Goal: Task Accomplishment & Management: Complete application form

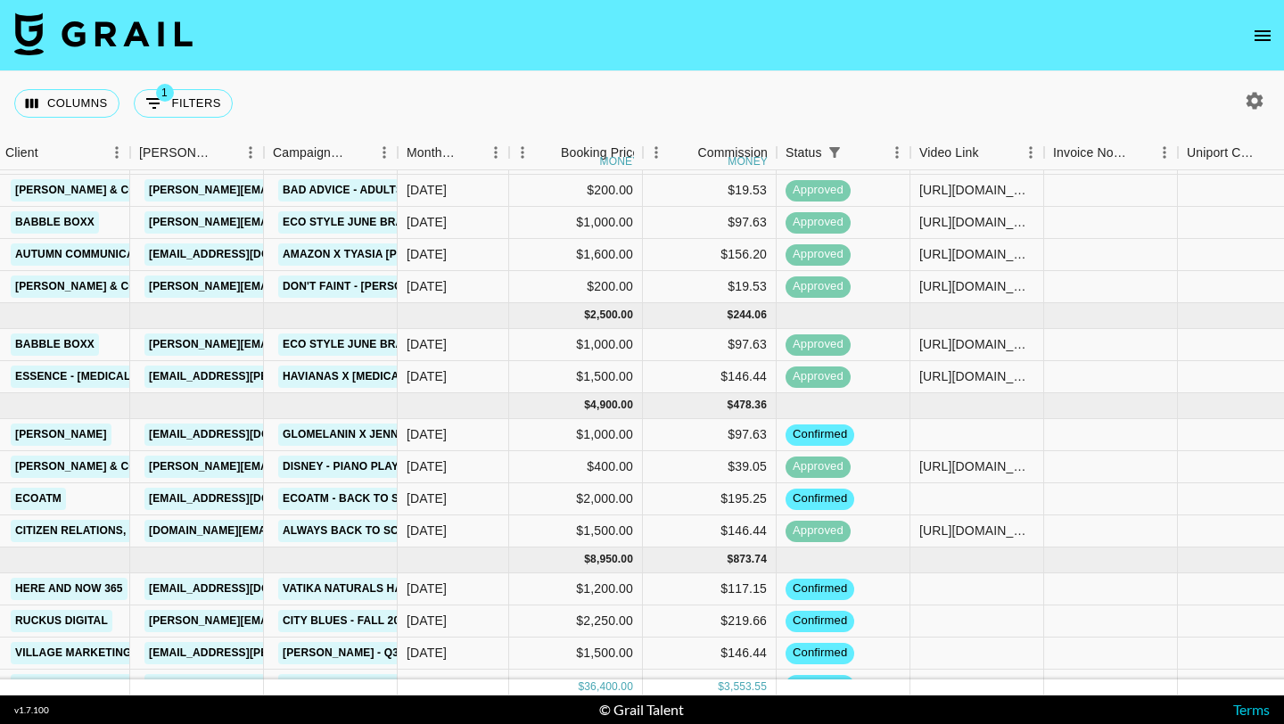
scroll to position [336, 494]
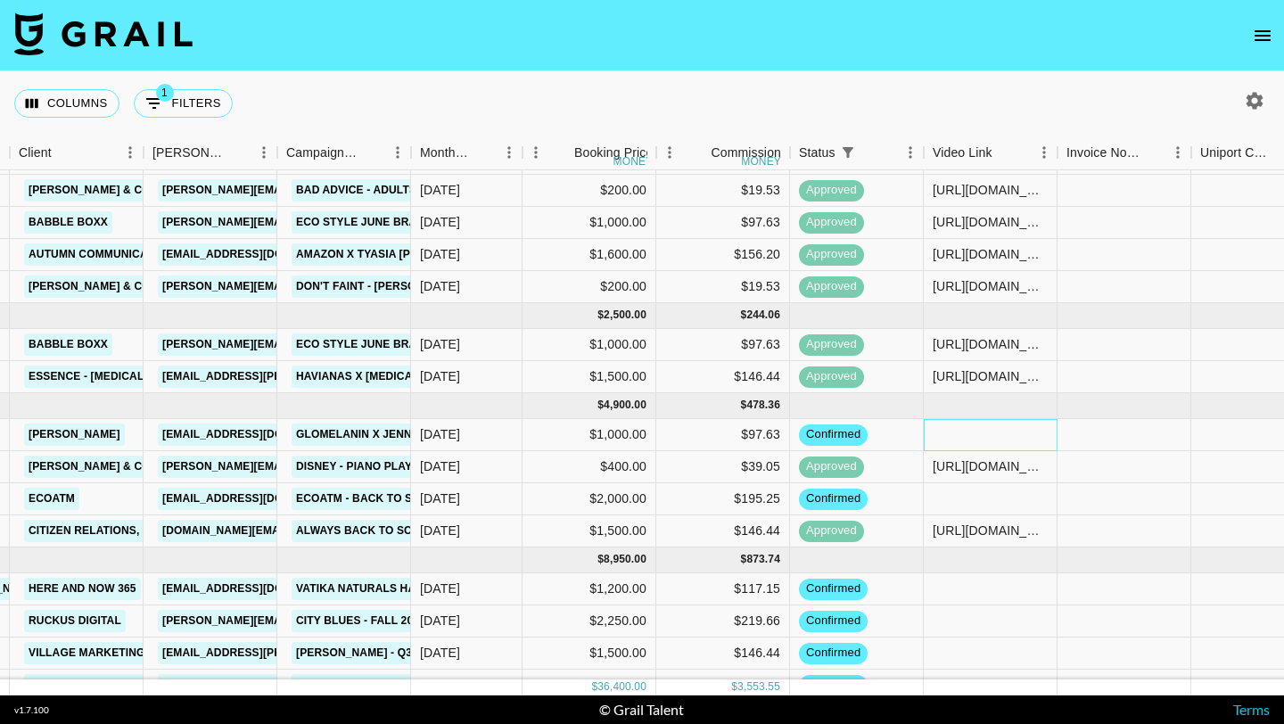
click at [970, 432] on div at bounding box center [991, 435] width 134 height 32
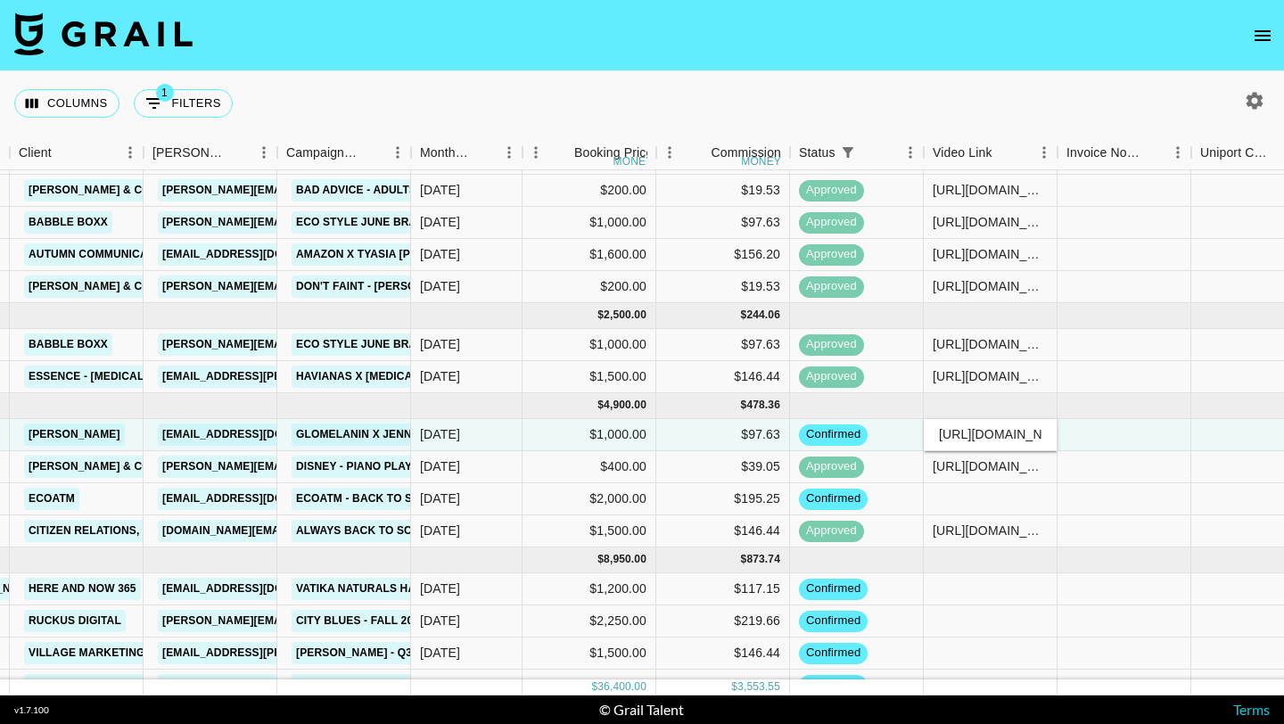
scroll to position [0, 236]
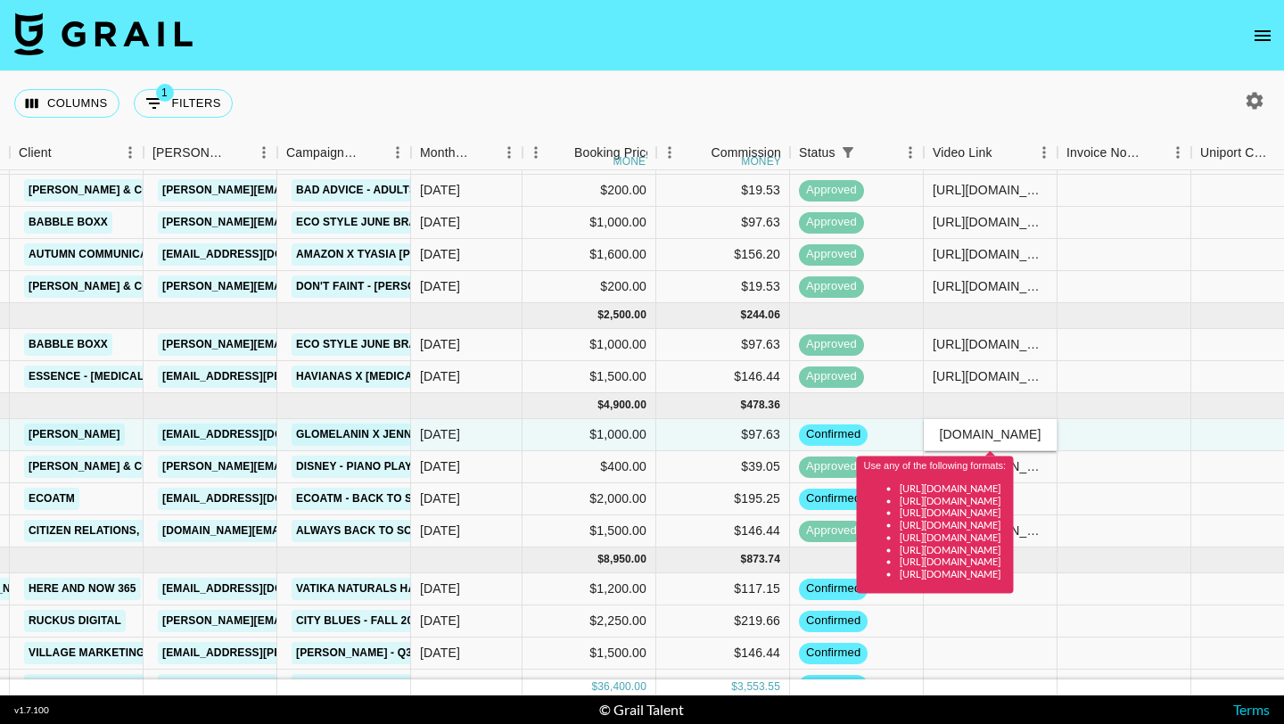
type input "https://www.instagram.com/jennxevans/reel/DN3GptkXAPD/"
click at [970, 432] on input "https://www.instagram.com/jennxevans/reel/DN3GptkXAPD/" at bounding box center [990, 434] width 131 height 14
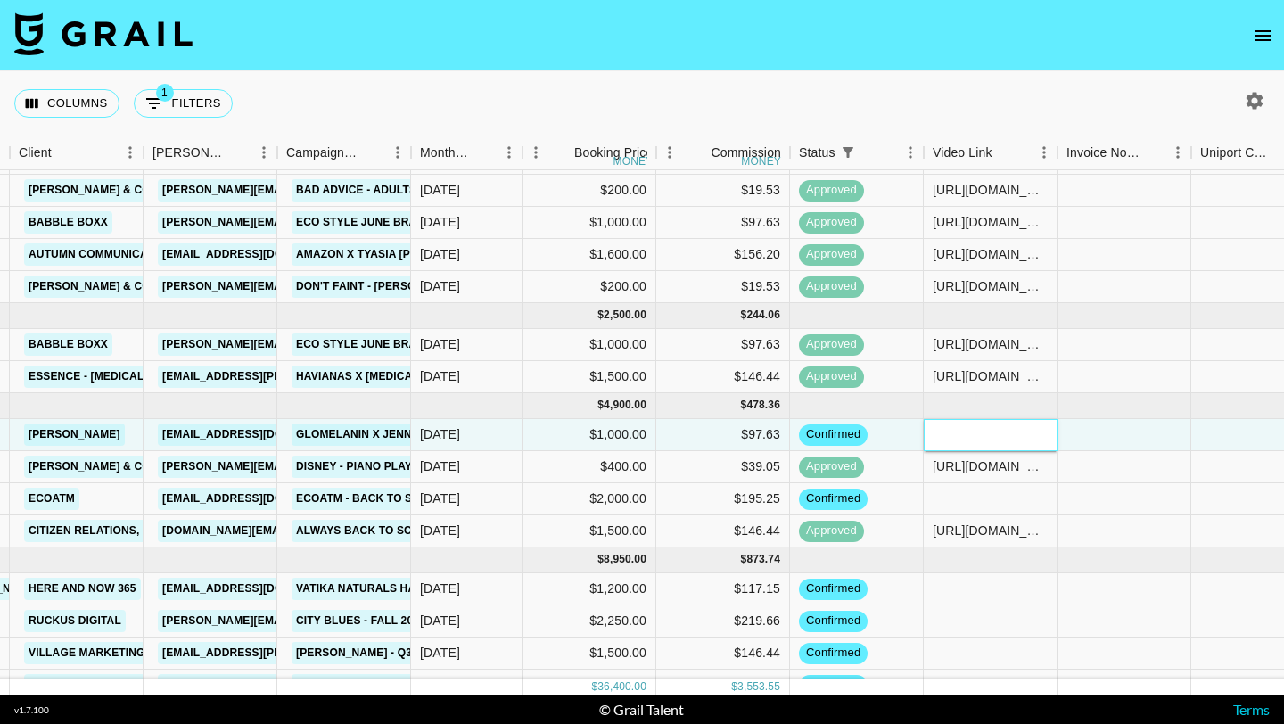
click at [939, 438] on input "text" at bounding box center [990, 434] width 131 height 14
paste input "https://www.instagram.com/jennxevans/reel/DN3GptkXAPD/"
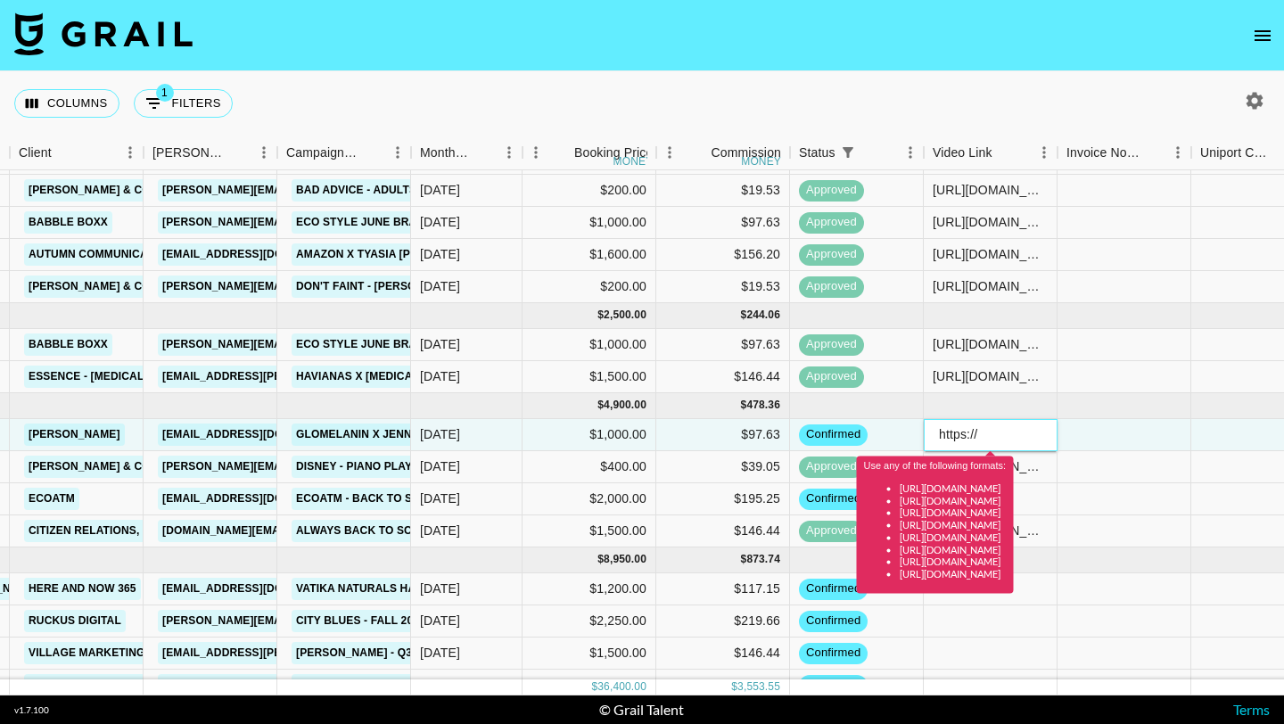
paste input "https://www.instagram.com/jennxevans/reel/DN3GptkXAPD/"
click at [1201, 430] on div at bounding box center [1258, 435] width 134 height 32
click at [1107, 373] on div at bounding box center [1124, 377] width 134 height 32
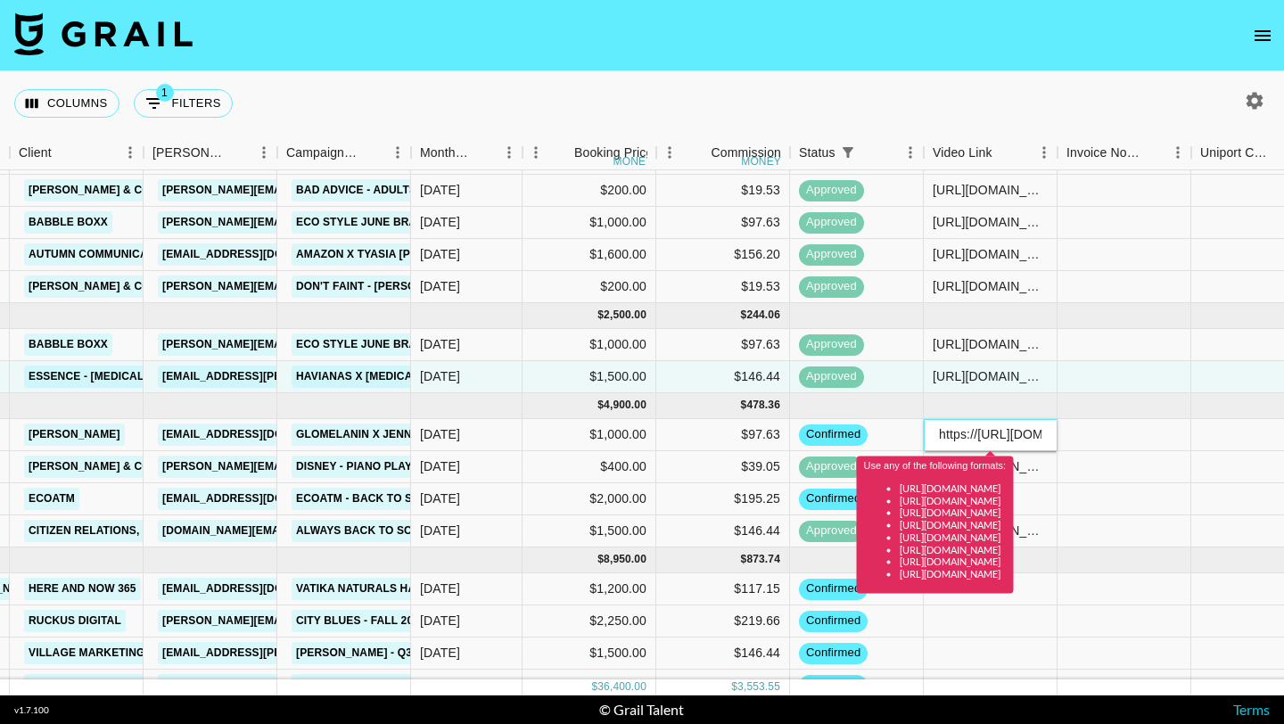
click at [1007, 523] on li "https://www.instagram.com/p/CiiBfmdMQtp" at bounding box center [953, 525] width 107 height 12
click at [1000, 520] on li "https://www.instagram.com/p/CiiBfmdMQtp" at bounding box center [953, 525] width 107 height 12
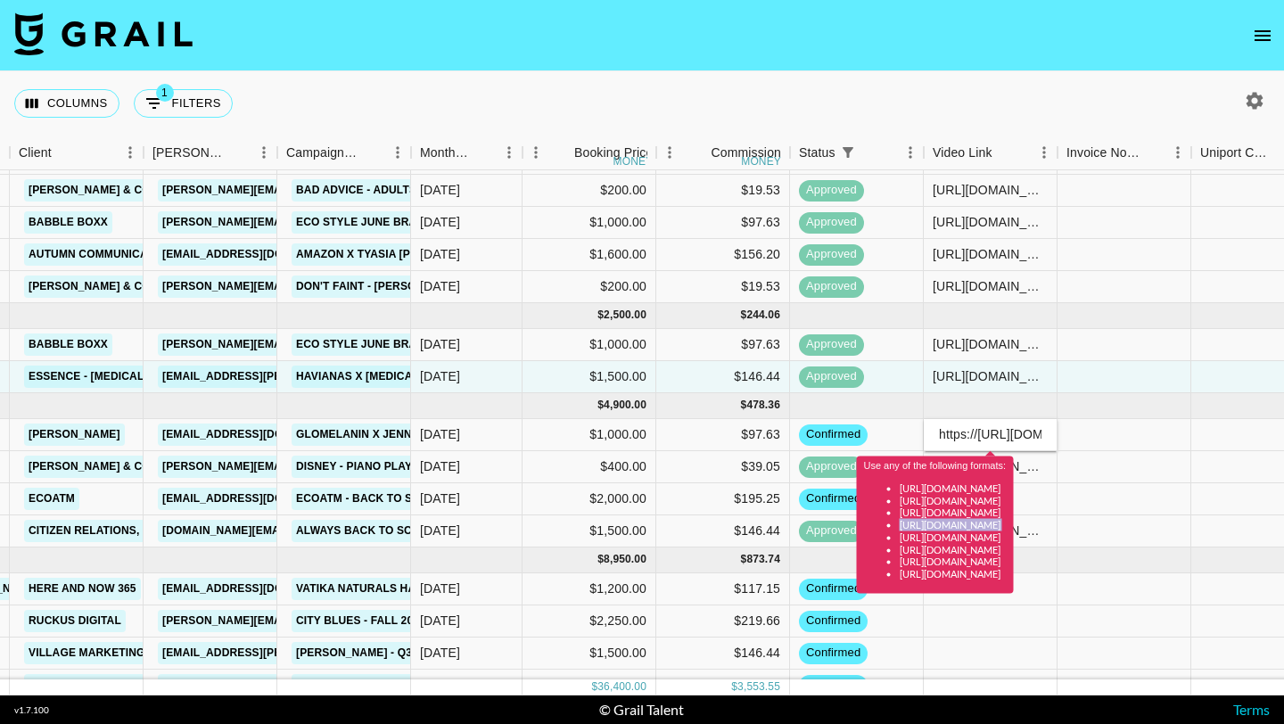
copy li "https://www.instagram.com/p/CiiBfmdMQtp"
click at [1012, 433] on input "https://https://www.instagram.com/jennxevans/reel/DN3GptkXAPD/" at bounding box center [990, 434] width 131 height 14
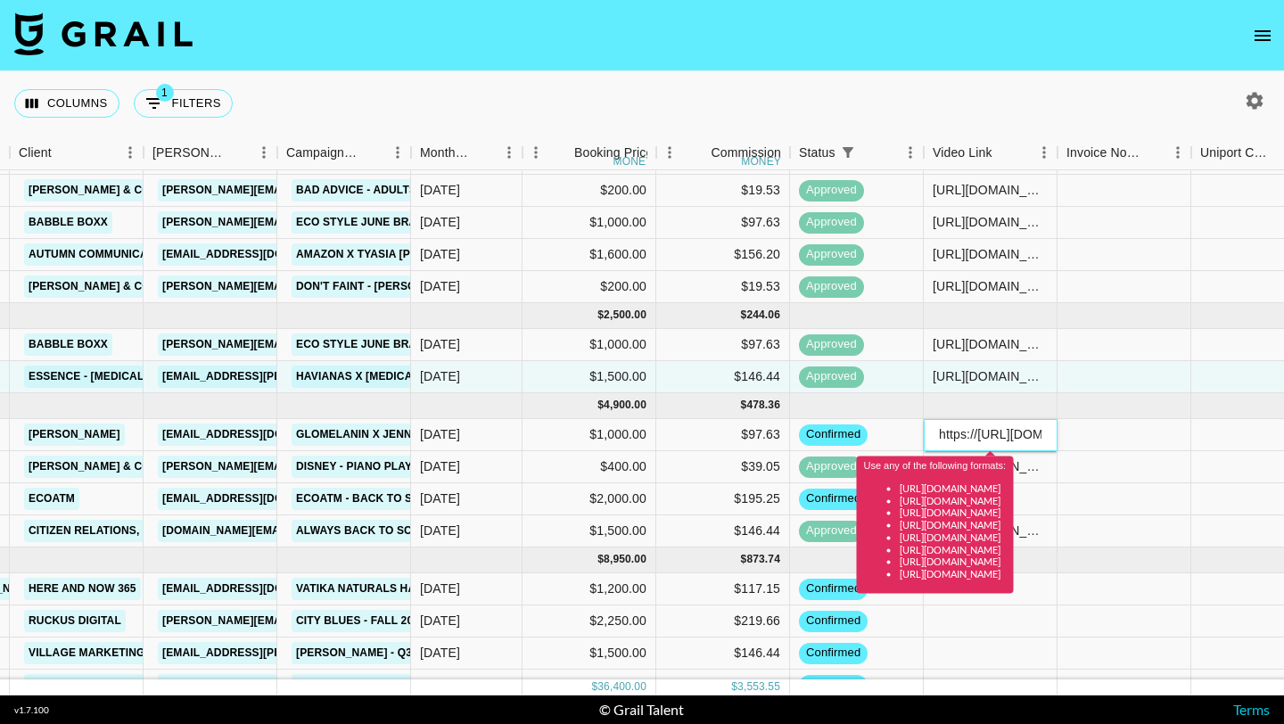
paste input "www.instagram.com/p/CiiBfmdMQtp"
type input "https://www.instagram.com/p/CiiBfmdMQtp"
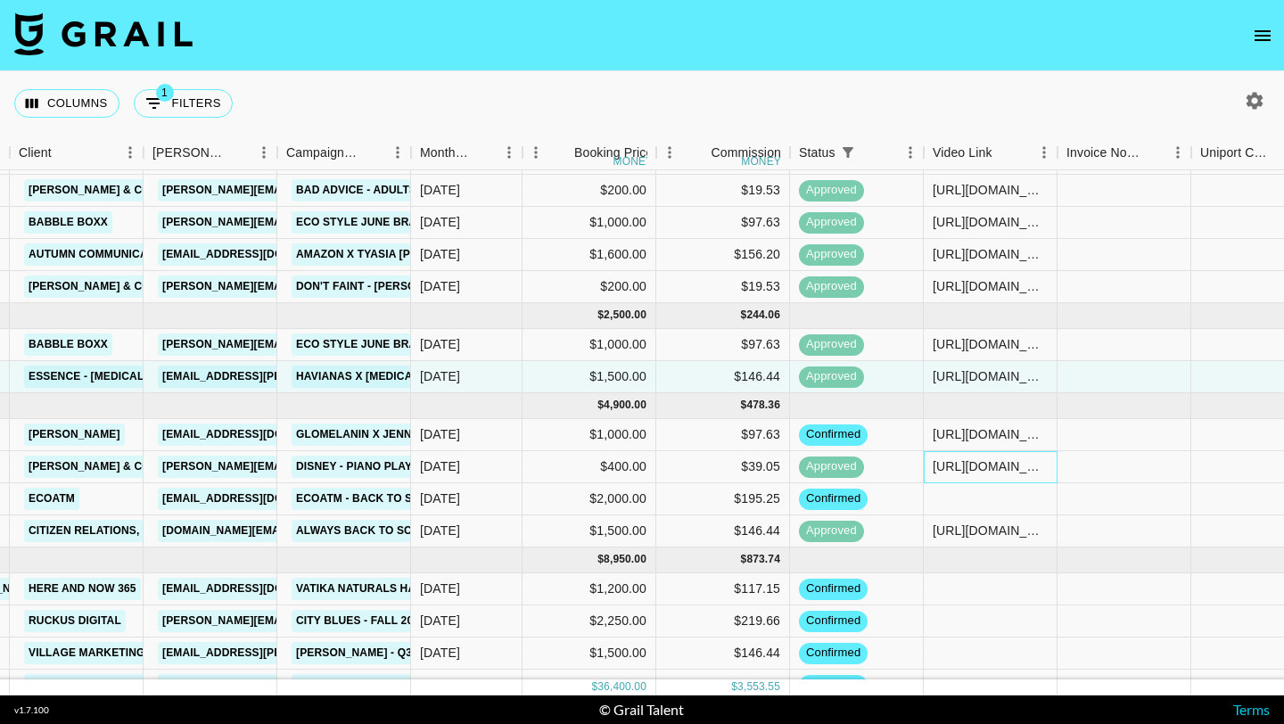
scroll to position [358, 494]
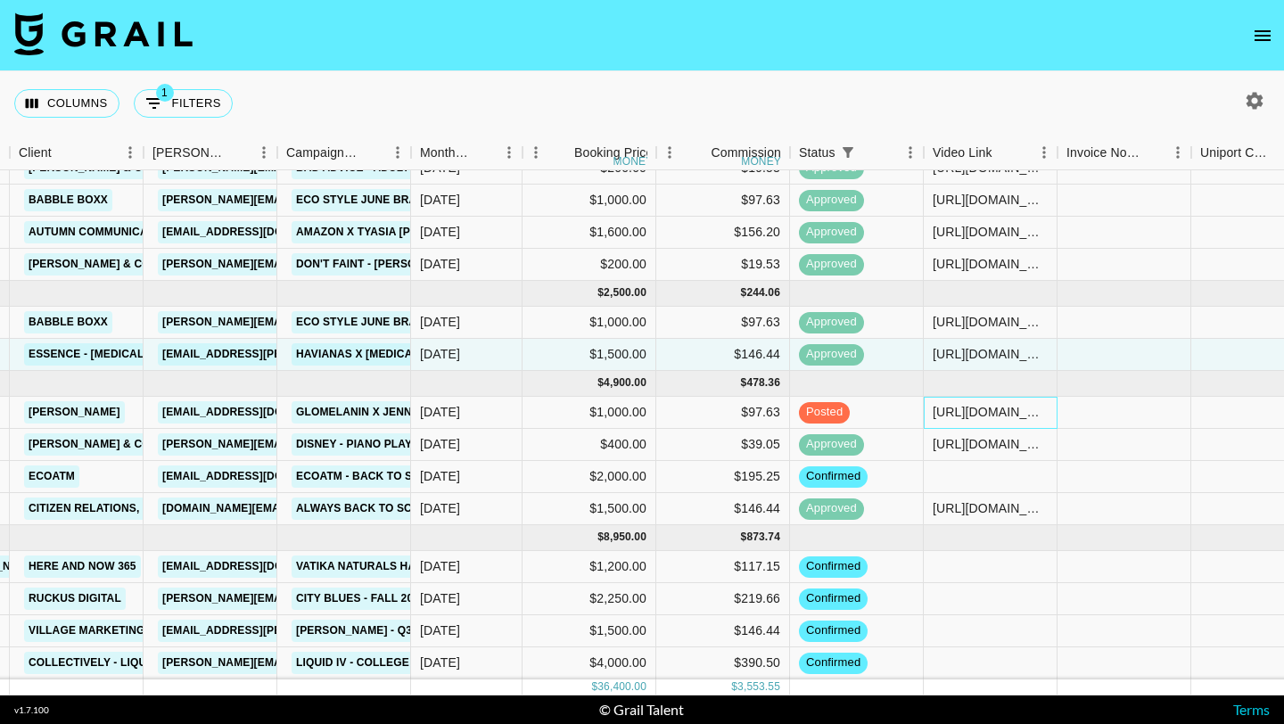
click at [968, 407] on div "https://www.instagram.com/p/CiiBfmdMQtp" at bounding box center [990, 412] width 115 height 18
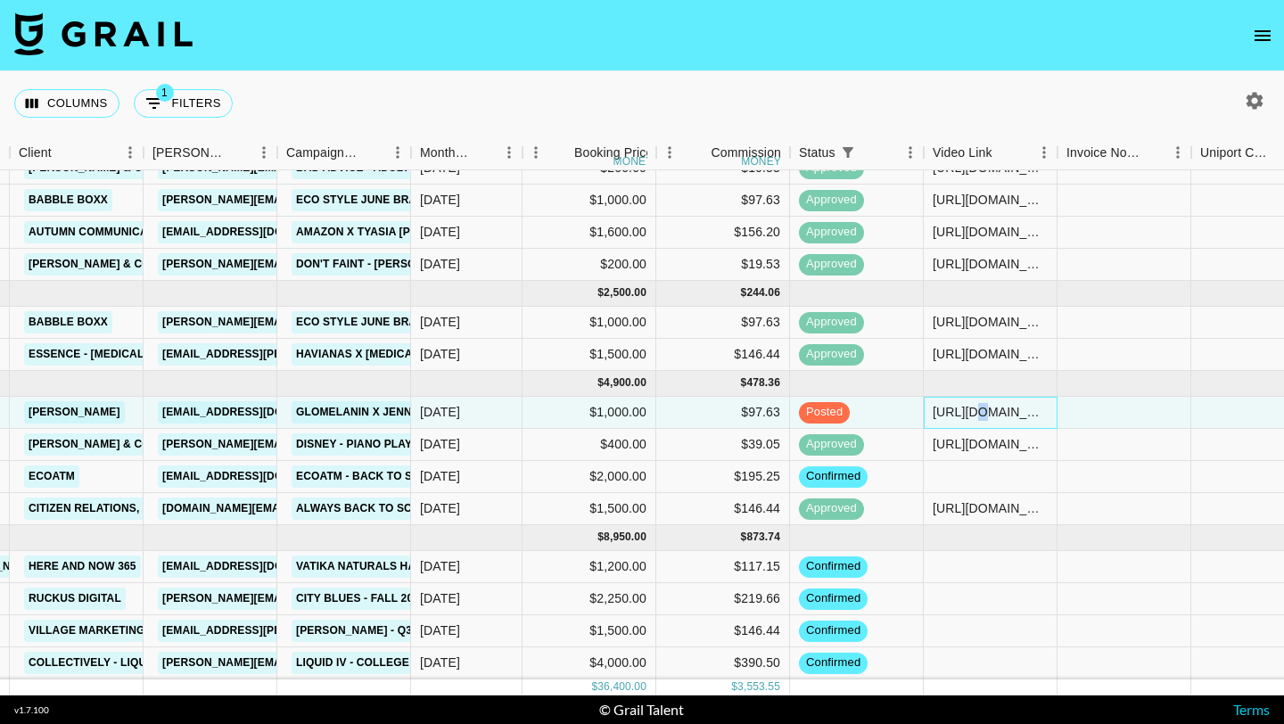
click at [968, 407] on div "https://www.instagram.com/p/CiiBfmdMQtp" at bounding box center [990, 412] width 115 height 18
click at [1006, 408] on input "https://www.instagram.com/p/CiiBfmdMQtp" at bounding box center [990, 412] width 131 height 14
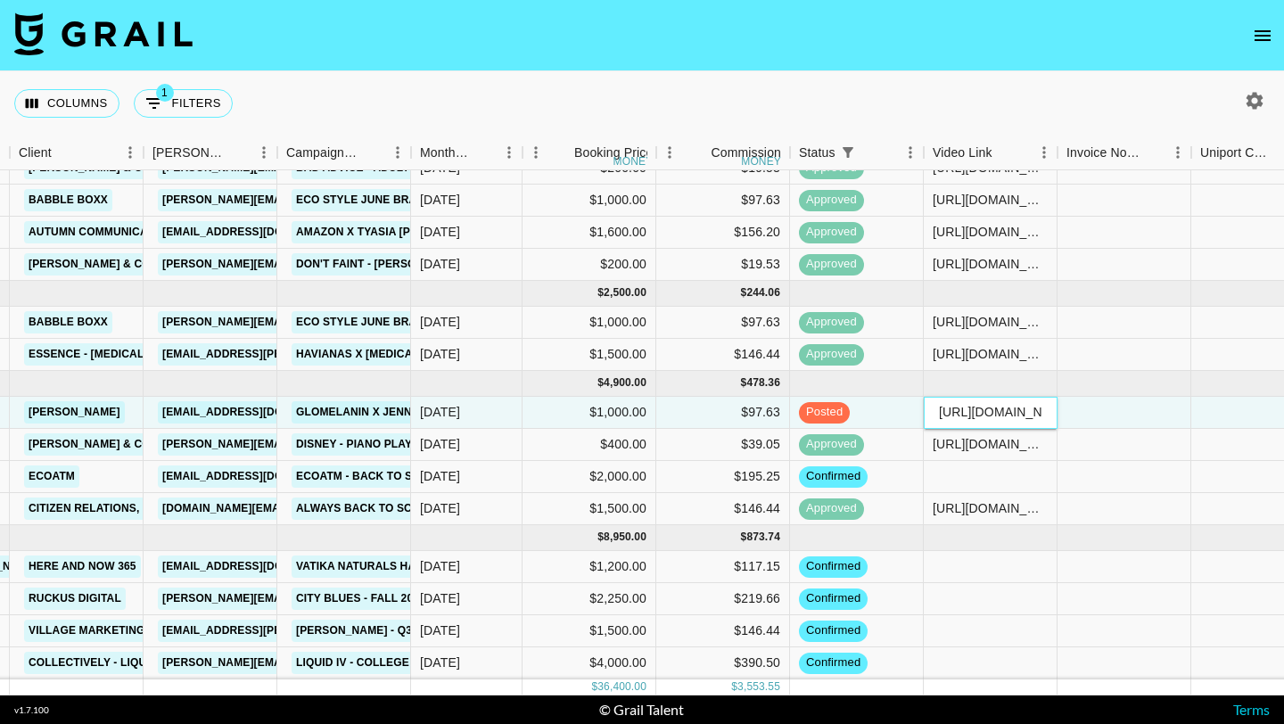
paste input "jennxevans/reel/DN3GptkXAPD/"
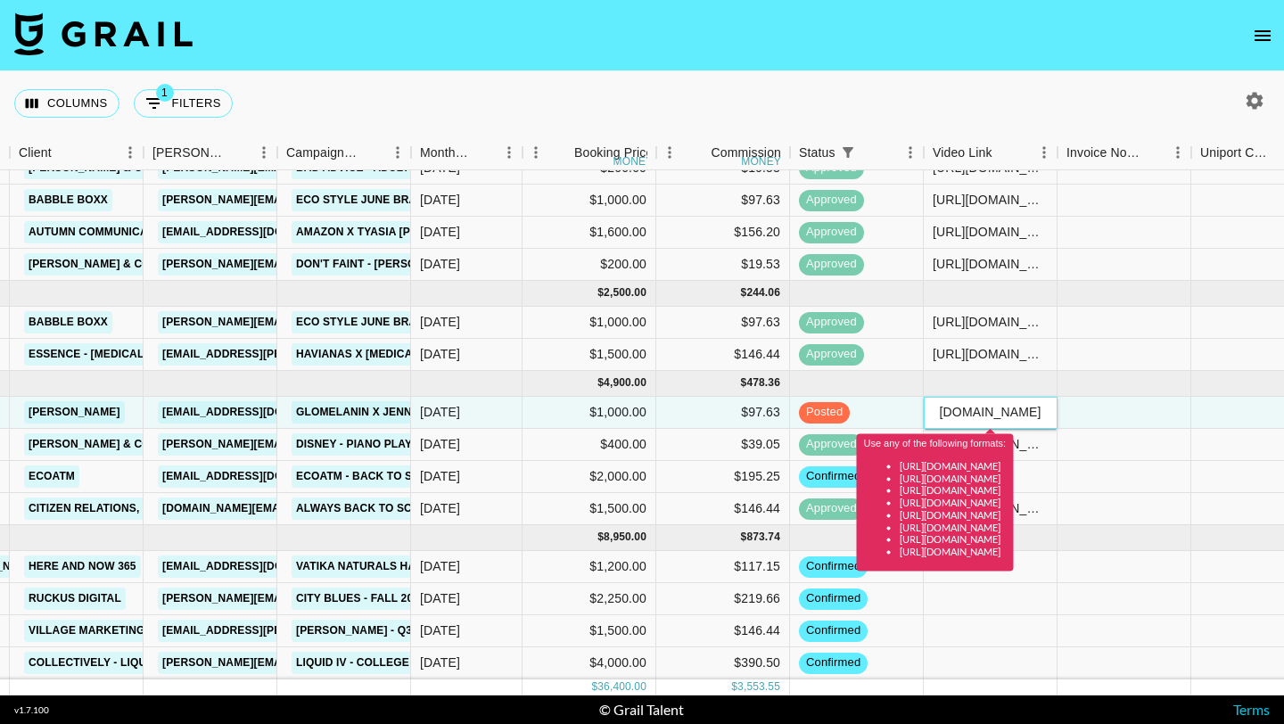
type input "https://www.instagram.com/jennxevans/reel/DN3GptkXAPD/"
click at [1151, 244] on div at bounding box center [1124, 233] width 134 height 32
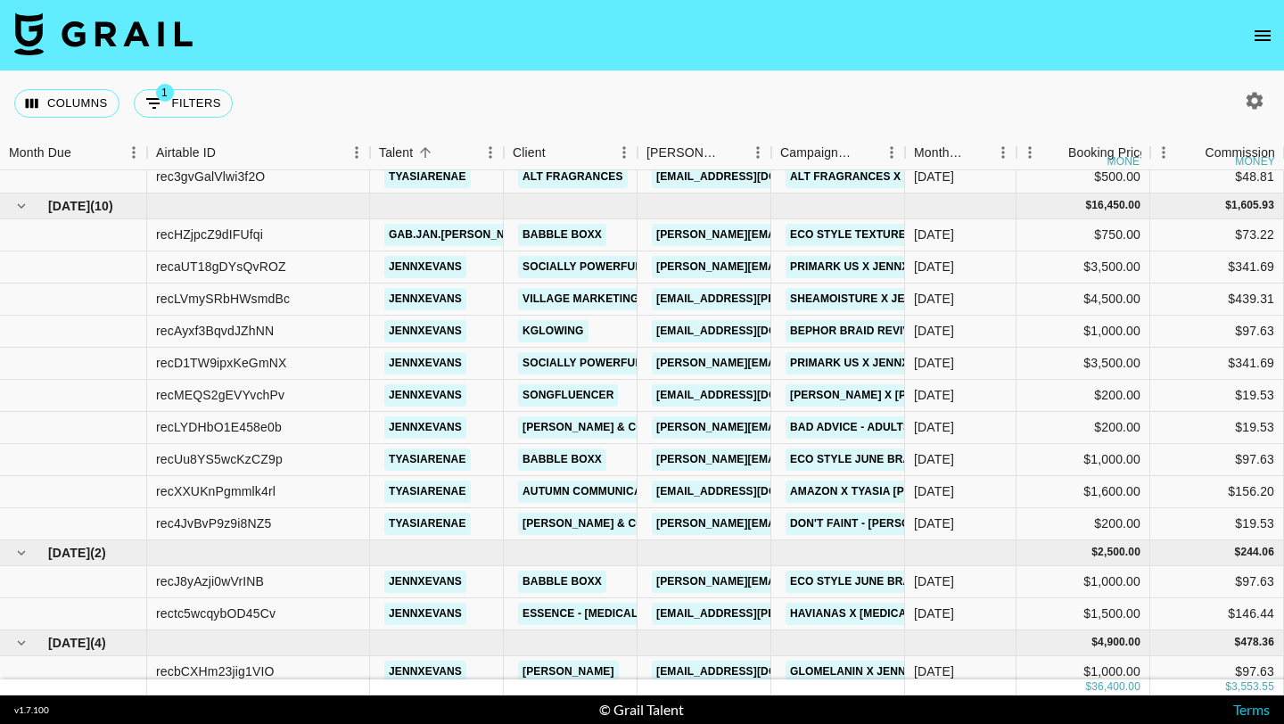
scroll to position [125, 0]
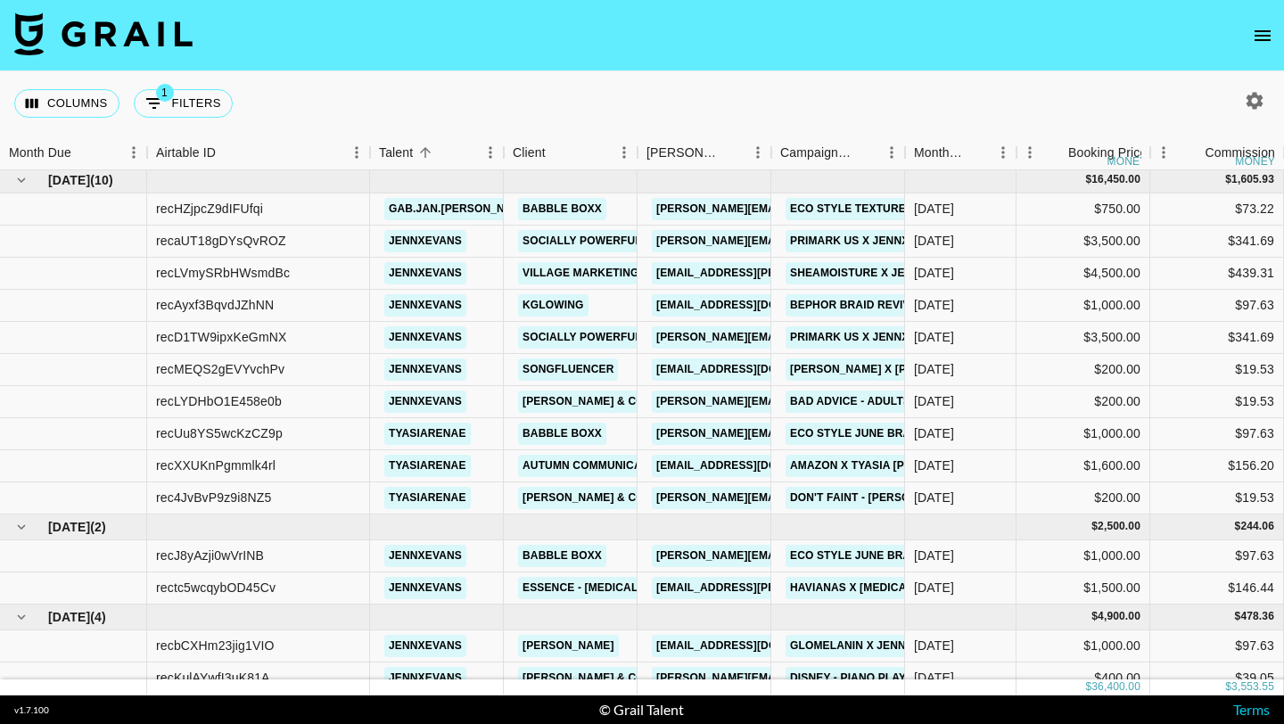
click at [1250, 95] on icon "button" at bounding box center [1255, 100] width 17 height 17
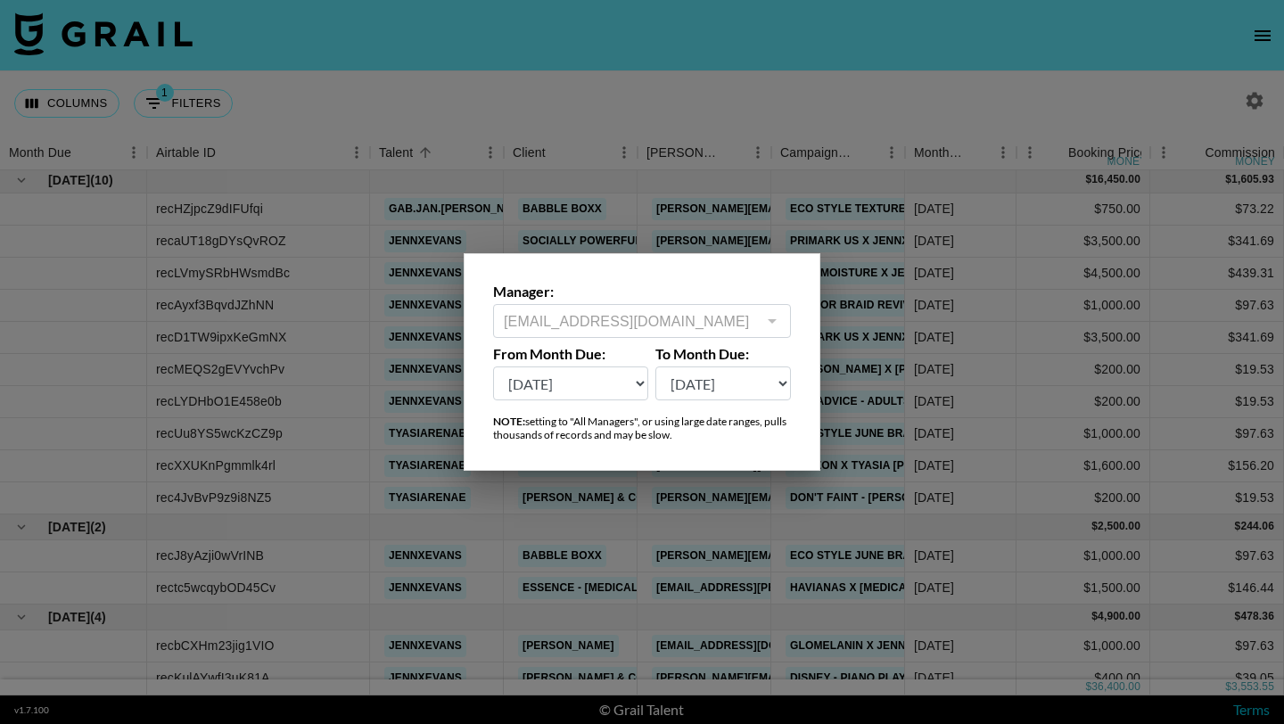
click at [588, 395] on select "Aug '26 Jul '26 Jun '26 May '26 Apr '26 Mar '26 Feb '26 Jan '26 Dec '25 Nov '25…" at bounding box center [570, 383] width 155 height 34
select select "Jan '25"
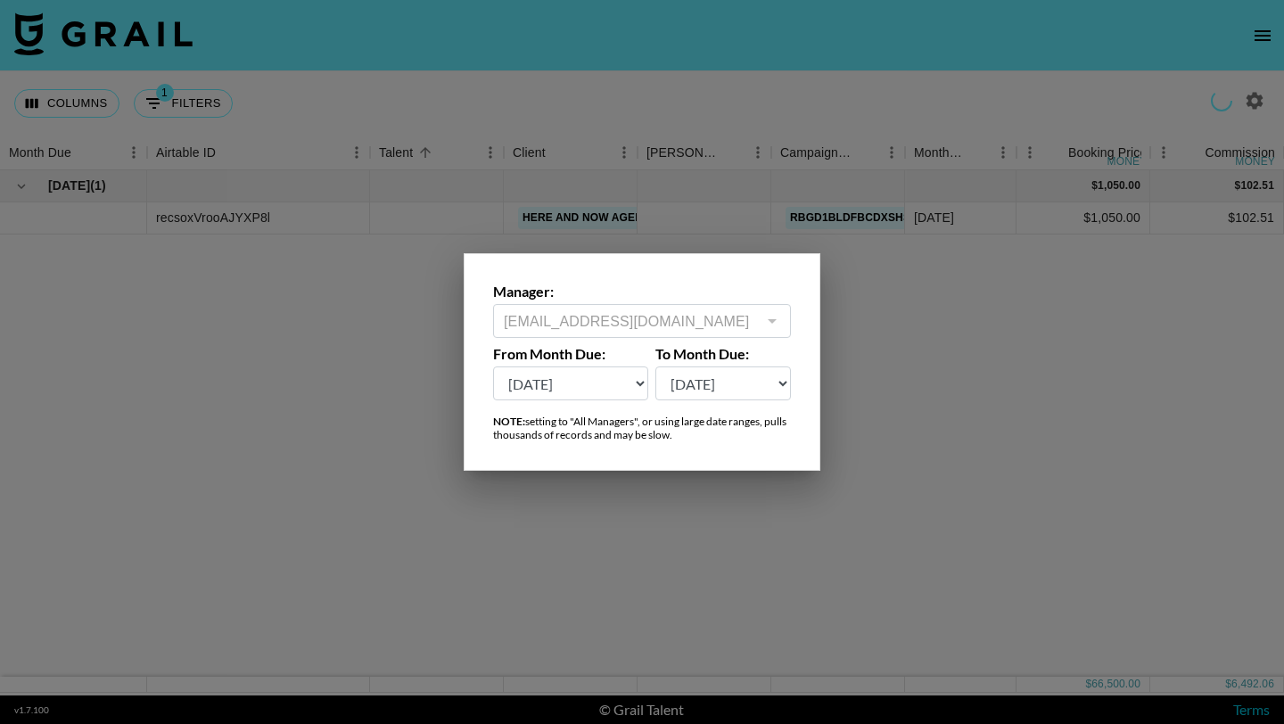
scroll to position [0, 0]
click at [876, 289] on div at bounding box center [642, 362] width 1284 height 724
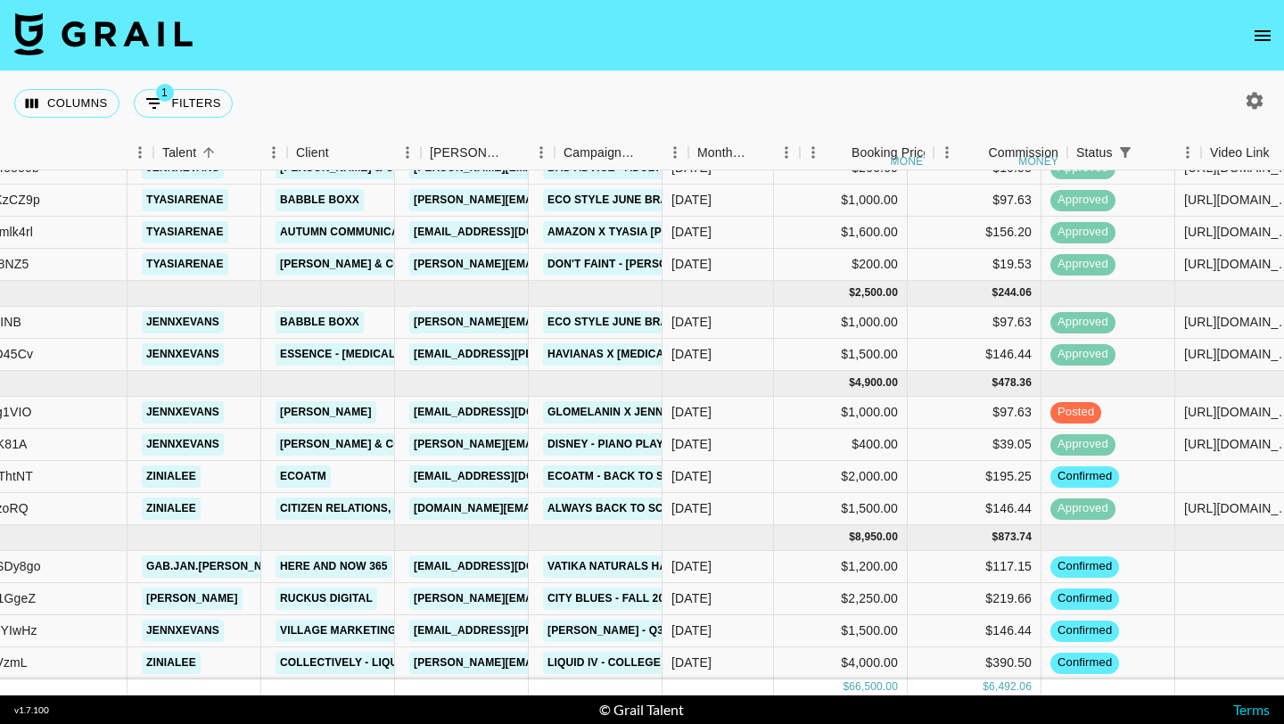
scroll to position [1104, 363]
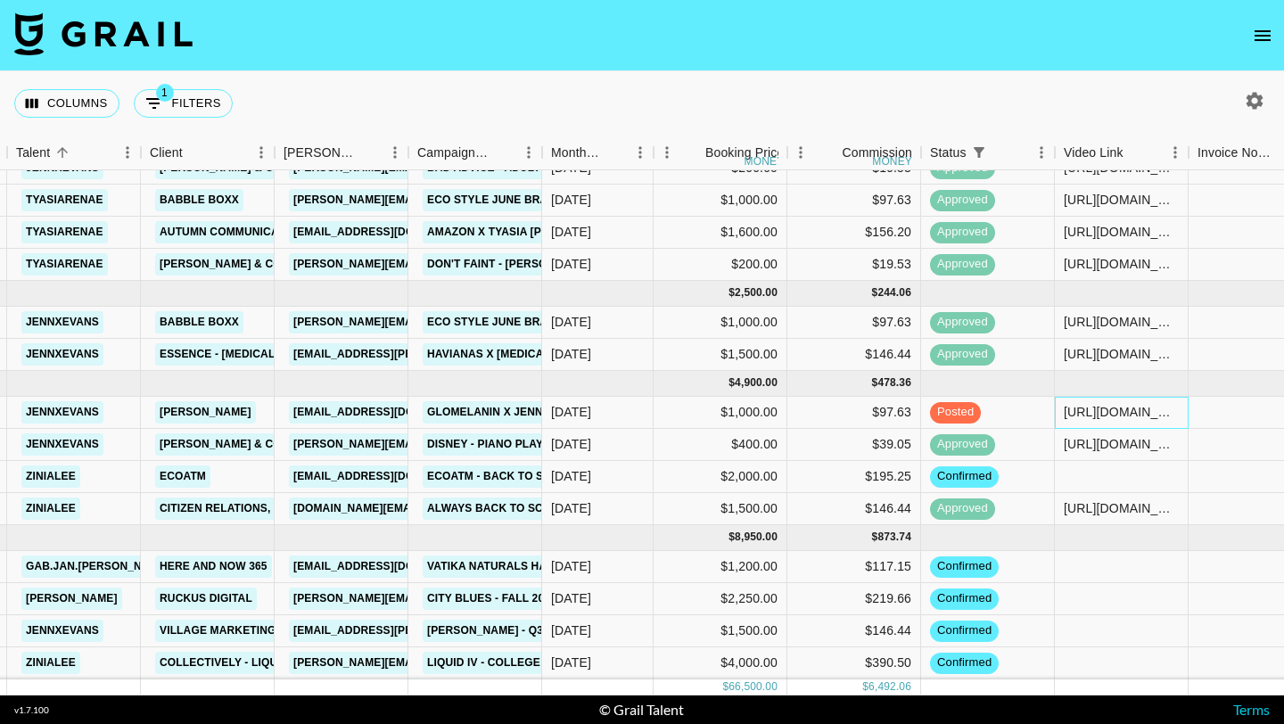
click at [1091, 418] on div "https://www.instagram.com/p/CiiBfmdMQtp" at bounding box center [1121, 412] width 115 height 18
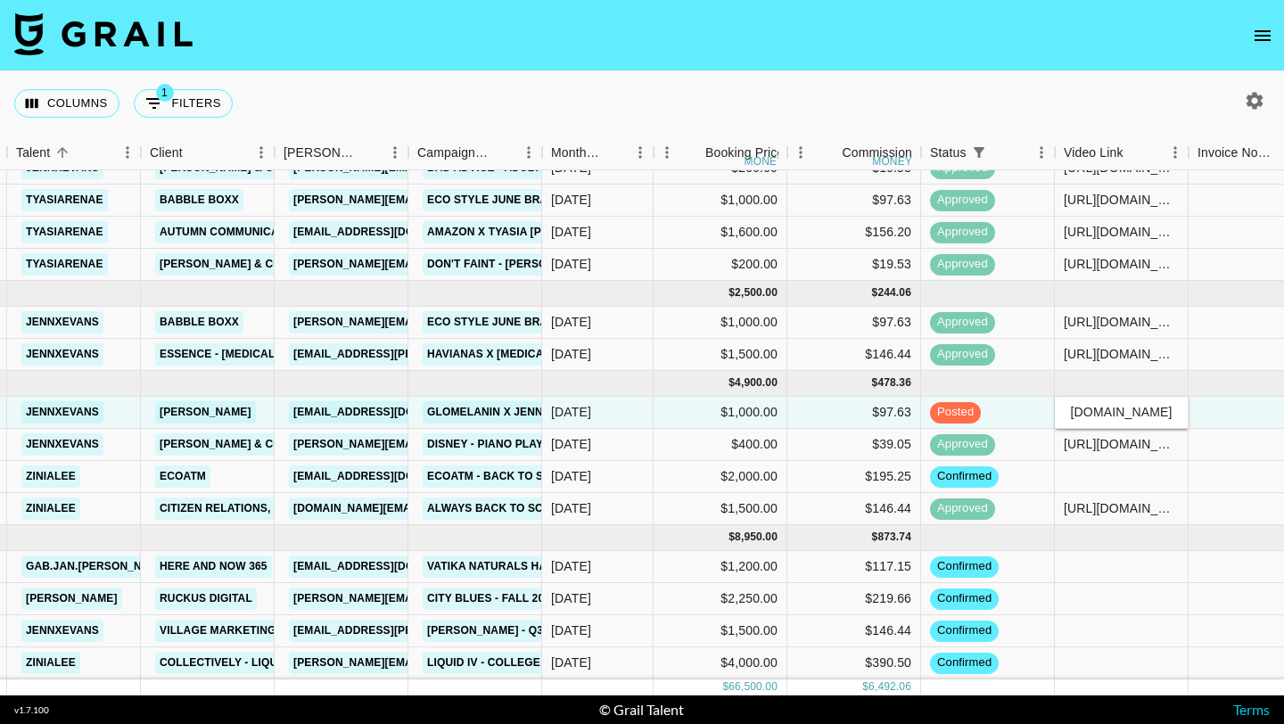
click at [1091, 418] on input "https://www.instagram.com/p/CiiBfmdMQtp" at bounding box center [1121, 412] width 131 height 14
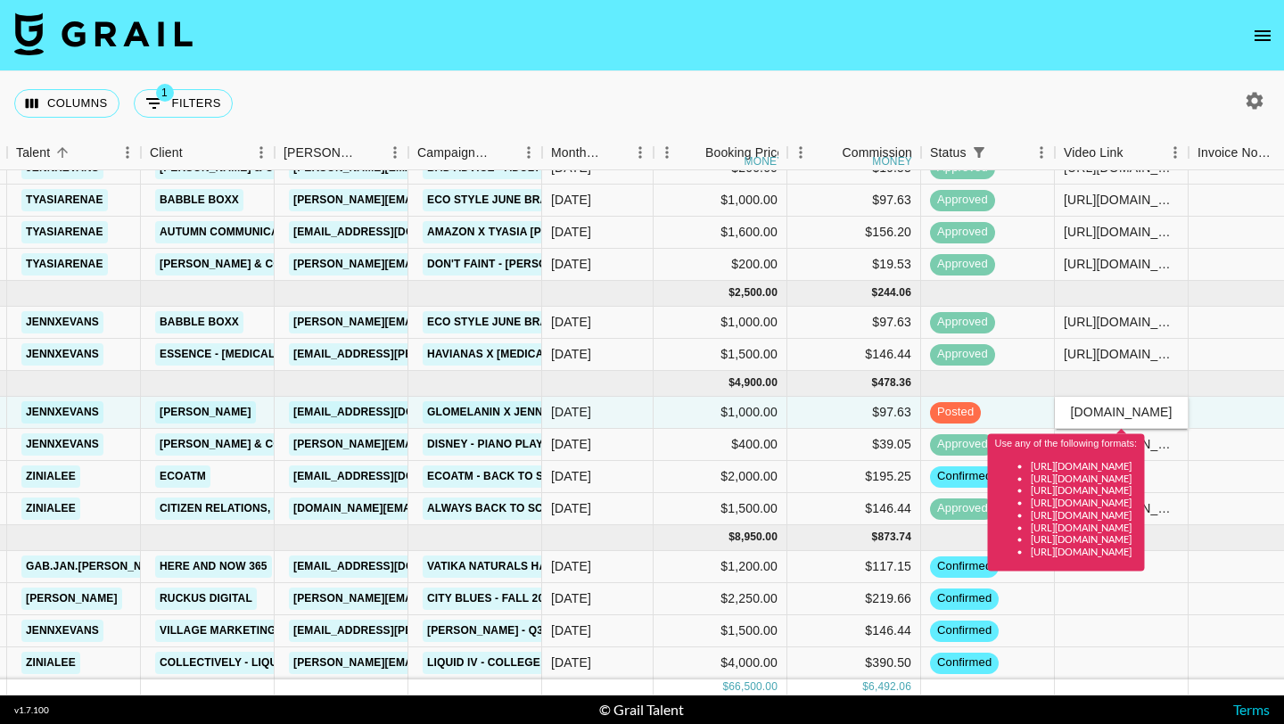
type input "https://www.instagram.com/jennxevans/reel/DN3GptkXAPD/"
click at [1213, 310] on div at bounding box center [1256, 323] width 134 height 32
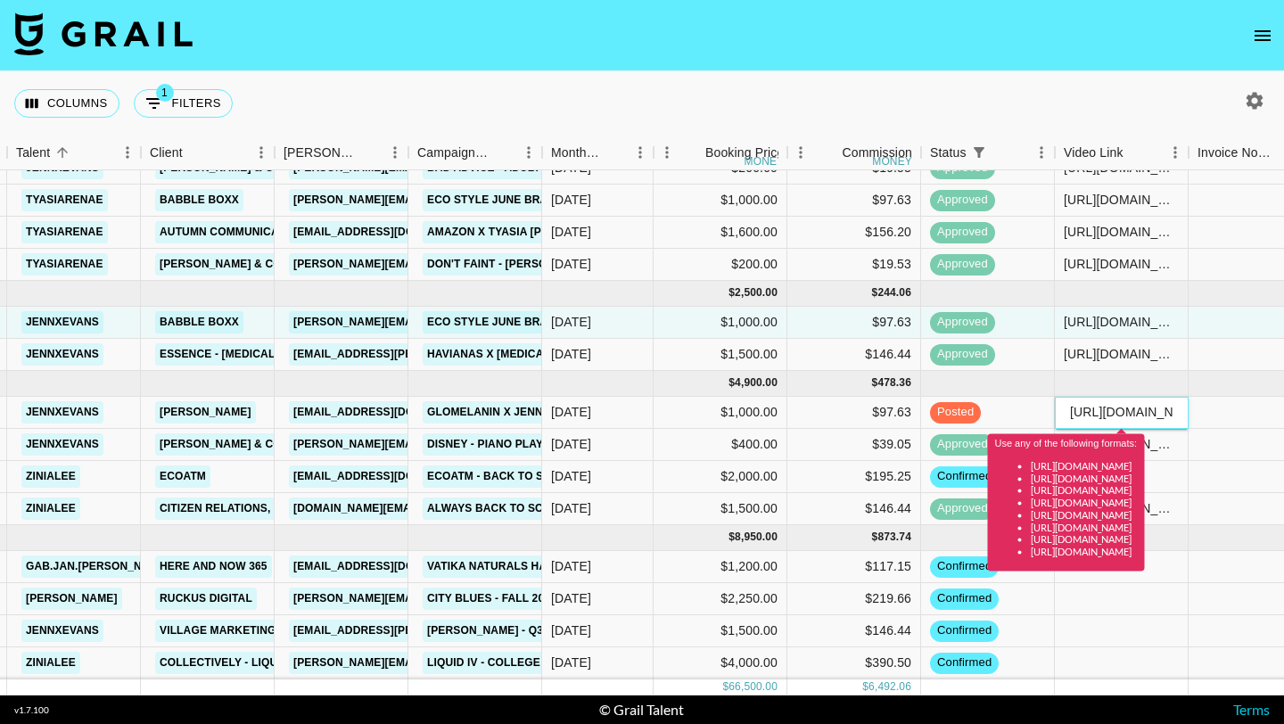
click at [1074, 410] on input "https://www.instagram.com/jennxevans/reel/DN3GptkXAPD/" at bounding box center [1121, 412] width 131 height 14
type input "\"
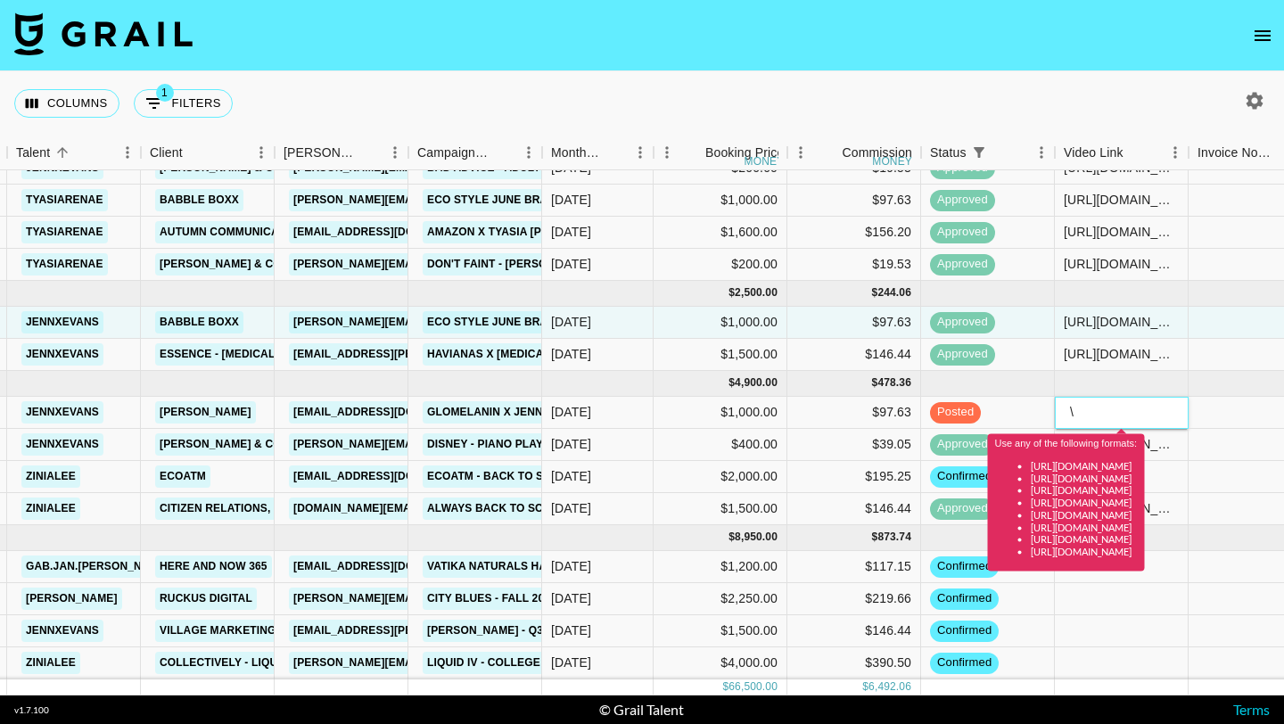
click at [1078, 410] on input "\" at bounding box center [1121, 412] width 131 height 14
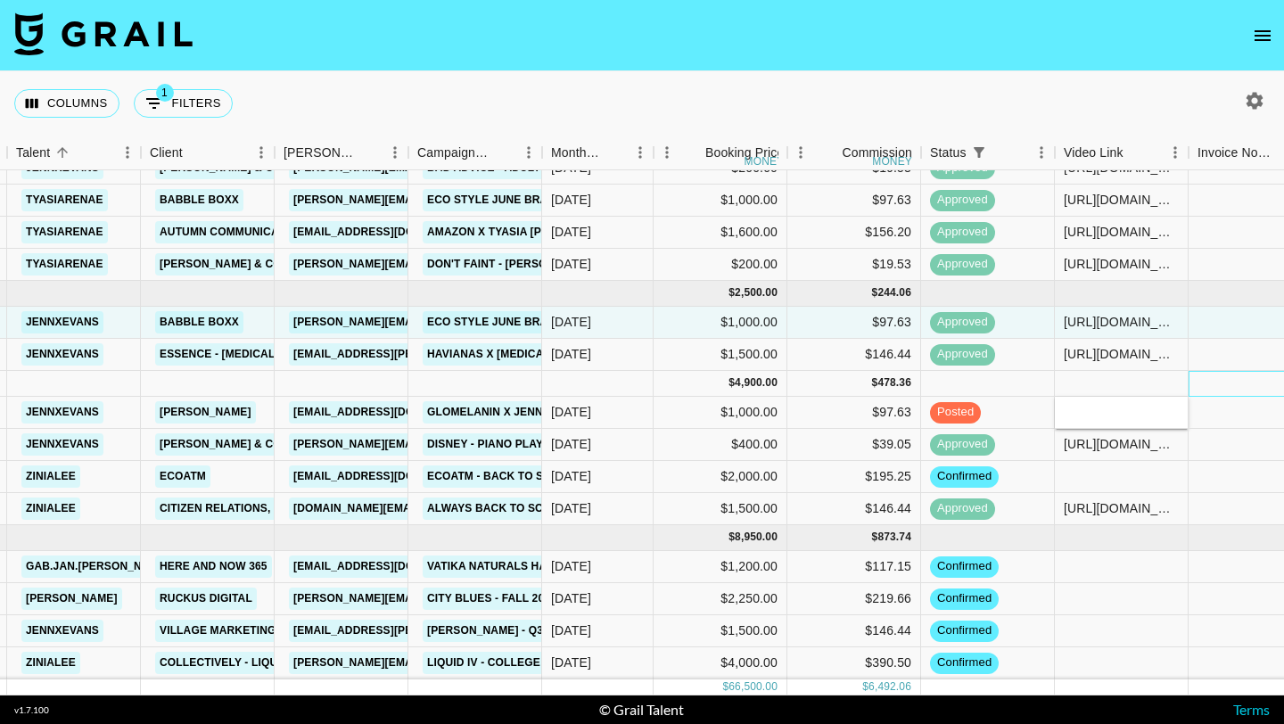
click at [1209, 375] on div at bounding box center [1256, 384] width 134 height 26
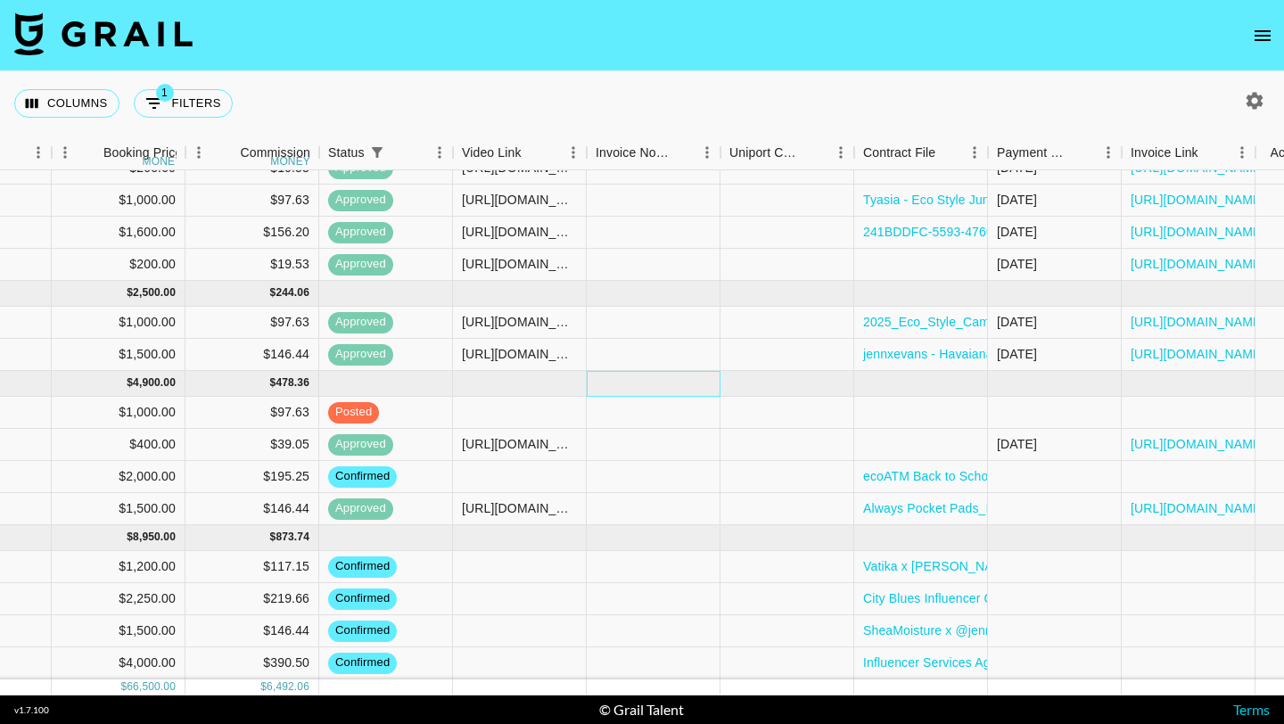
scroll to position [1104, 1008]
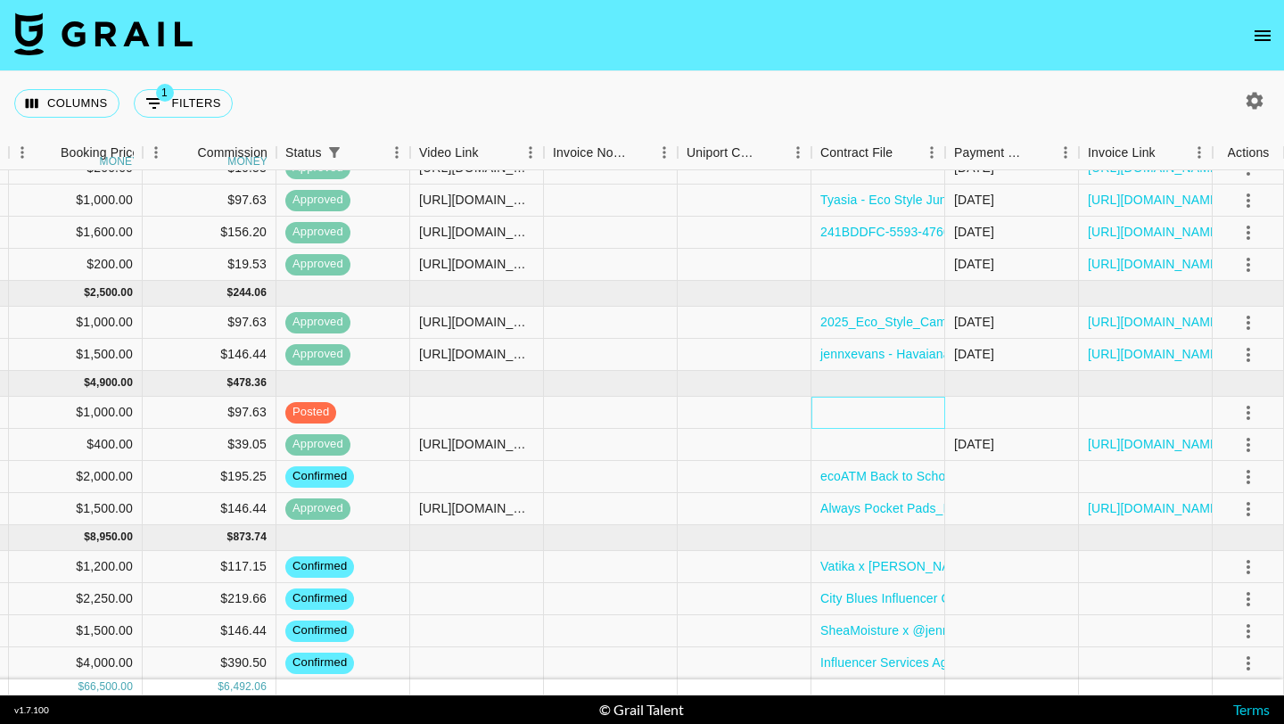
click at [898, 409] on div at bounding box center [878, 413] width 134 height 32
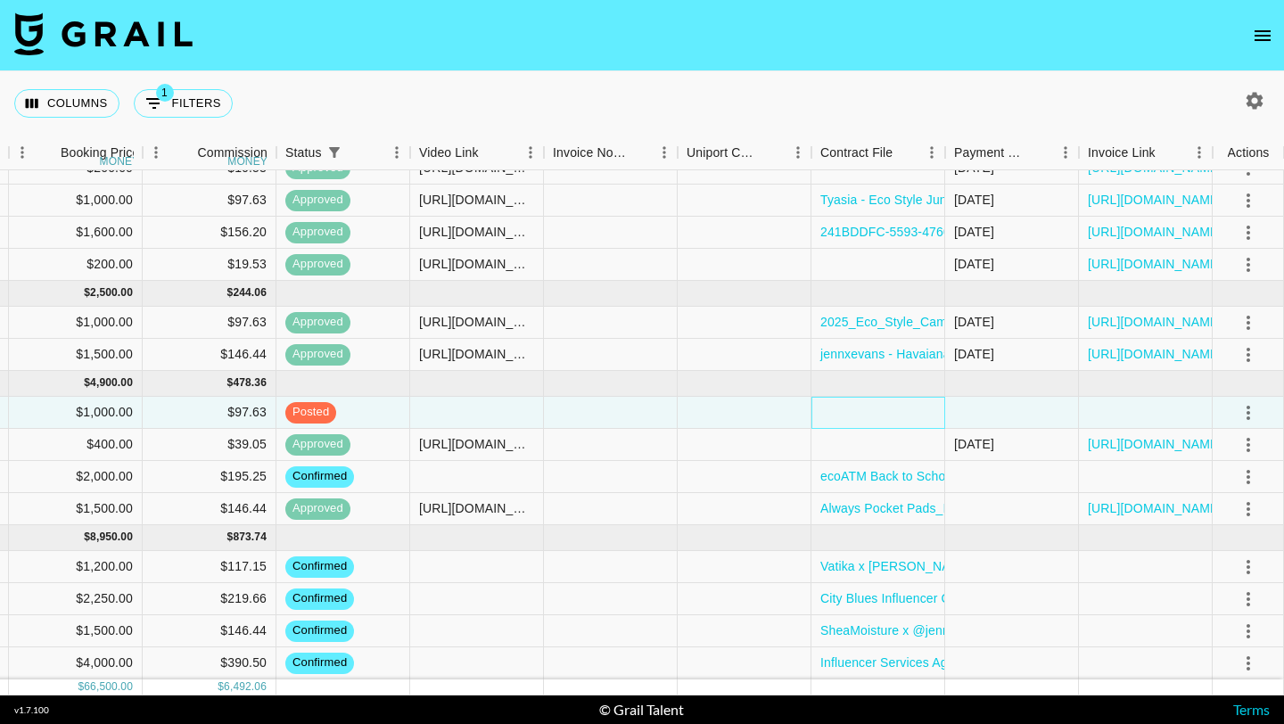
click at [898, 409] on div at bounding box center [878, 413] width 134 height 32
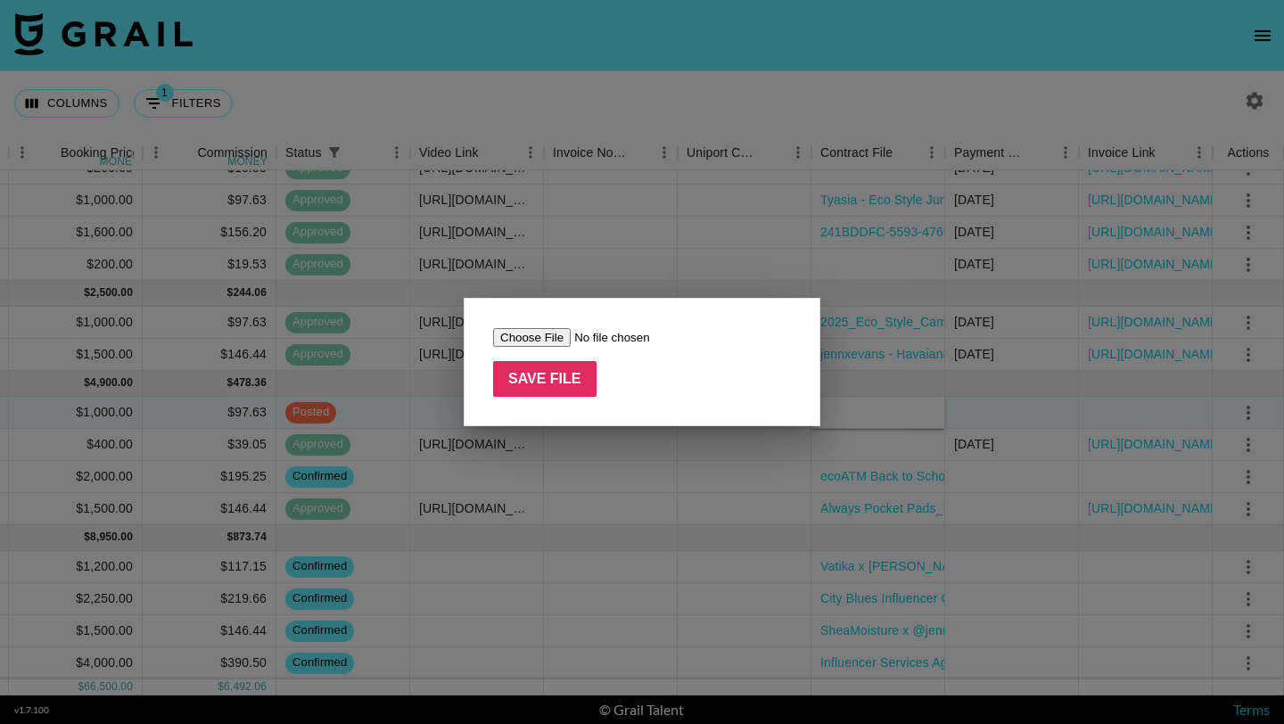
click at [531, 333] on input "file" at bounding box center [606, 337] width 226 height 19
type input "C:\fakepath\Jenn Evans x Glo Melanin _ Monthly Collaboration Agreement.pdf"
click at [531, 378] on input "Save File" at bounding box center [544, 379] width 103 height 36
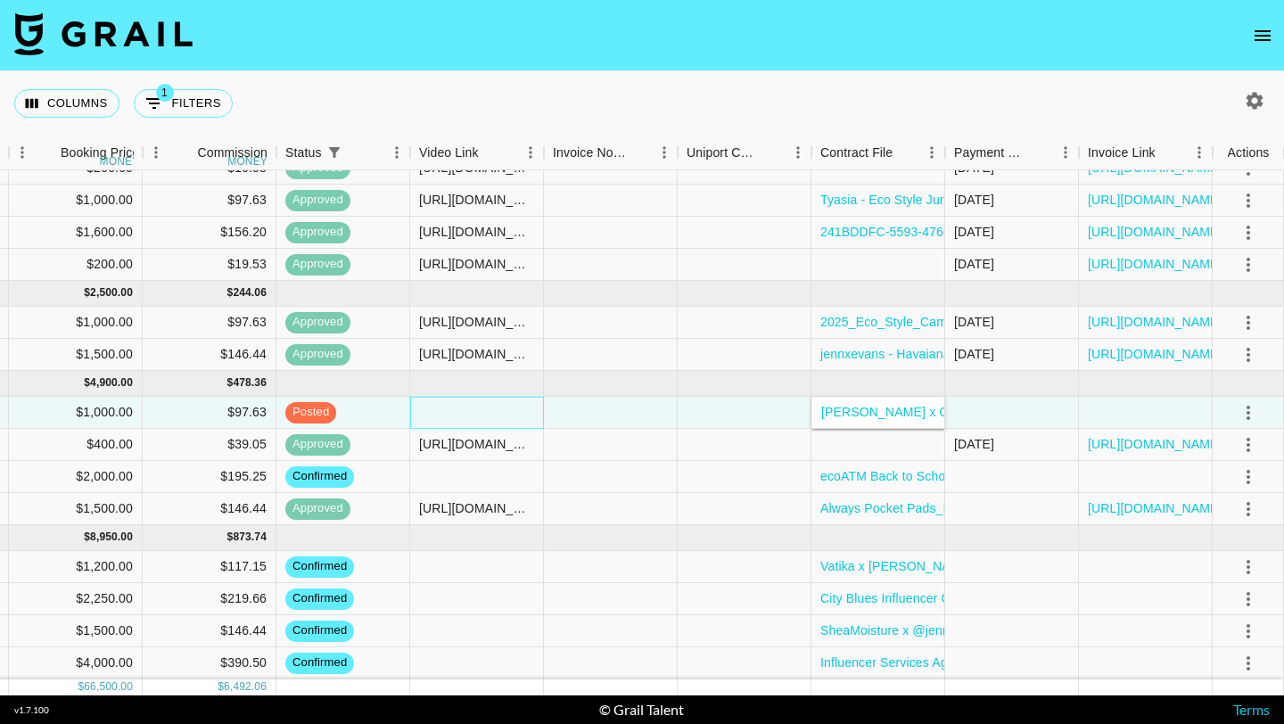
click at [521, 404] on div at bounding box center [477, 413] width 134 height 32
click at [445, 401] on div at bounding box center [477, 413] width 134 height 32
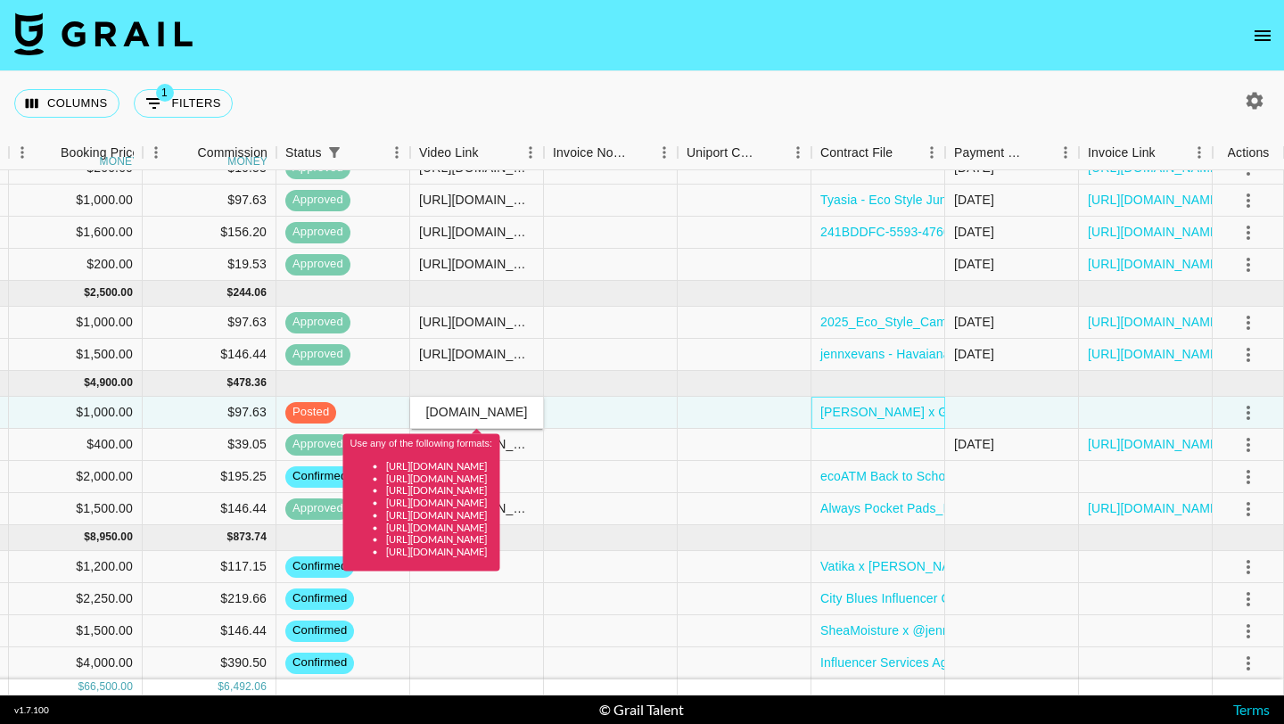
click at [821, 398] on div "Jenn Evans x Glo Melanin _ Monthly Collaboration Agreement.pdf" at bounding box center [878, 413] width 134 height 32
click at [489, 419] on input "https://www.instagram.com/jennxevans/reel/DN3GptkXAPD/" at bounding box center [476, 412] width 131 height 14
drag, startPoint x: 442, startPoint y: 418, endPoint x: 681, endPoint y: 418, distance: 239.0
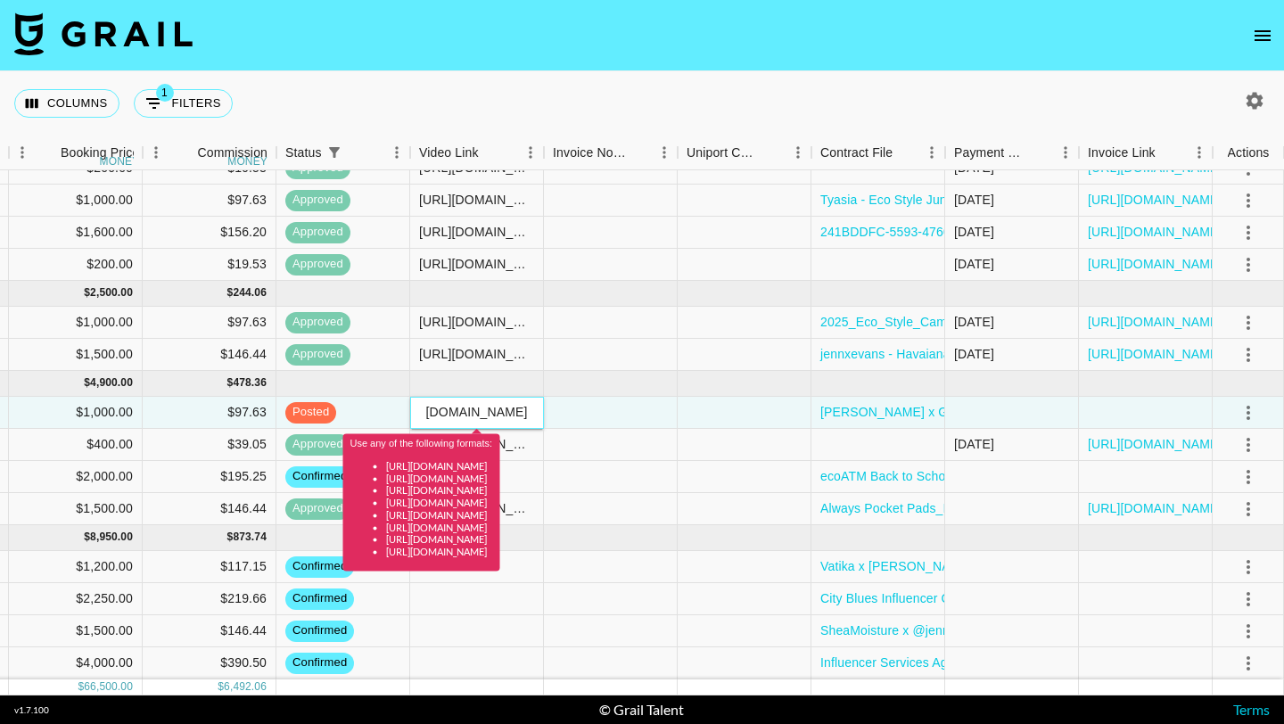
click at [681, 418] on div "recbCXHm23jig1VIO jennxevans Glo Melanin partnerships@glomelanin.com GloMelanin…" at bounding box center [138, 413] width 2292 height 32
click at [681, 418] on div at bounding box center [745, 413] width 134 height 32
click at [473, 407] on input "https://www.instagram.com/jennxevans/reel/DN3GptkXAPD/" at bounding box center [476, 412] width 131 height 14
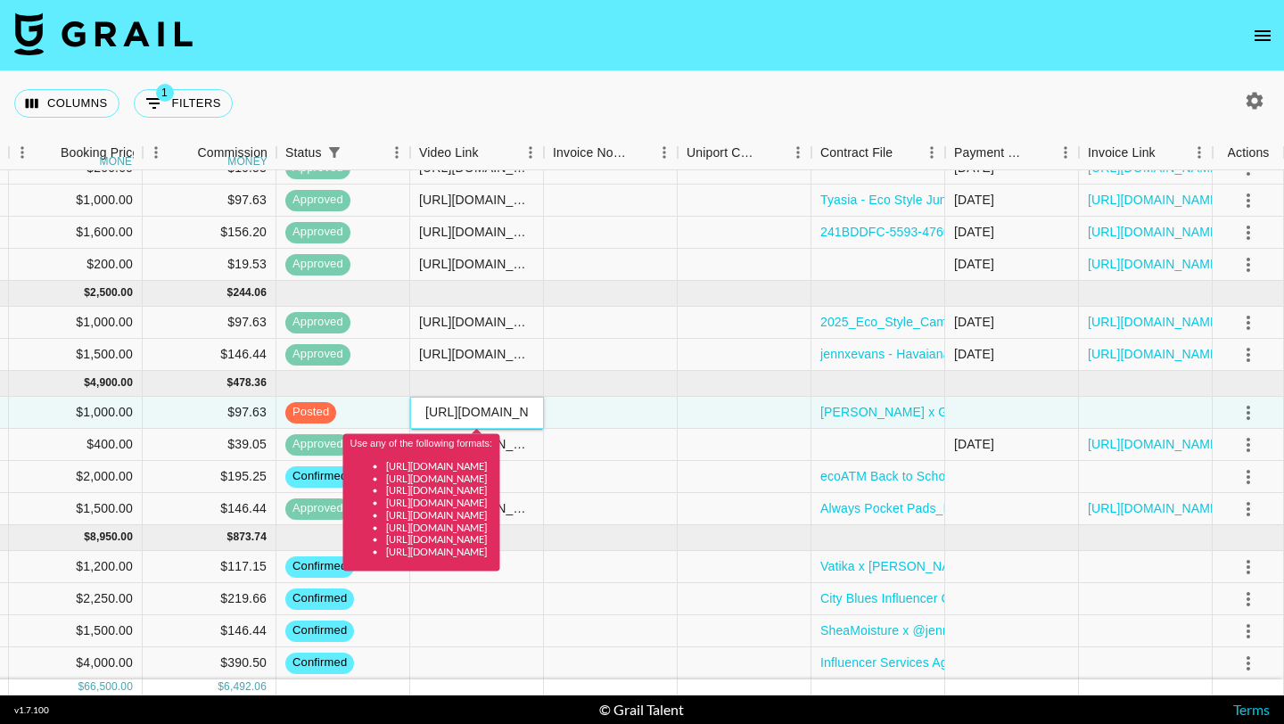
click at [473, 407] on input "https://www.instagram.com/jennxevans/reel/DN3GptkXAPD/" at bounding box center [476, 412] width 131 height 14
paste input "text"
type input "https://www.instagram.com/jennxevans/"
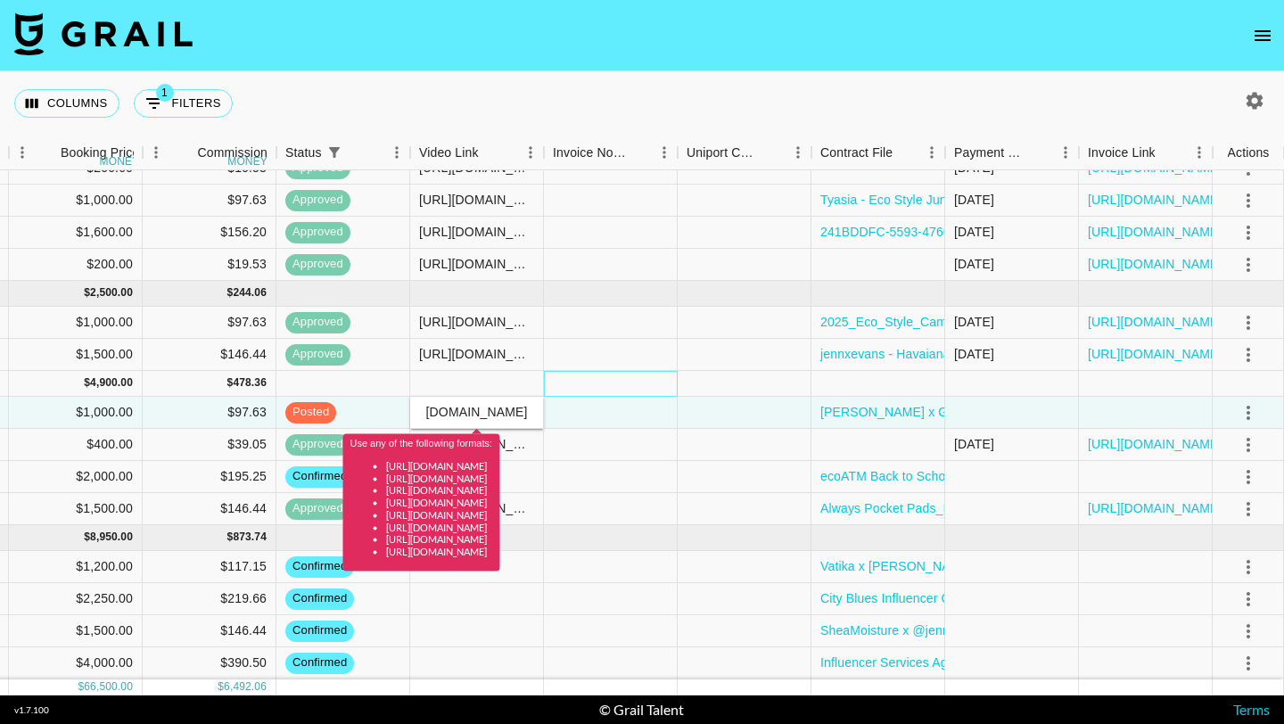
click at [596, 392] on div at bounding box center [611, 384] width 134 height 26
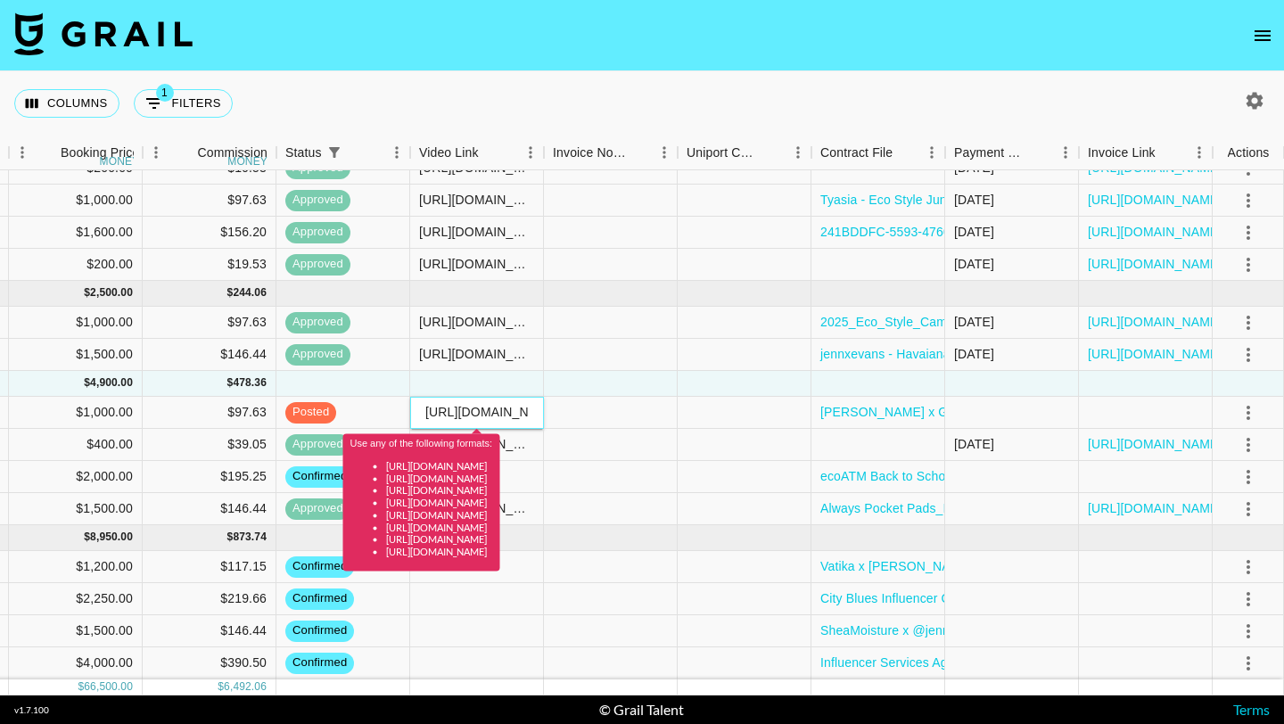
click at [507, 413] on input "https://www.instagram.com/jennxevans/" at bounding box center [476, 412] width 131 height 14
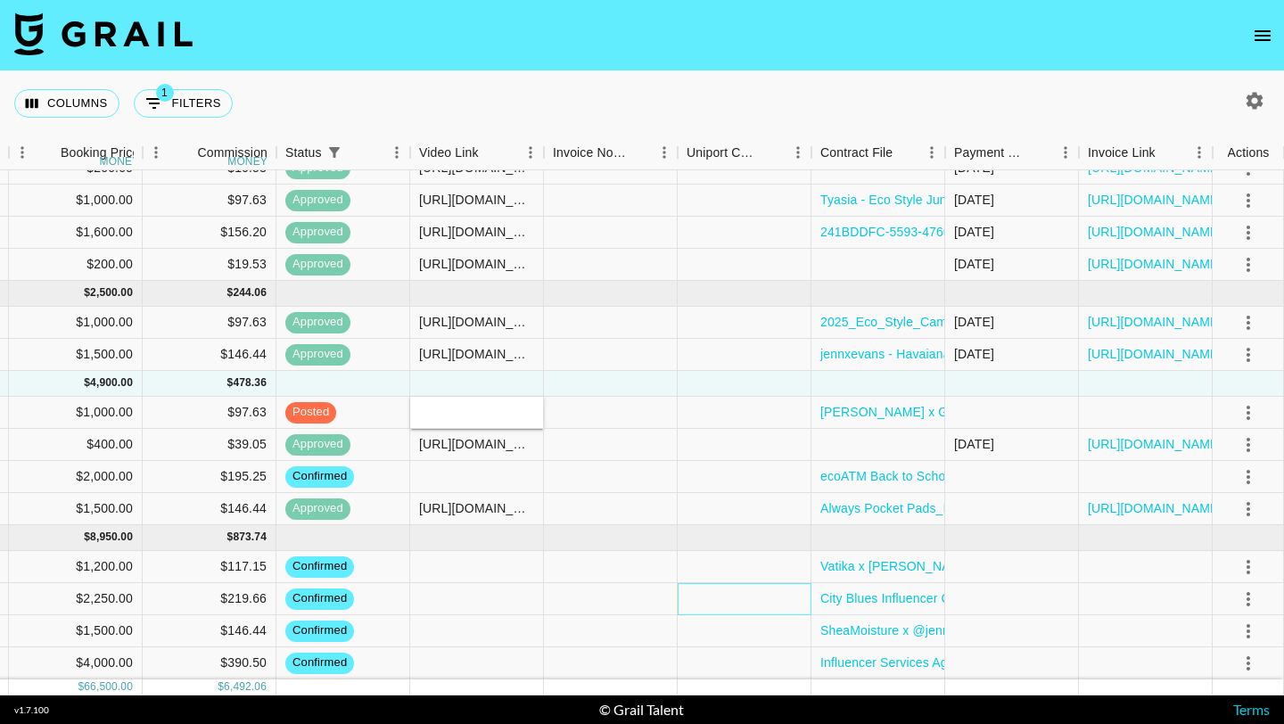
click at [706, 583] on div at bounding box center [745, 599] width 134 height 32
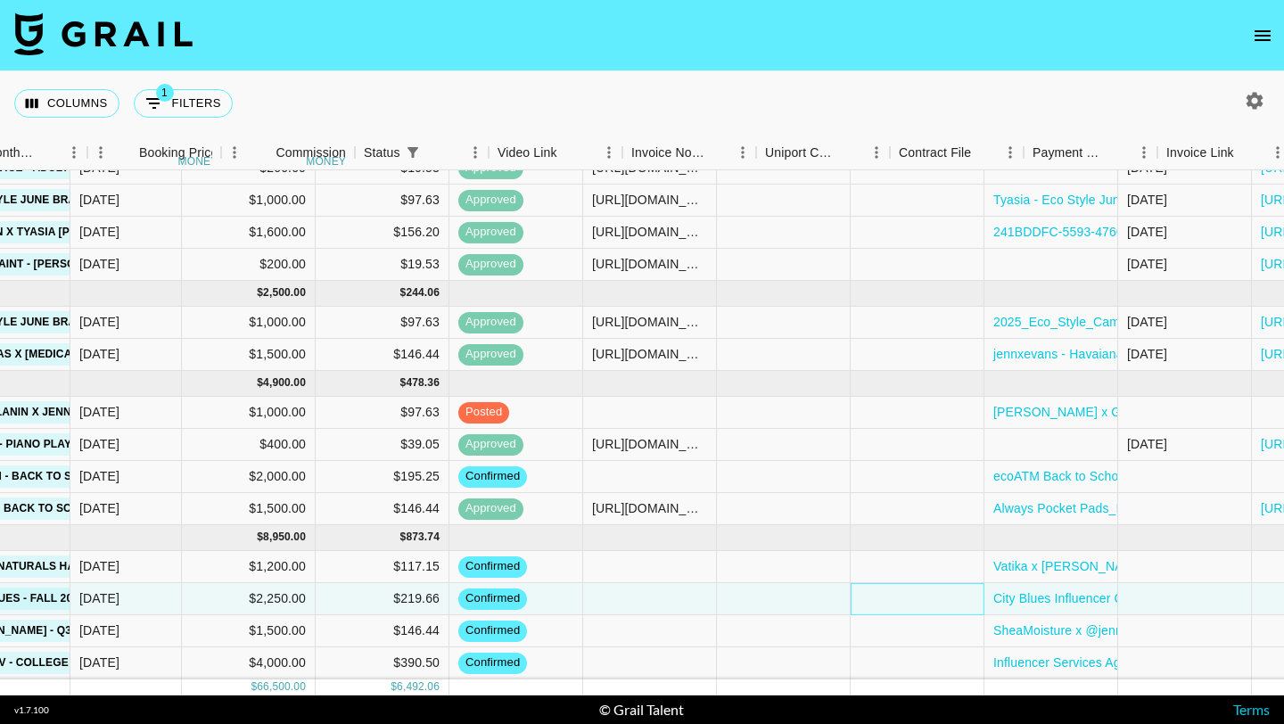
scroll to position [1104, 1008]
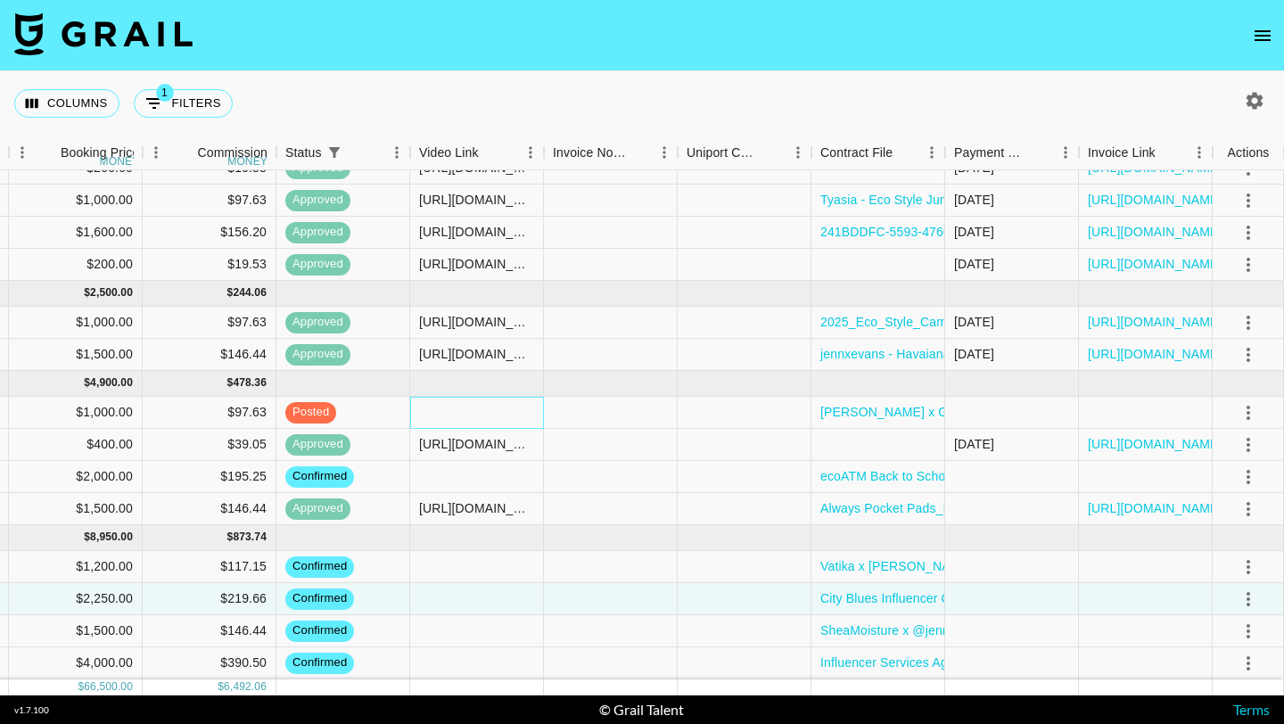
click at [442, 412] on div at bounding box center [477, 413] width 134 height 32
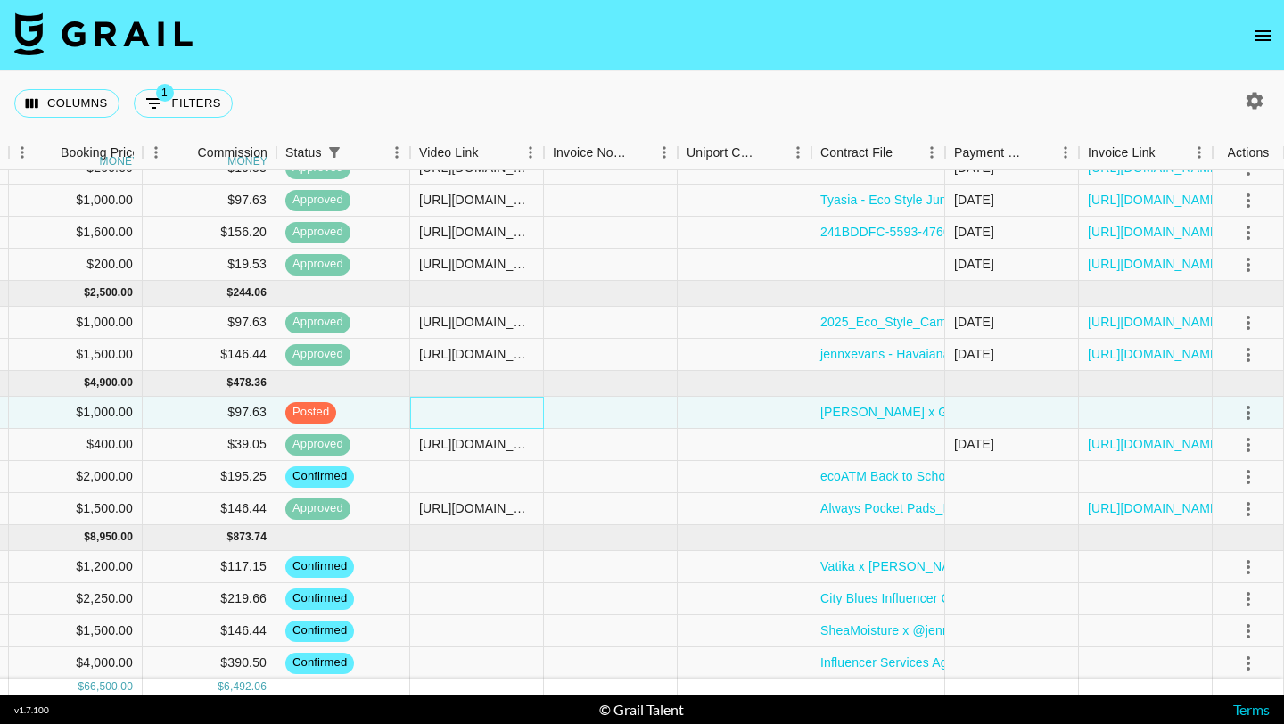
click at [442, 412] on div at bounding box center [477, 413] width 134 height 32
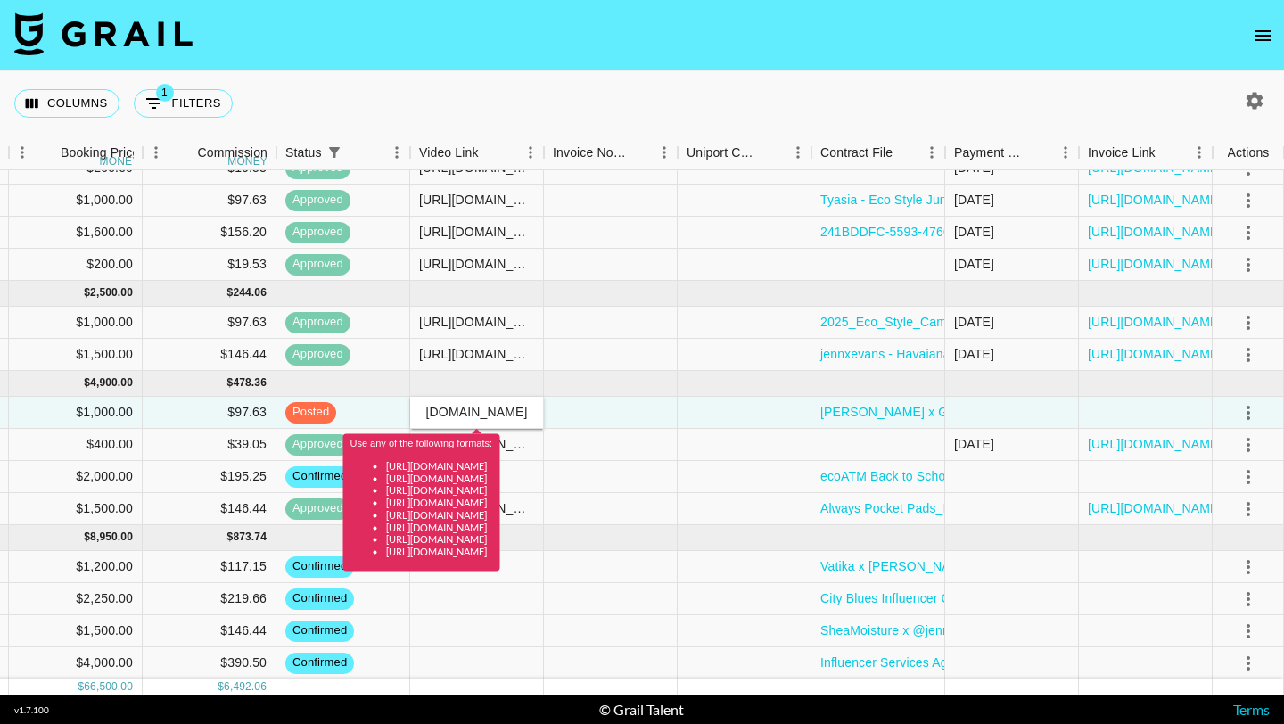
scroll to position [0, 0]
click at [485, 418] on input "https://www.instagram.com/jennxevans/reel/DN3GptkXAPD/" at bounding box center [476, 412] width 131 height 14
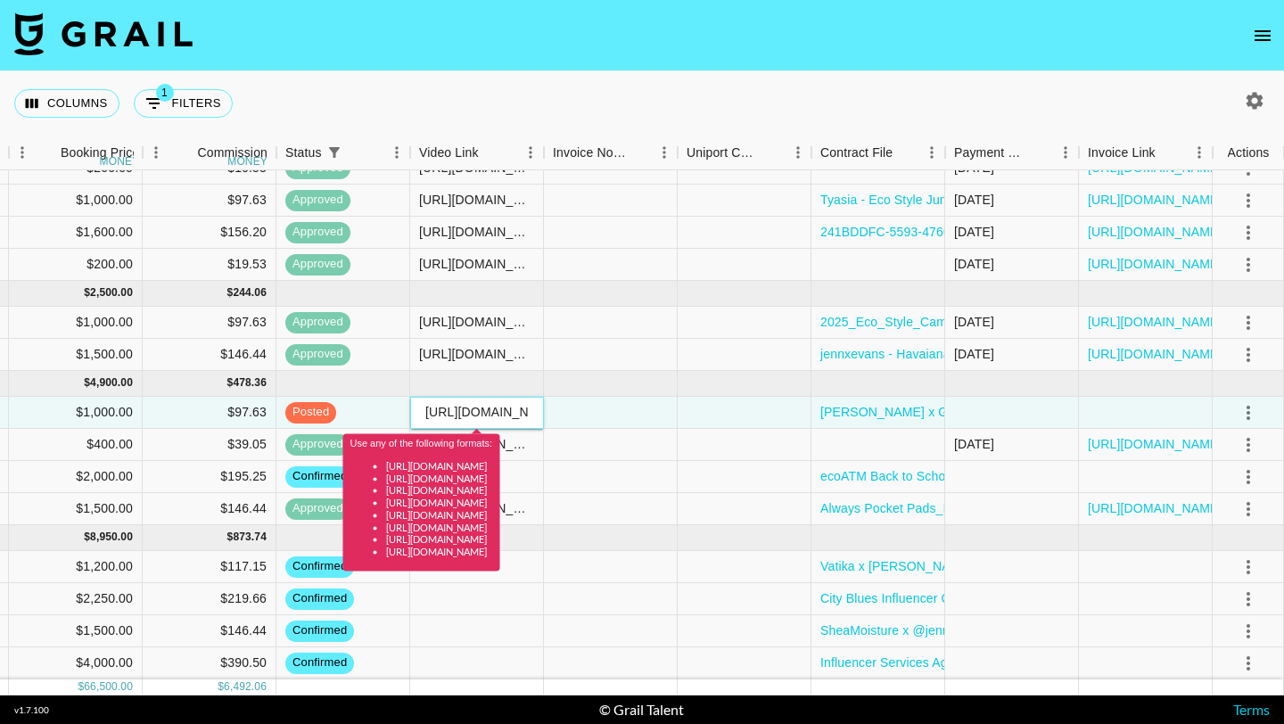
paste input "text"
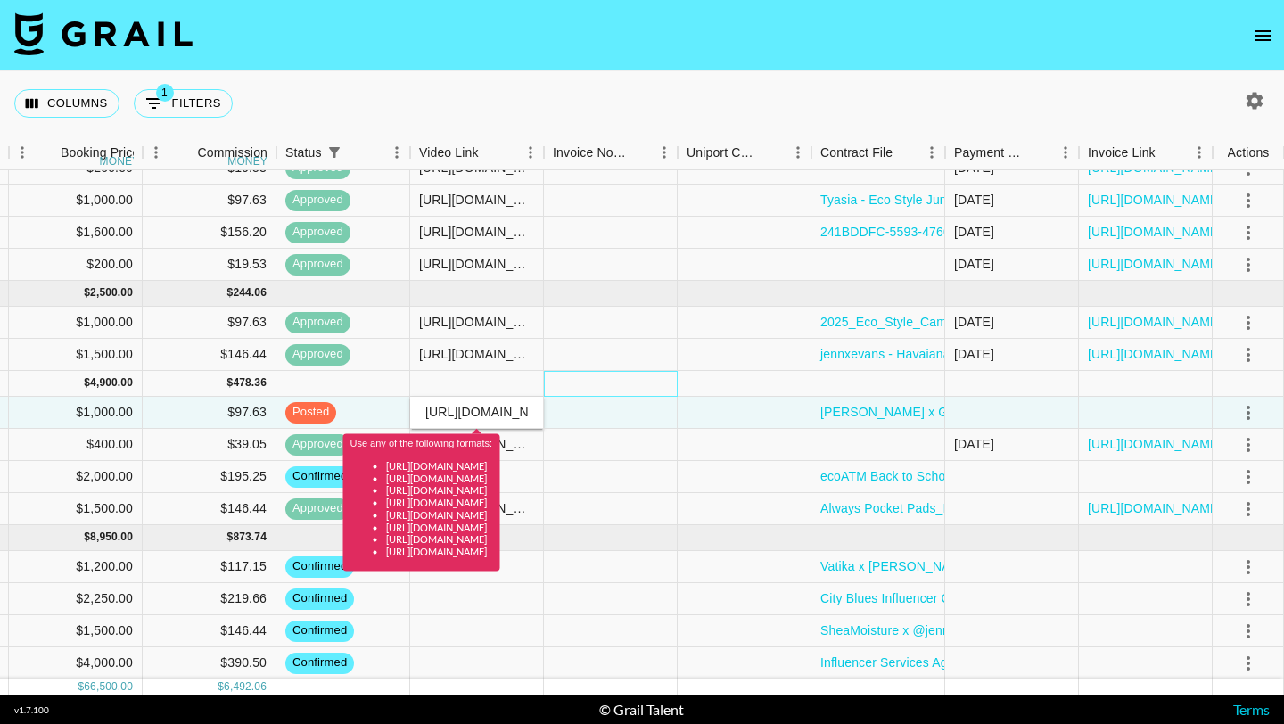
click at [627, 376] on div at bounding box center [611, 384] width 134 height 26
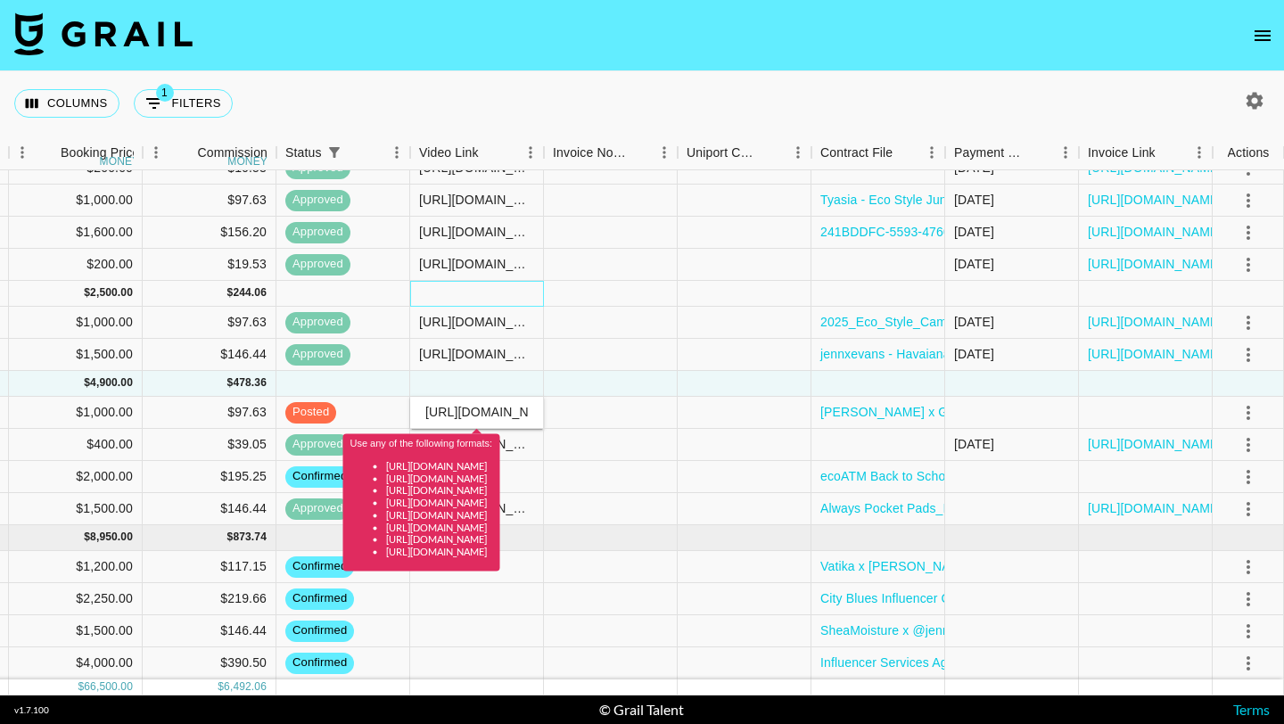
click at [475, 299] on div at bounding box center [477, 294] width 134 height 26
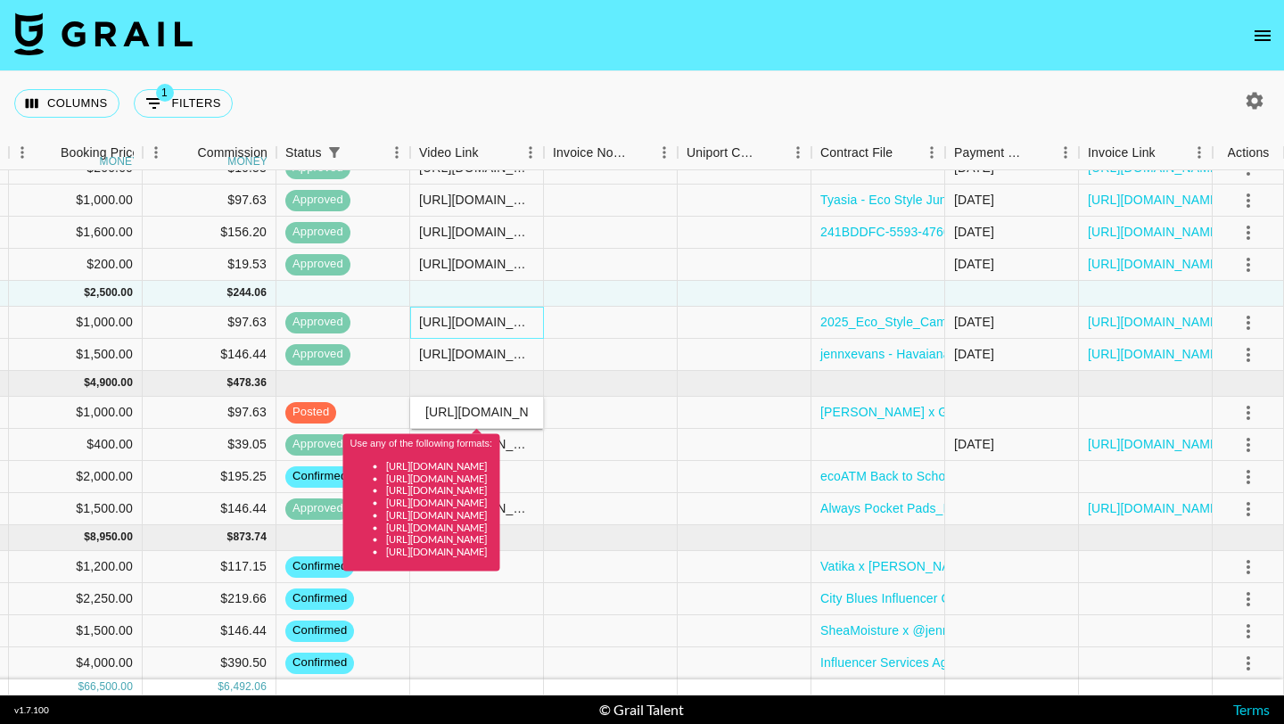
click at [478, 327] on div "https://www.instagram.com/reel/DL3B163ynzZ/?igsh=MTdvODdnamFlOG40dA==" at bounding box center [476, 322] width 115 height 18
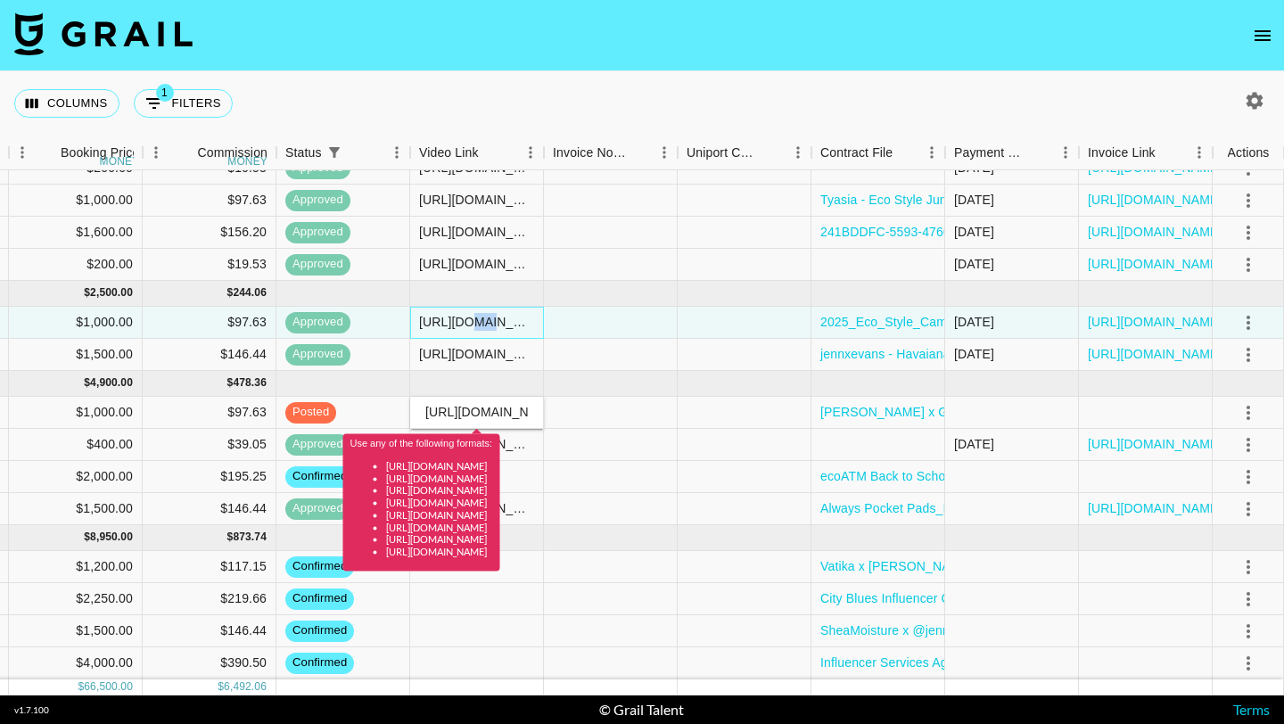
click at [478, 327] on div "https://www.instagram.com/reel/DL3B163ynzZ/?igsh=MTdvODdnamFlOG40dA==" at bounding box center [476, 322] width 115 height 18
click at [478, 327] on input "https://www.instagram.com/reel/DL3B163ynzZ/?igsh=MTdvODdnamFlOG40dA==" at bounding box center [476, 322] width 131 height 14
click at [557, 333] on div at bounding box center [611, 323] width 134 height 32
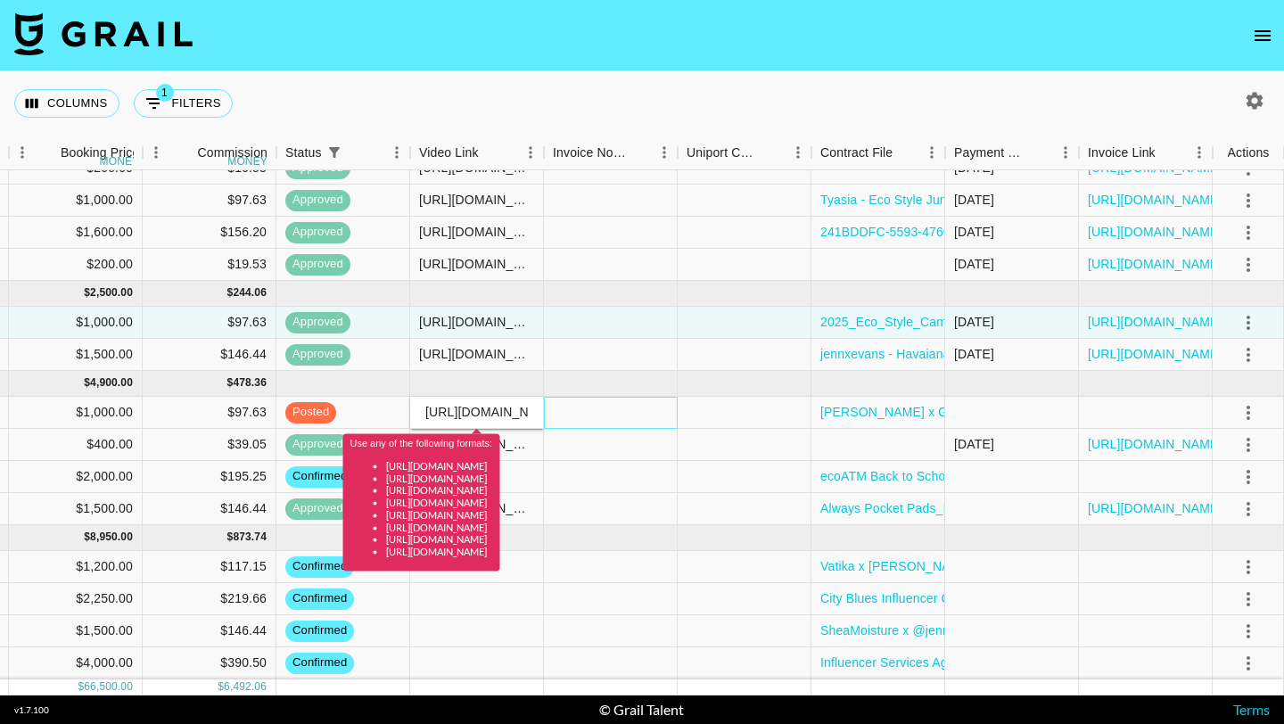
click at [621, 418] on div at bounding box center [611, 413] width 134 height 32
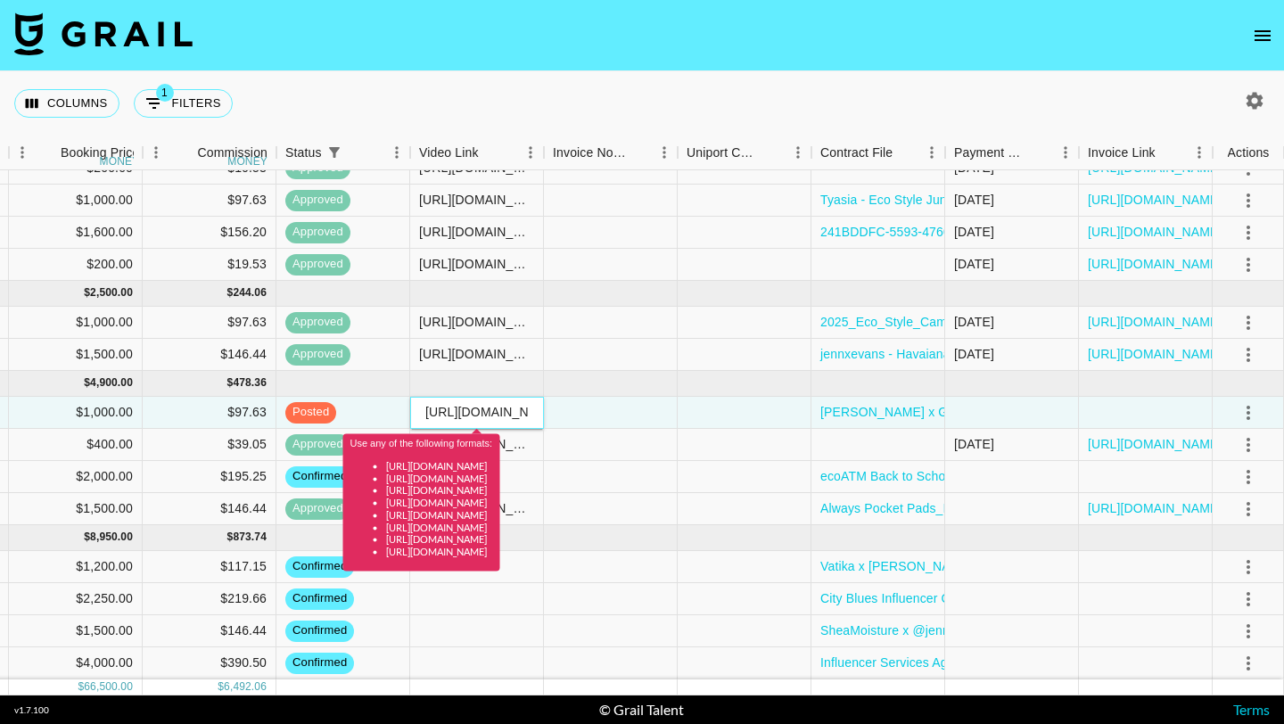
click at [437, 399] on div "https://www.instagram.com/jennxevans/reel/DN3GptkXAPD" at bounding box center [477, 413] width 134 height 32
click at [436, 412] on input "https://www.instagram.com/jennxevans/reel/DN3GptkXAPD" at bounding box center [476, 412] width 131 height 14
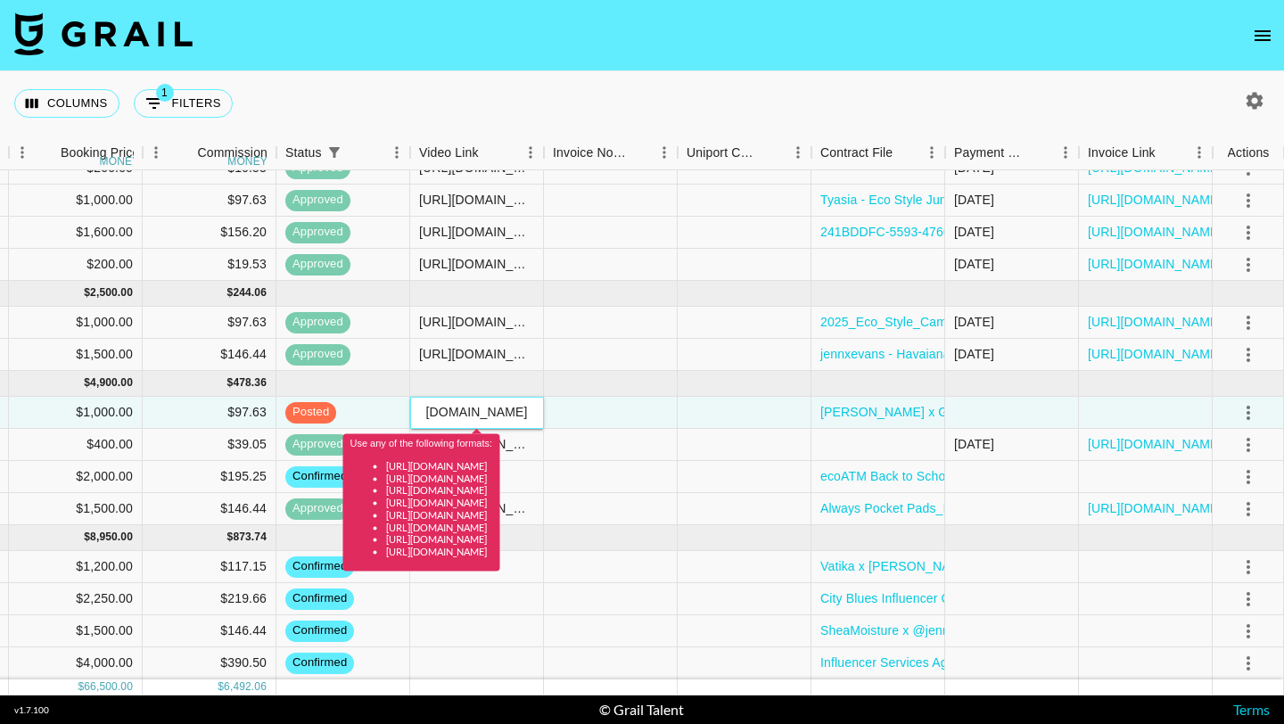
paste input "0qI7c3K-i/"
type input "https://www.instagram.com/jennxevans/reel/DN0qI7c3K-i/"
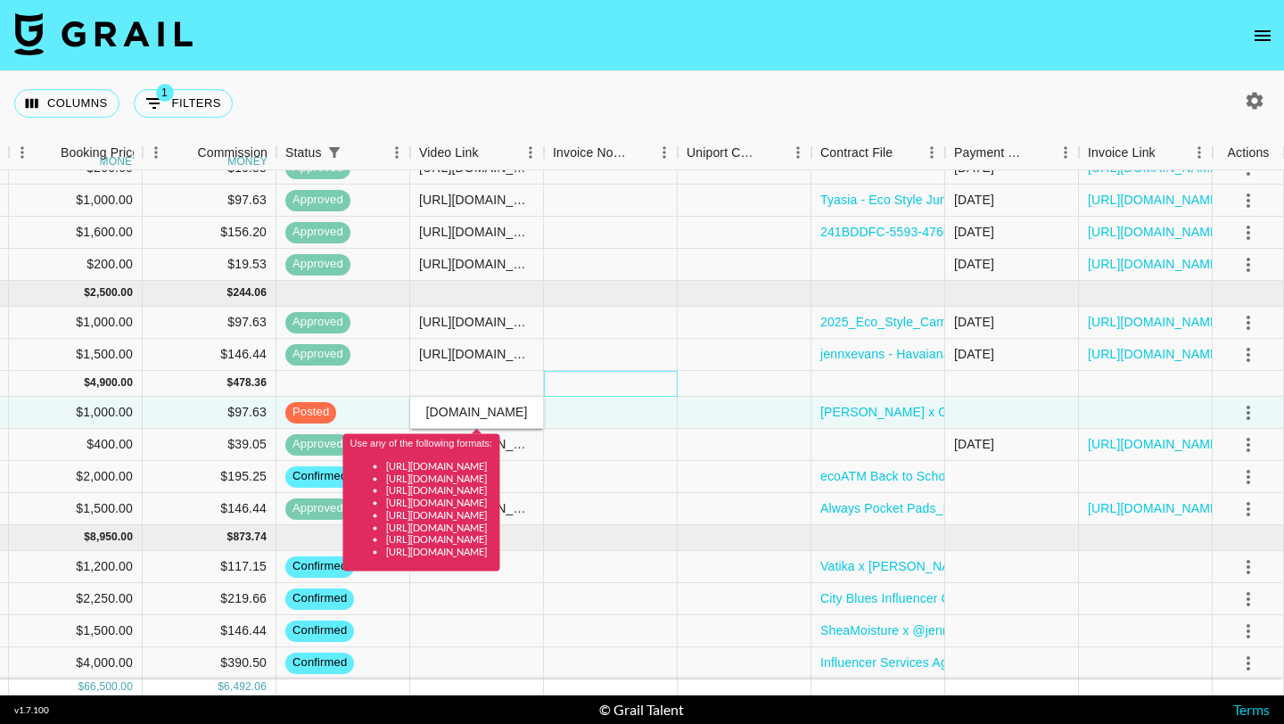
click at [638, 379] on div at bounding box center [611, 384] width 134 height 26
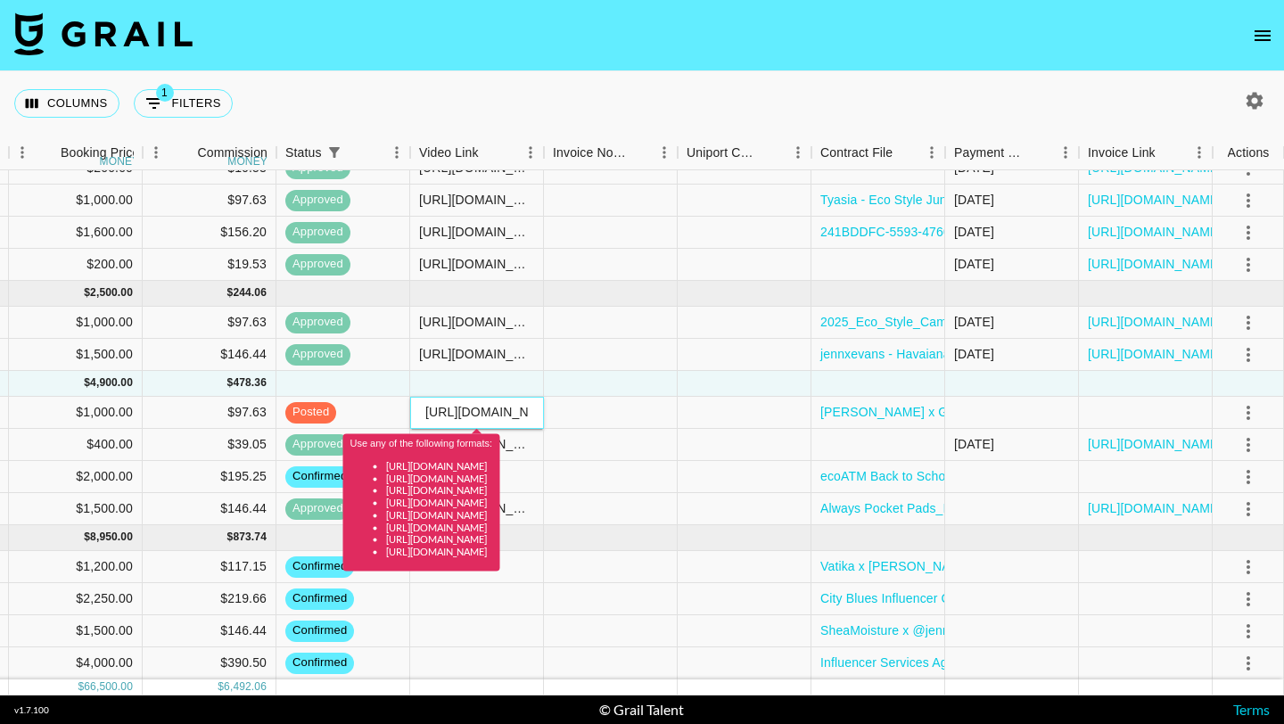
click at [497, 407] on input "https://www.instagram.com/jennxevans/reel/DN0qI7c3K-i/" at bounding box center [476, 412] width 131 height 14
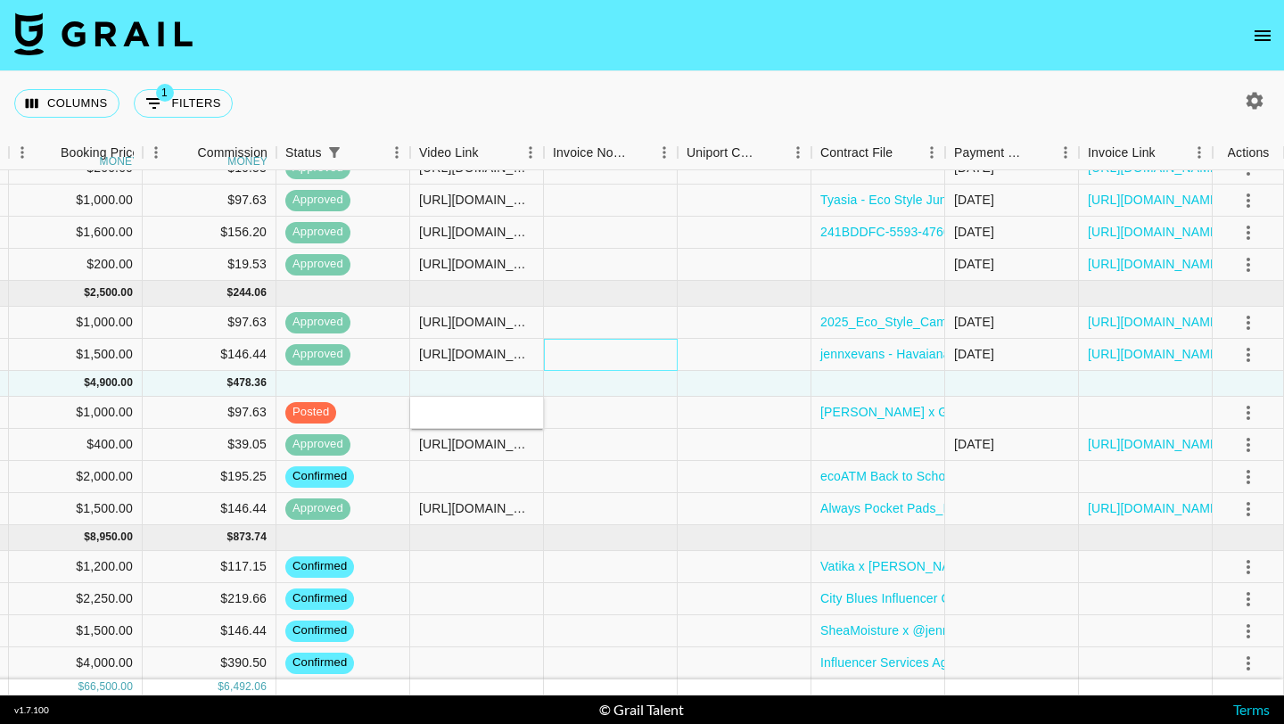
click at [674, 349] on div at bounding box center [611, 355] width 134 height 32
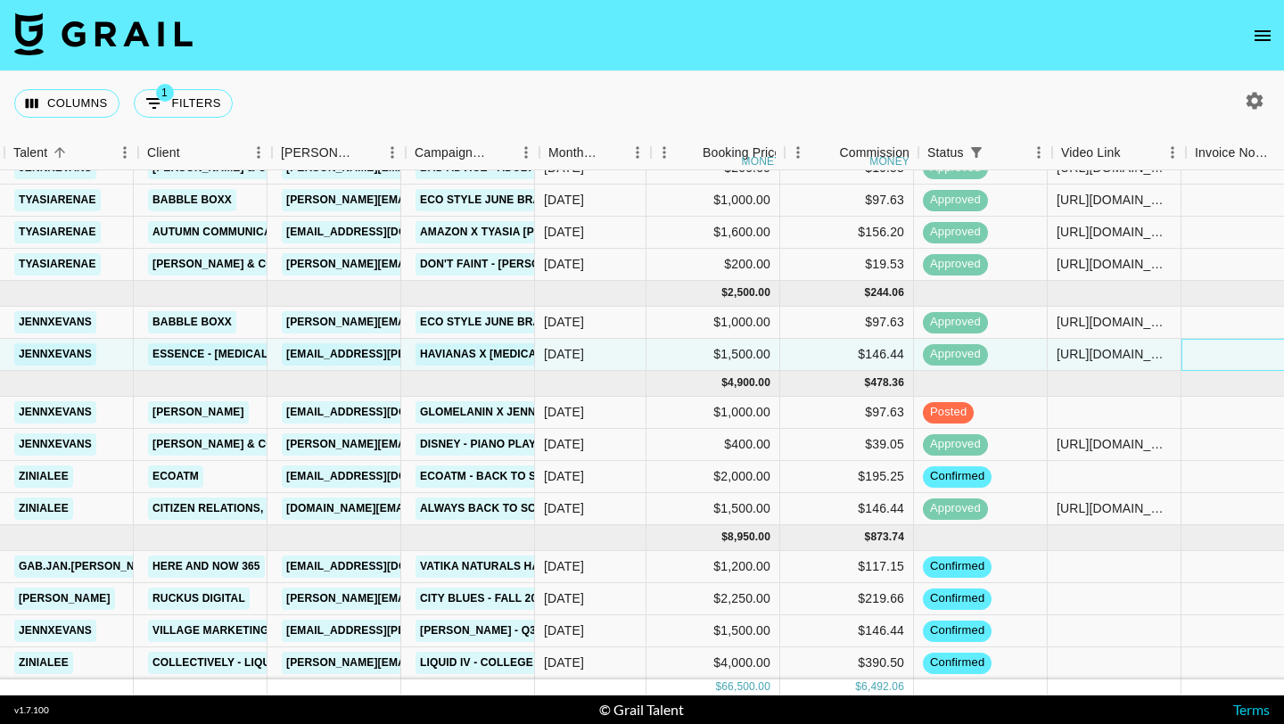
scroll to position [1104, 365]
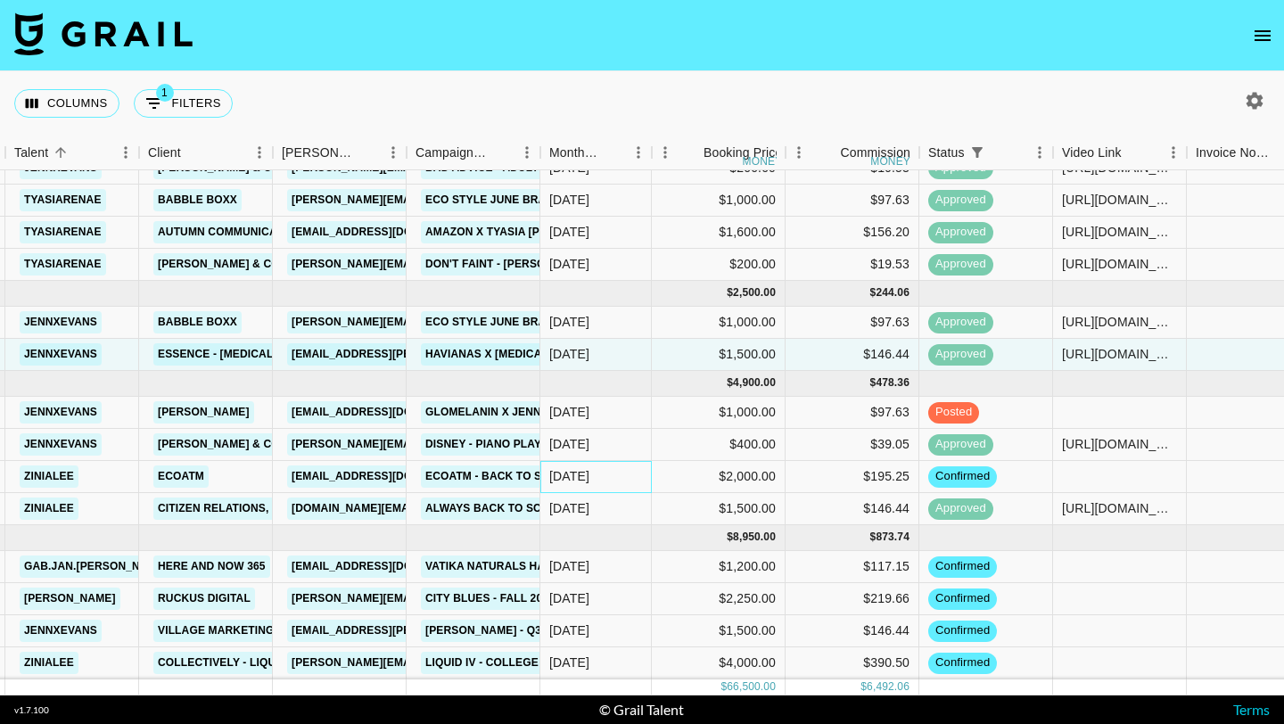
click at [601, 484] on div "Aug '25" at bounding box center [595, 477] width 111 height 32
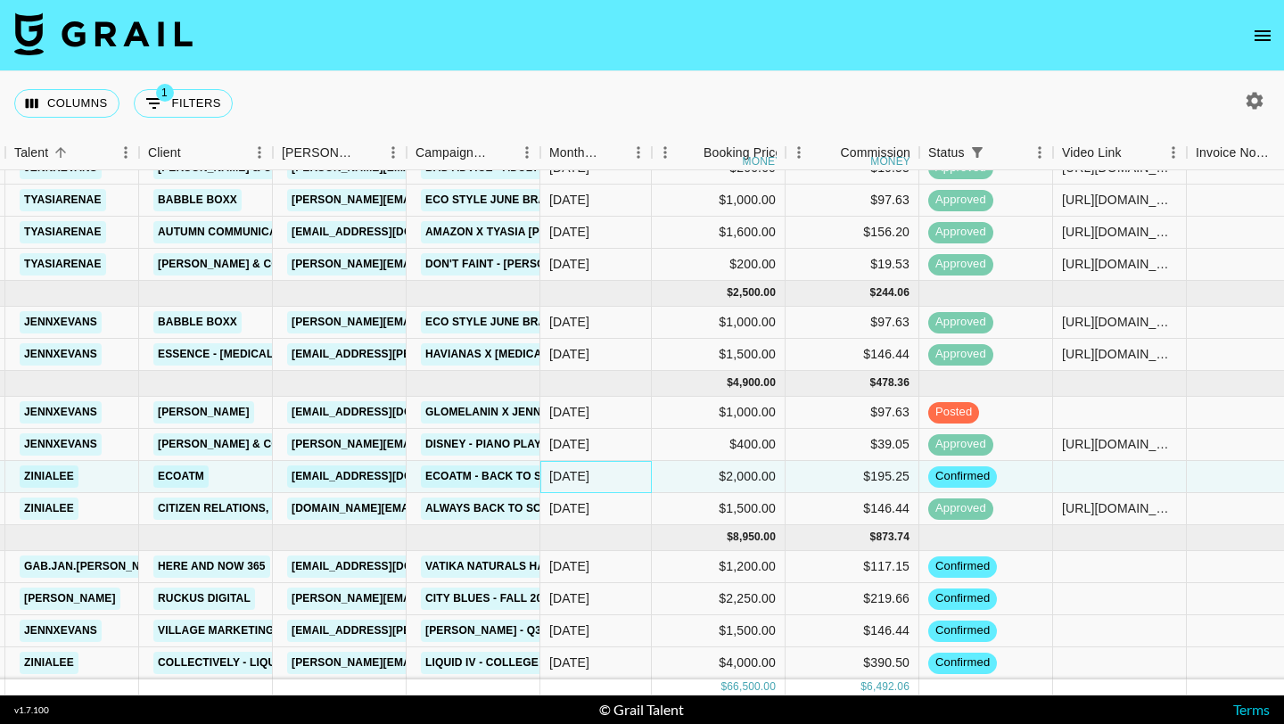
click at [601, 484] on div "Aug '25" at bounding box center [595, 477] width 111 height 32
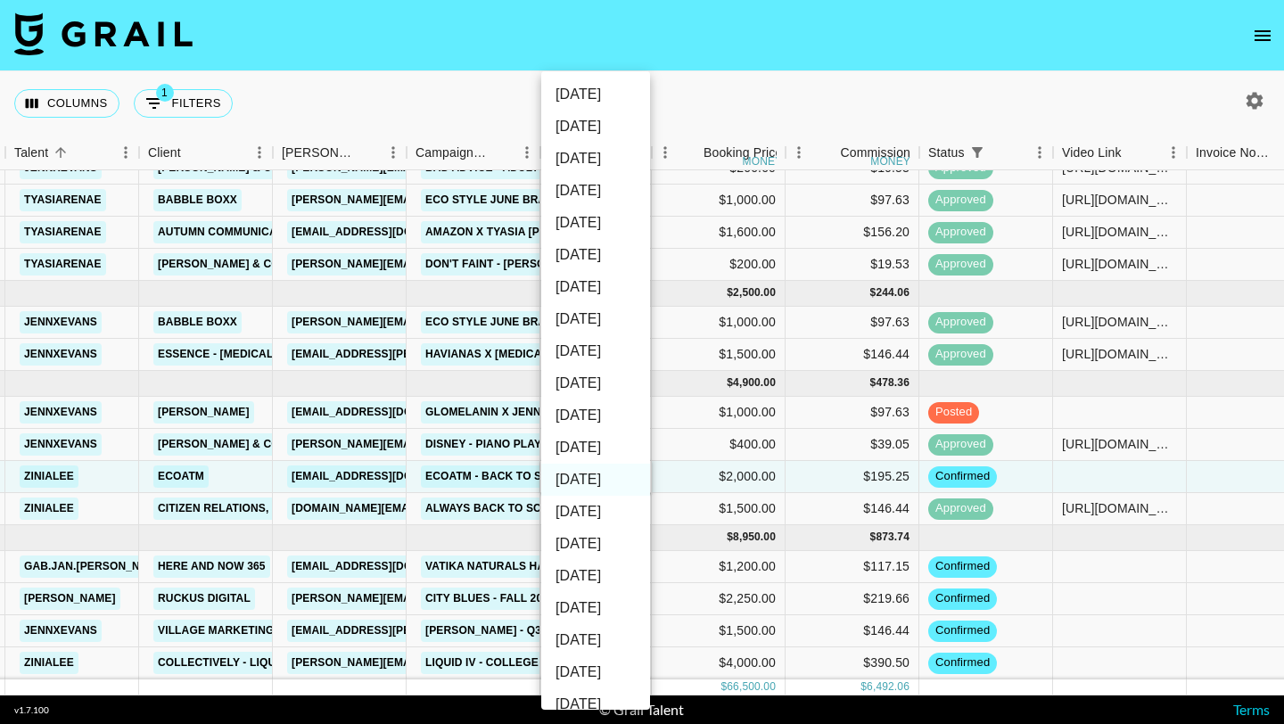
click at [605, 440] on li "Sep '25" at bounding box center [595, 448] width 109 height 32
type input "Sep '25"
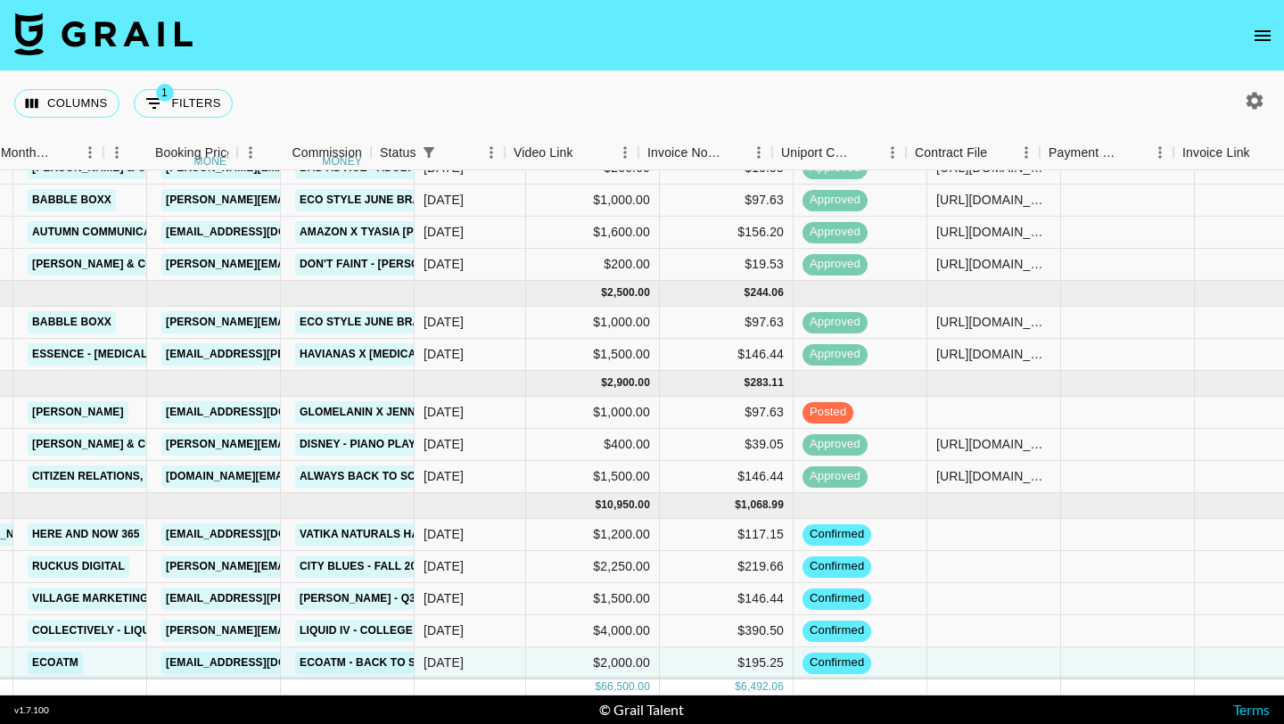
scroll to position [1104, 1008]
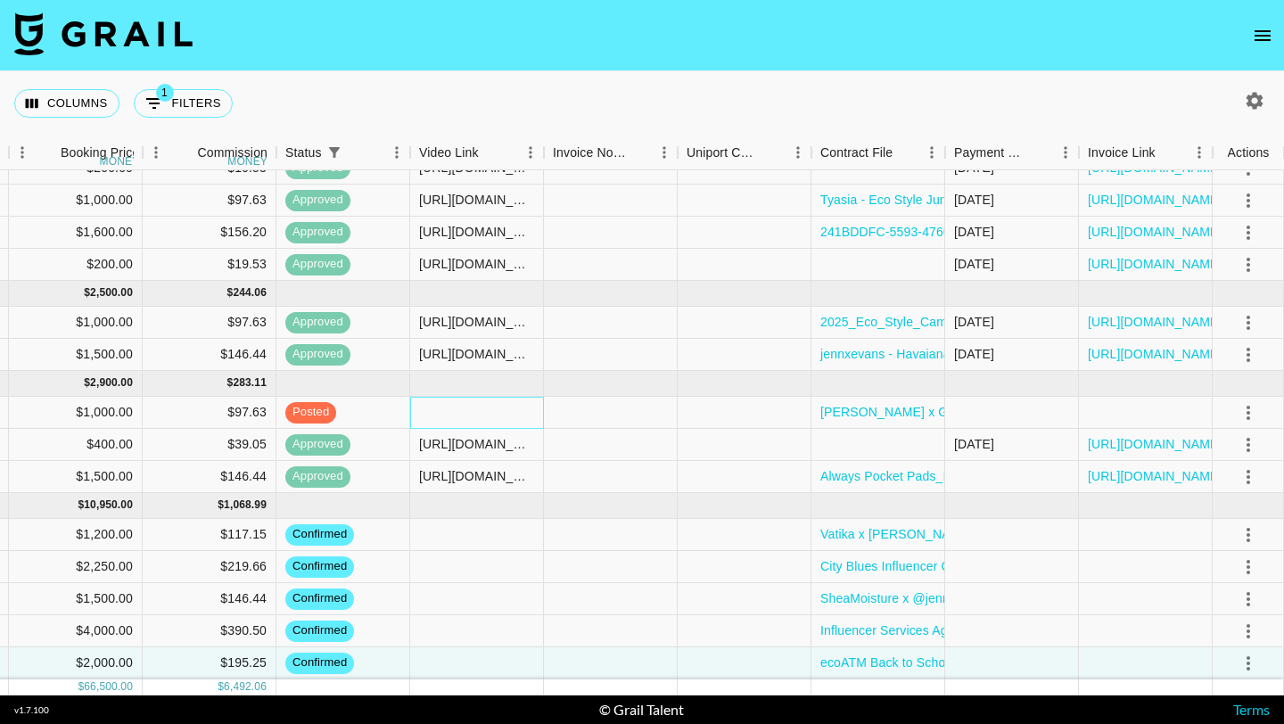
click at [463, 406] on div at bounding box center [477, 413] width 134 height 32
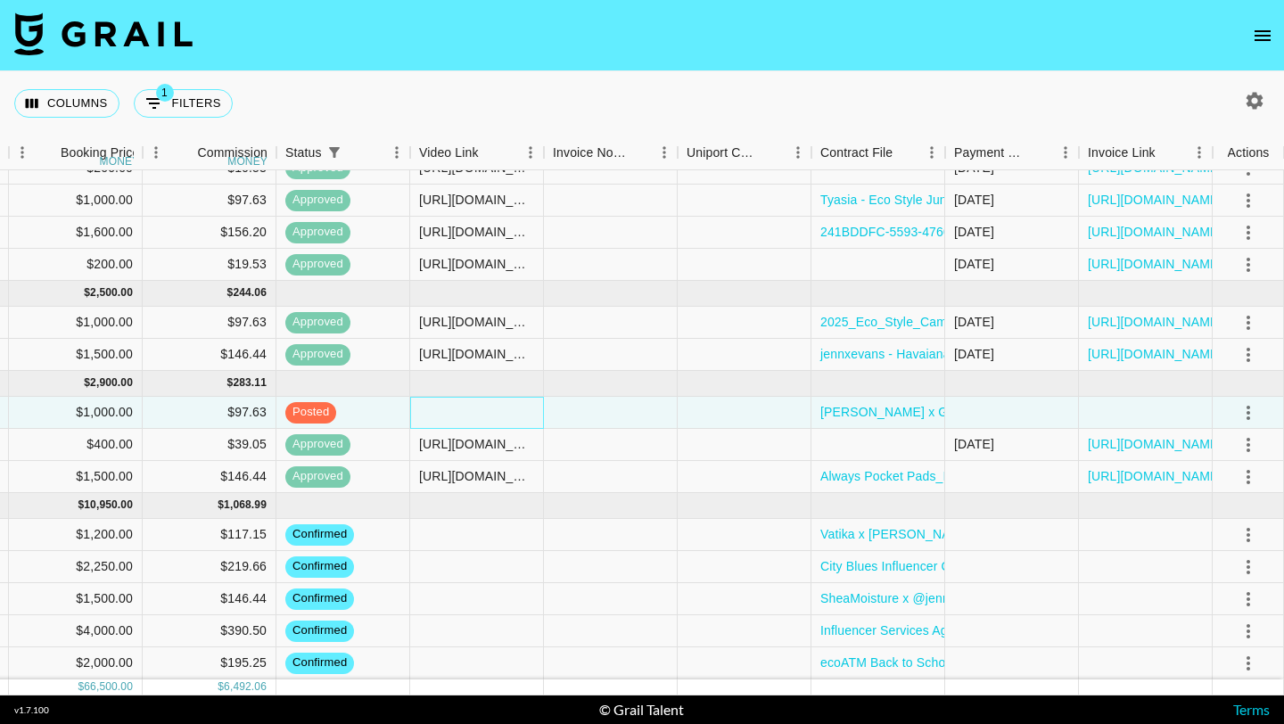
click at [463, 406] on div at bounding box center [477, 413] width 134 height 32
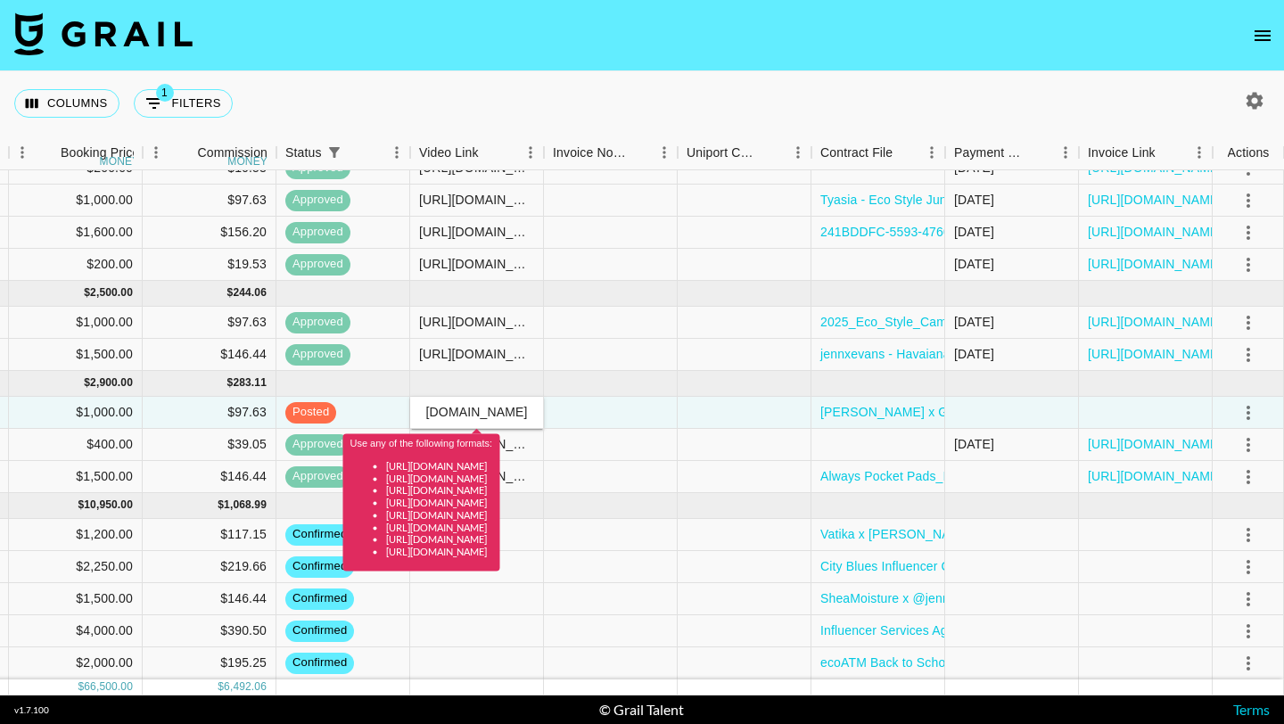
type input "https://www.instagram.com/jennxevans/reel/DN3GptkXAPD/"
click at [666, 440] on div at bounding box center [611, 445] width 134 height 32
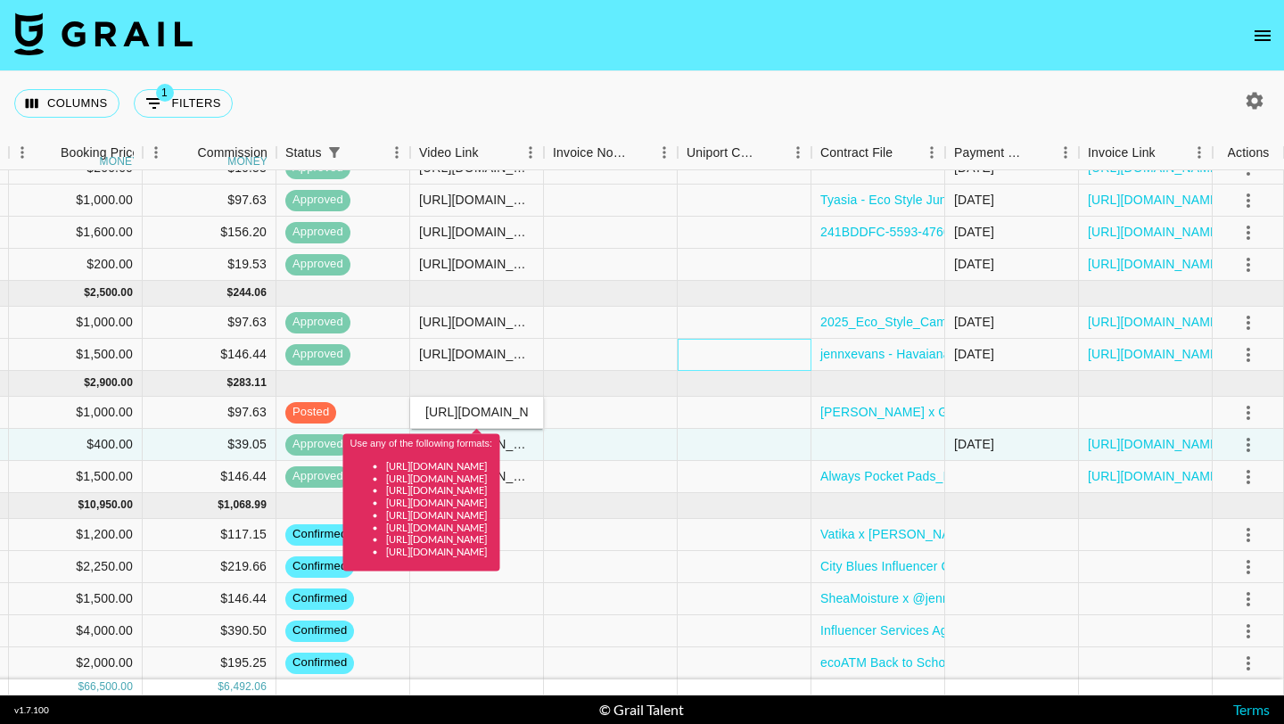
click at [717, 369] on div at bounding box center [745, 355] width 134 height 32
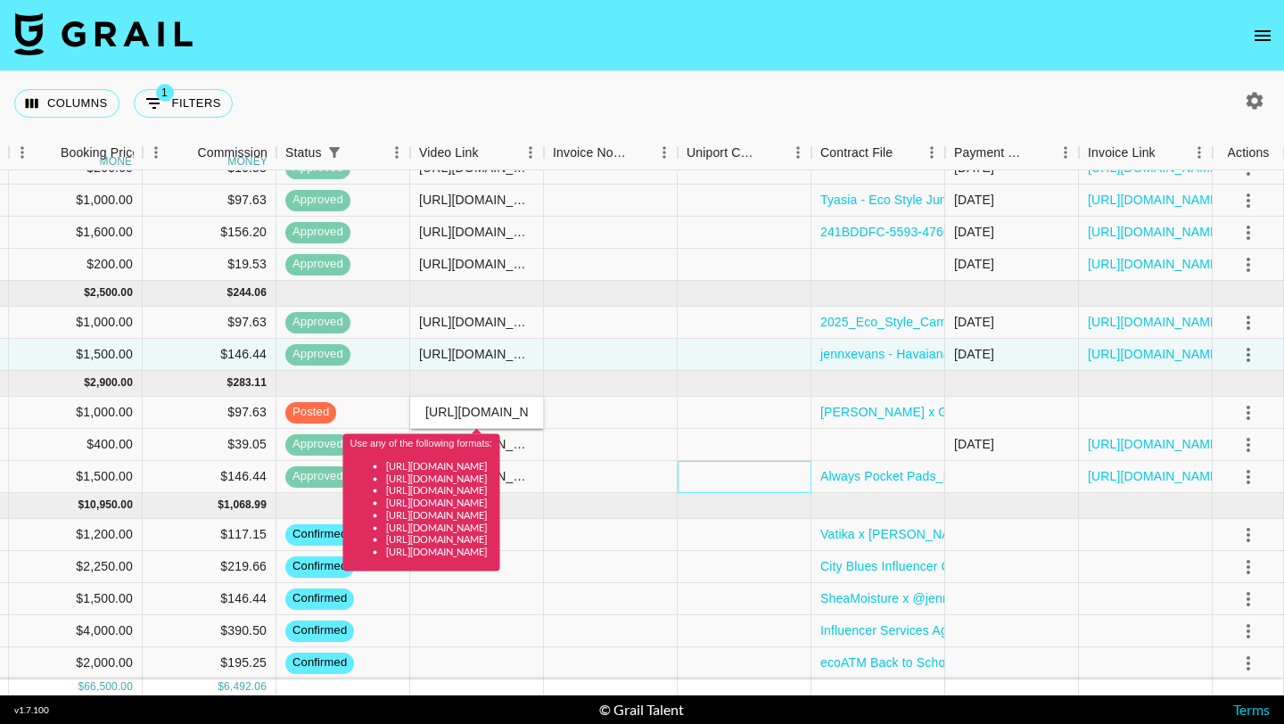
click at [696, 465] on div at bounding box center [745, 477] width 134 height 32
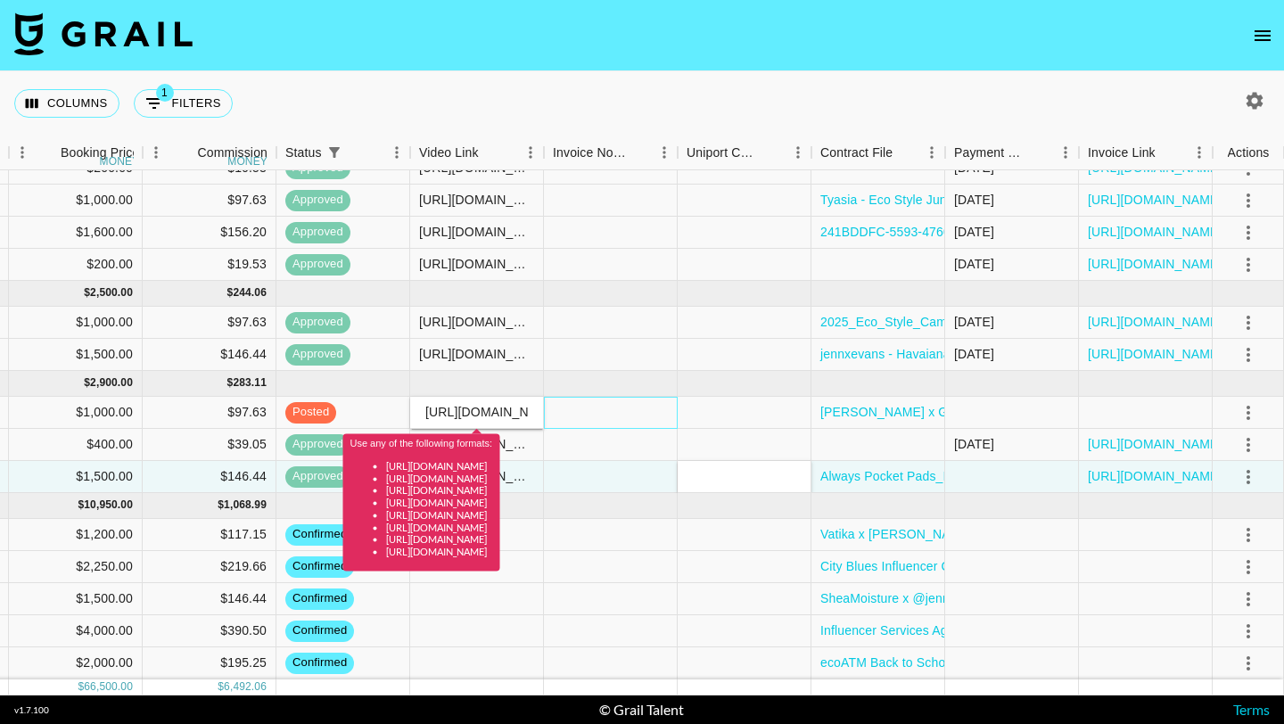
click at [651, 397] on div at bounding box center [611, 413] width 134 height 32
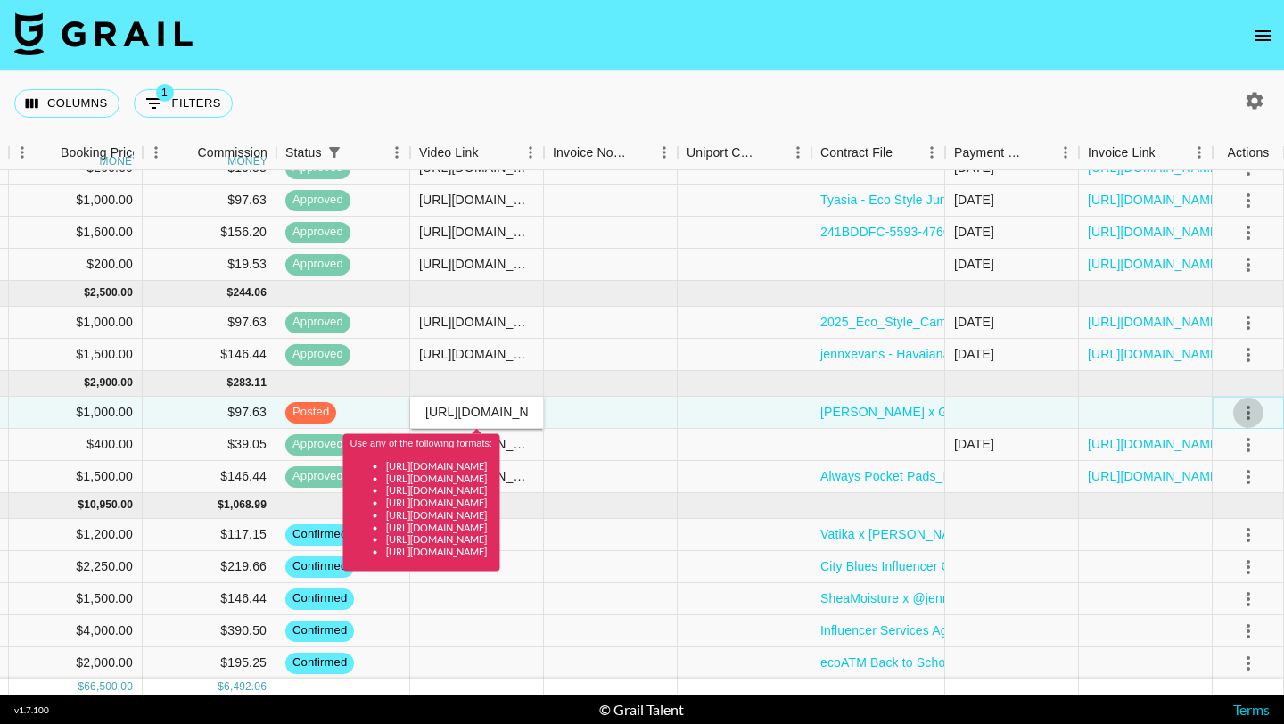
click at [1257, 406] on icon "select merge strategy" at bounding box center [1248, 412] width 21 height 21
click at [1238, 465] on ul "Confirm Decline Draft Created Cancel Approve" at bounding box center [1226, 515] width 116 height 175
click at [792, 320] on div at bounding box center [745, 323] width 134 height 32
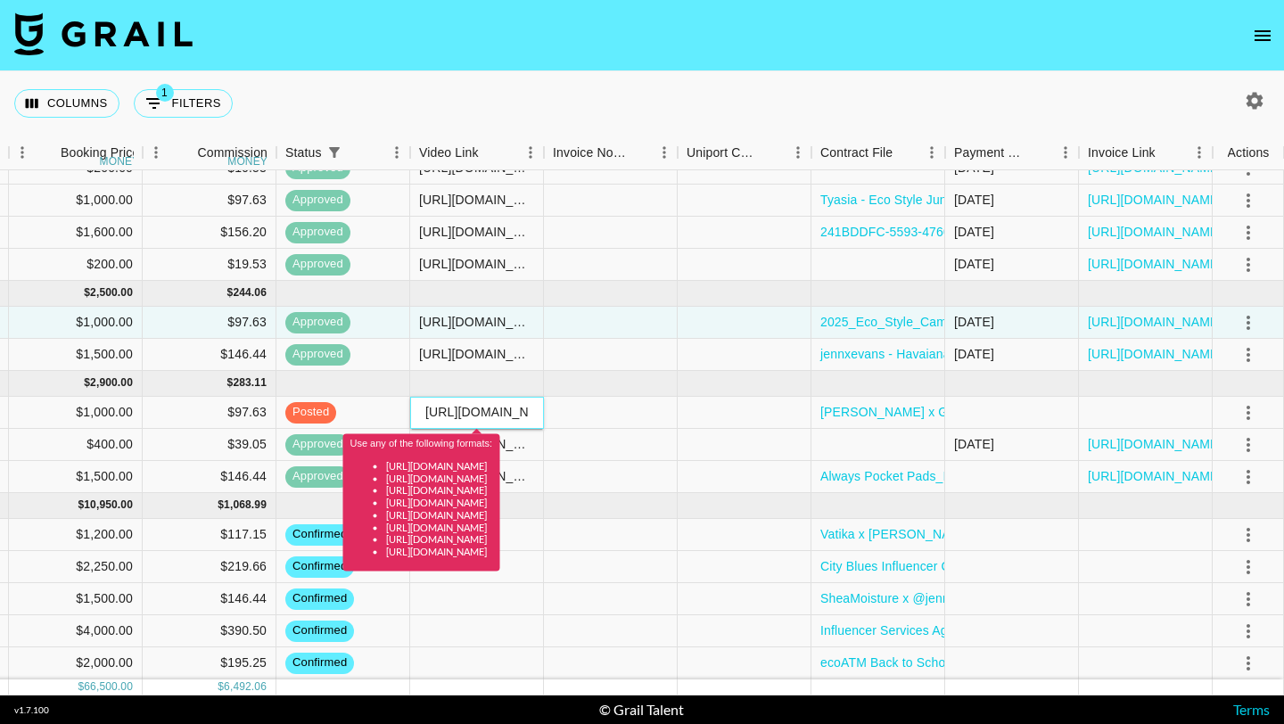
click at [481, 425] on div "Use any of the following formats: https://www.tiktok.com/@user/video/1234567 ht…" at bounding box center [421, 497] width 157 height 150
click at [470, 406] on input "https://www.instagram.com/jennxevans/reel/DN3GptkXAPD/" at bounding box center [476, 412] width 131 height 14
click at [439, 495] on ul "https://www.tiktok.com/@user/video/1234567 https://www.tiktok.com/@user/photo/1…" at bounding box center [421, 508] width 143 height 98
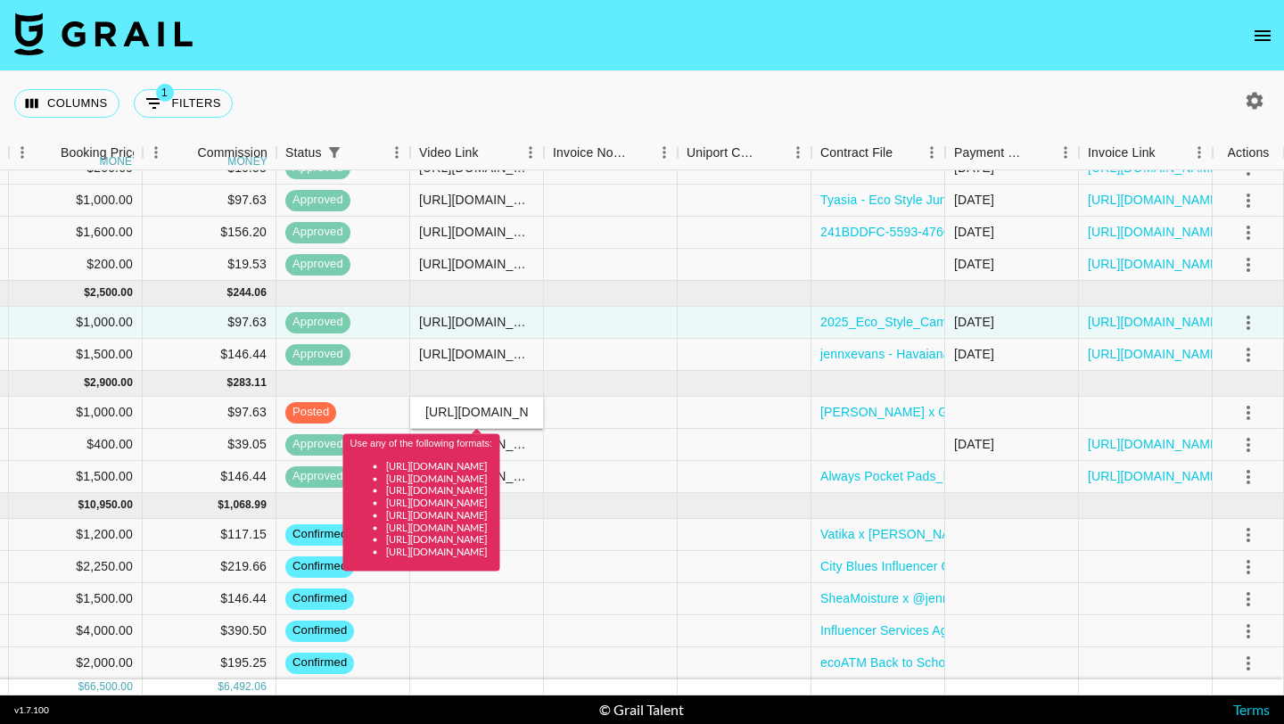
click at [442, 493] on li "https://www.instagram.com/reel/CfpM3FtDoI0" at bounding box center [439, 490] width 107 height 12
click at [493, 503] on li "https://www.instagram.com/p/CiiBfmdMQtp" at bounding box center [439, 503] width 107 height 12
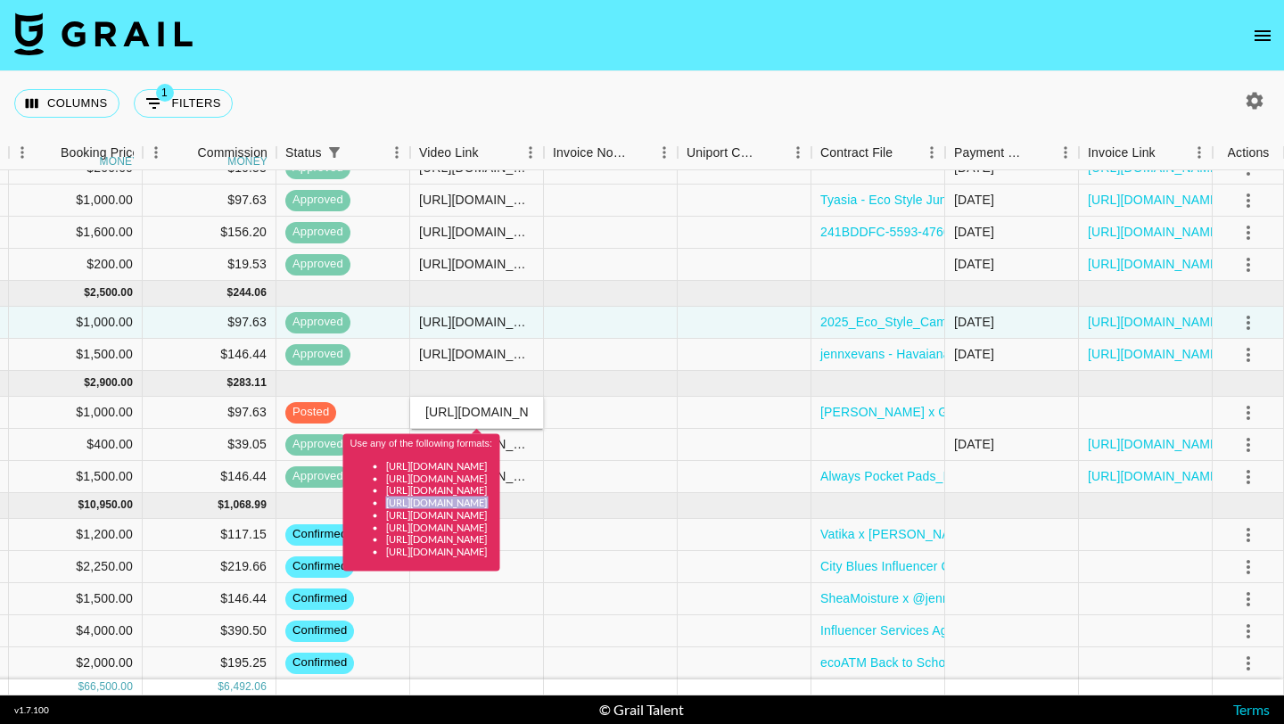
click at [493, 503] on li "https://www.instagram.com/p/CiiBfmdMQtp" at bounding box center [439, 503] width 107 height 12
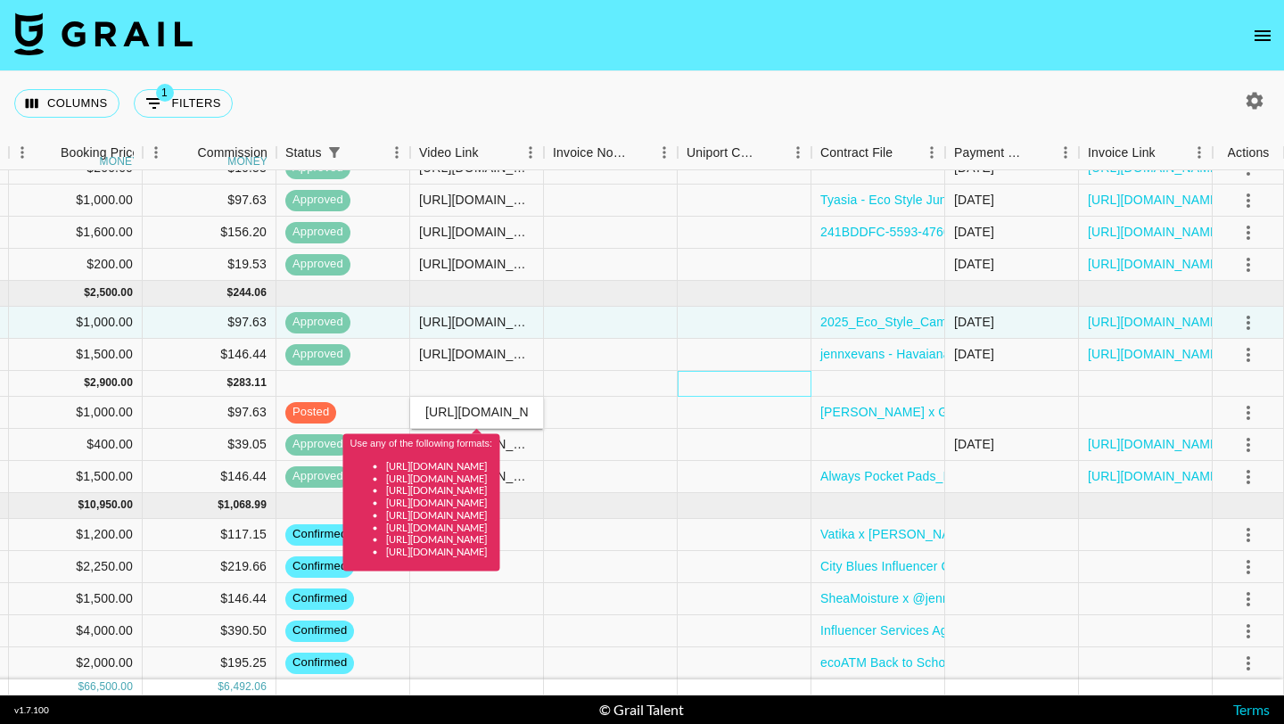
click at [697, 386] on div at bounding box center [745, 384] width 134 height 26
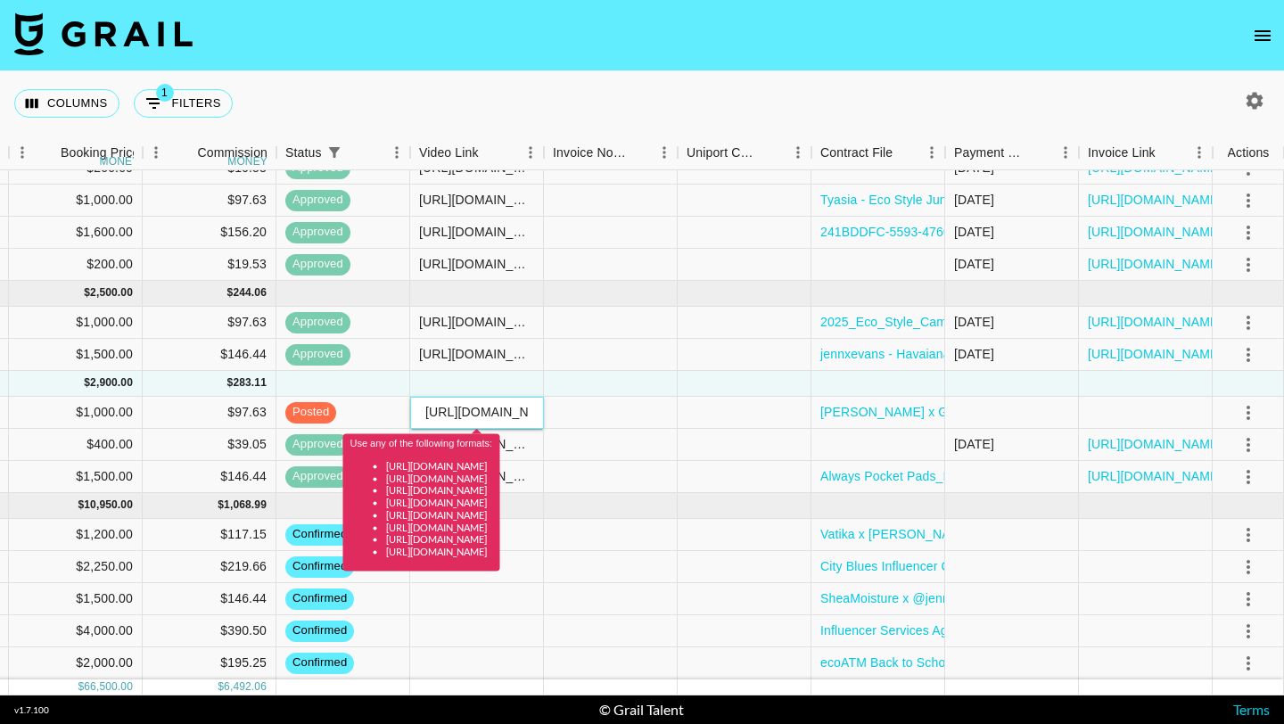
click at [491, 415] on input "https://www.instagram.com/jennxevans/reel/DN3GptkXAPD/" at bounding box center [476, 412] width 131 height 14
click at [802, 432] on div at bounding box center [745, 445] width 134 height 32
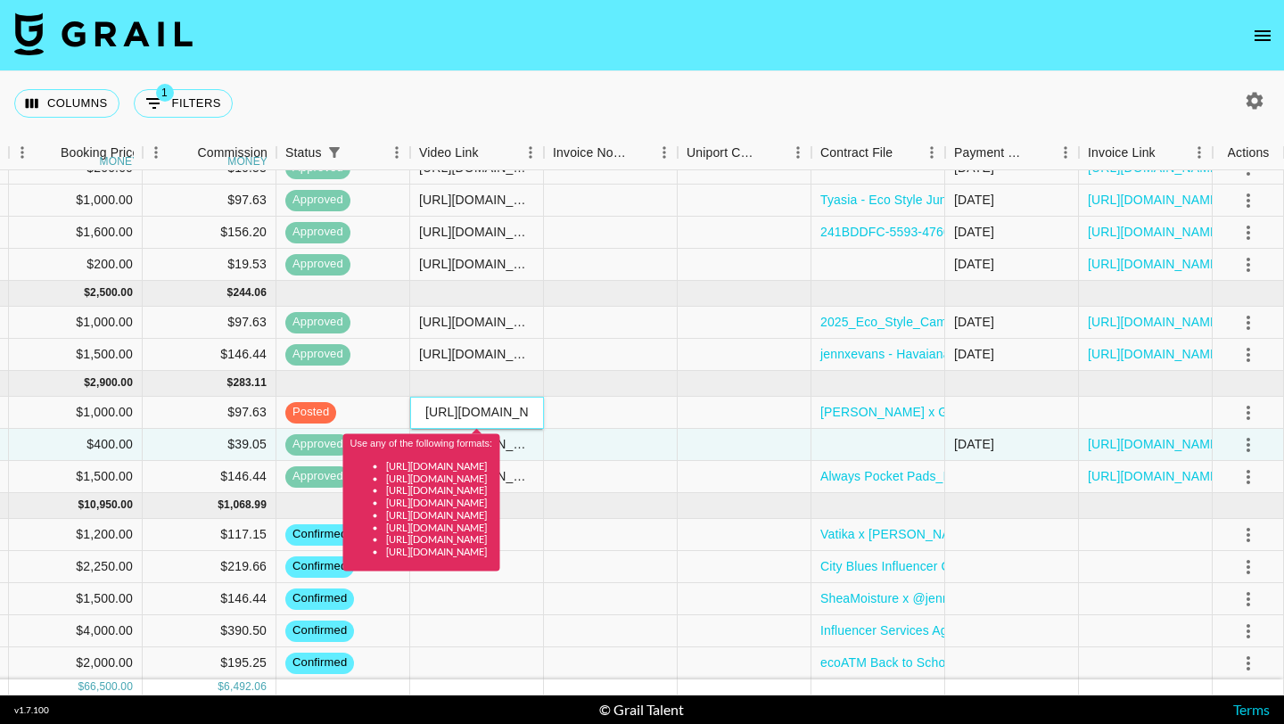
click at [508, 412] on input "https://www.instagram.com/jennxevans/reel/DN3GptkXAPD/" at bounding box center [476, 412] width 131 height 14
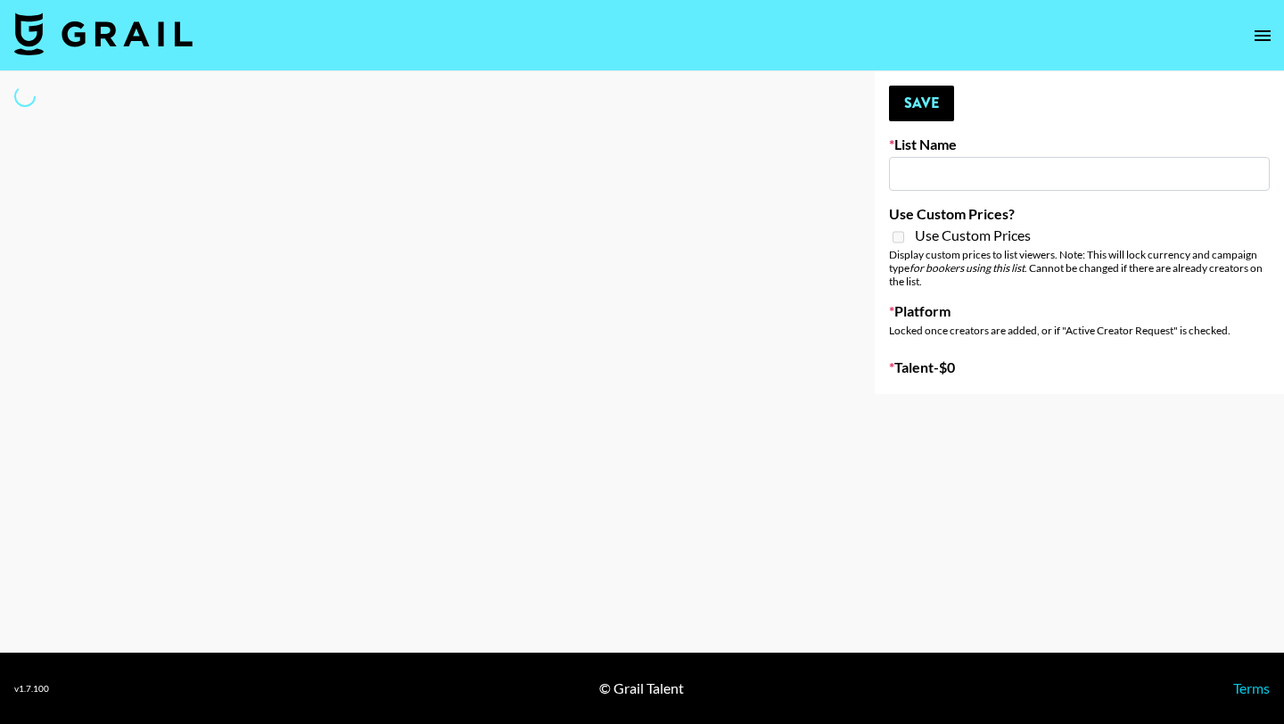
type input "Shokz"
select select "Song"
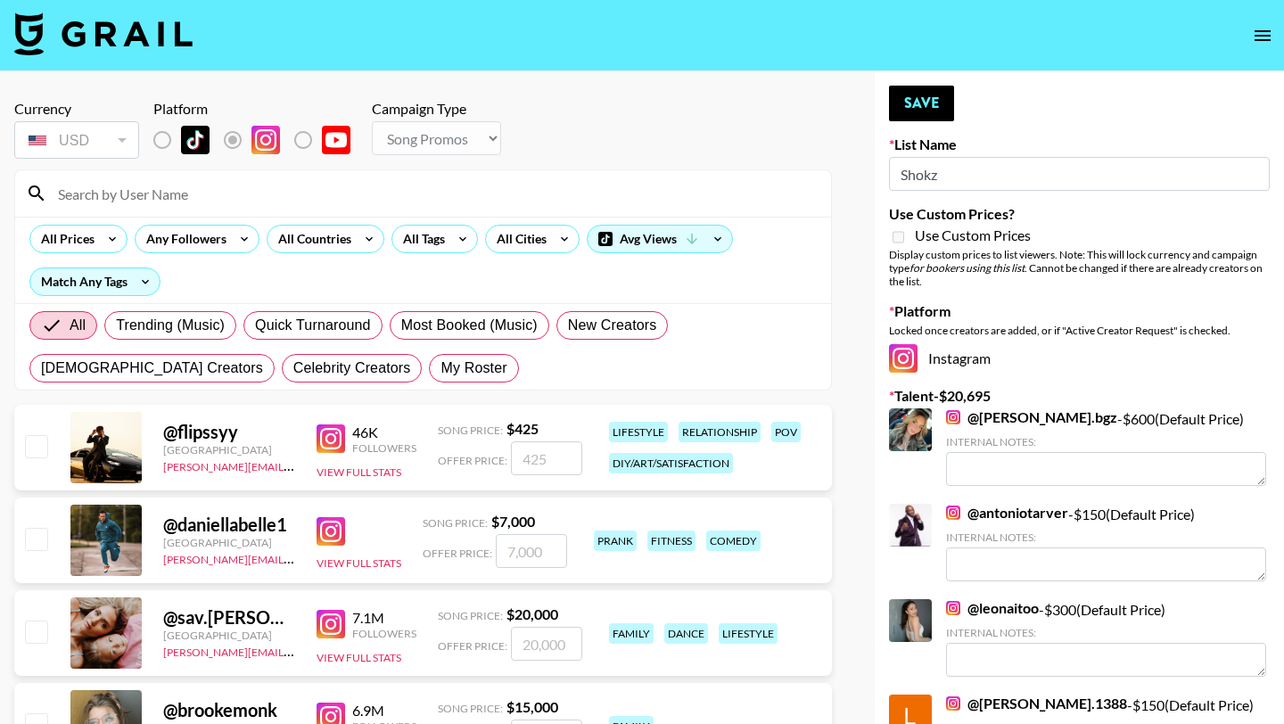
click at [268, 180] on input at bounding box center [433, 193] width 773 height 29
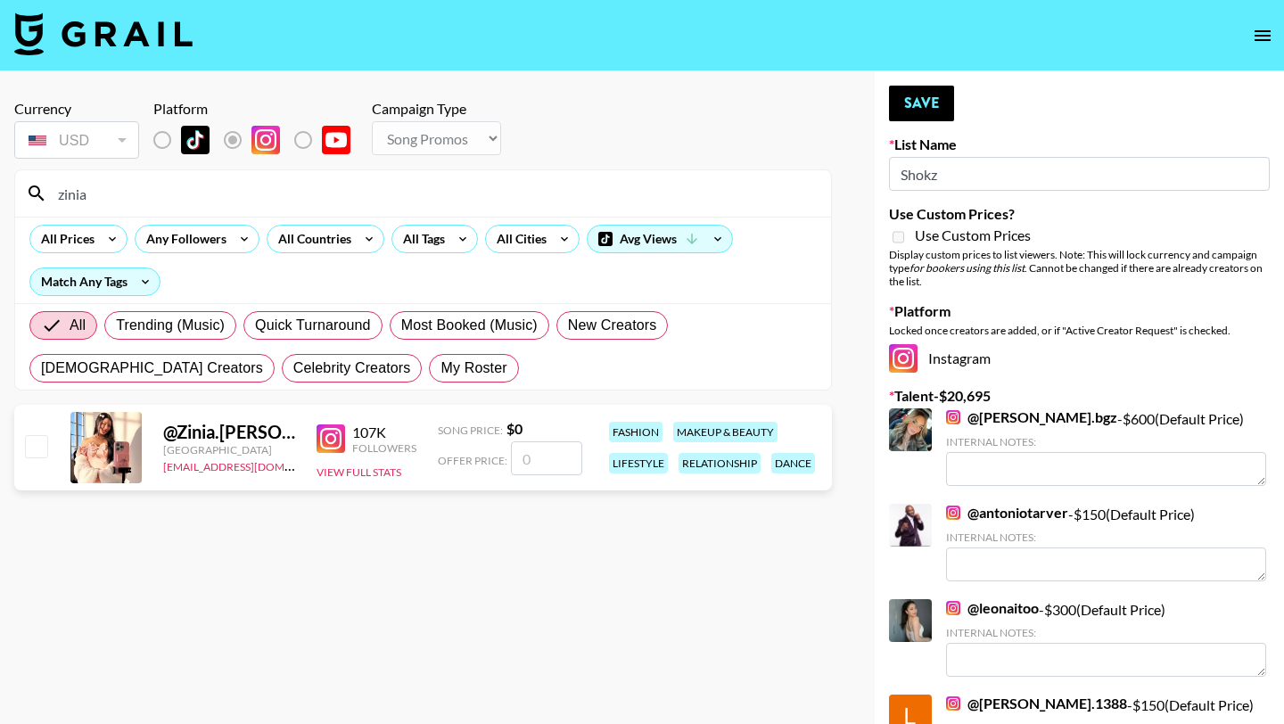
type input "zinia"
click at [536, 465] on input "number" at bounding box center [546, 458] width 71 height 34
type input "2"
checkbox input "true"
type input "2"
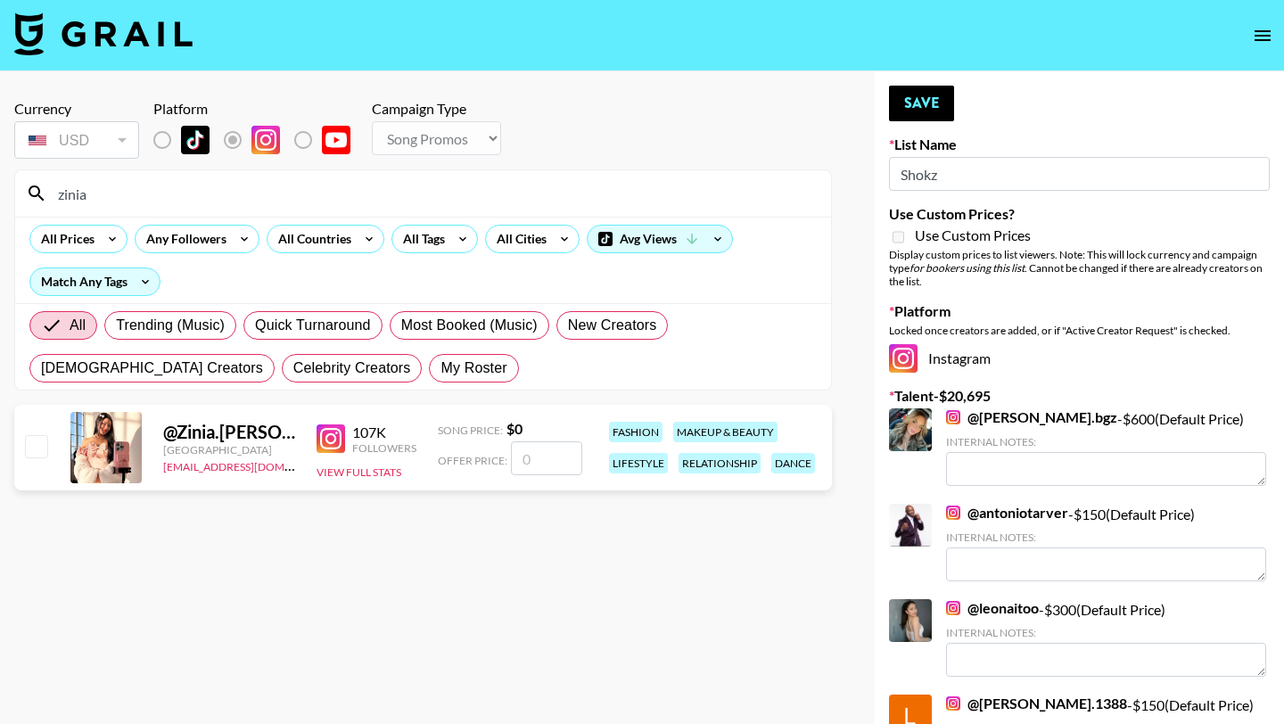
checkbox input "false"
type input "3"
checkbox input "true"
type input "300"
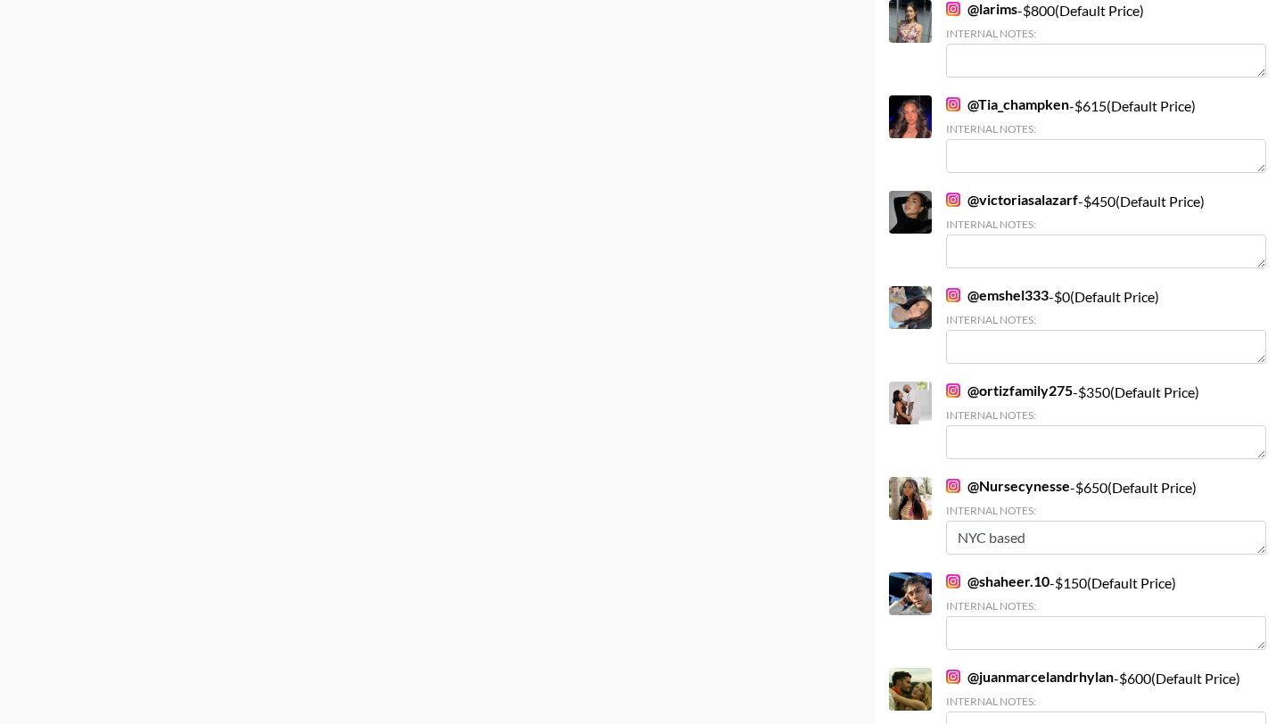
scroll to position [4540, 0]
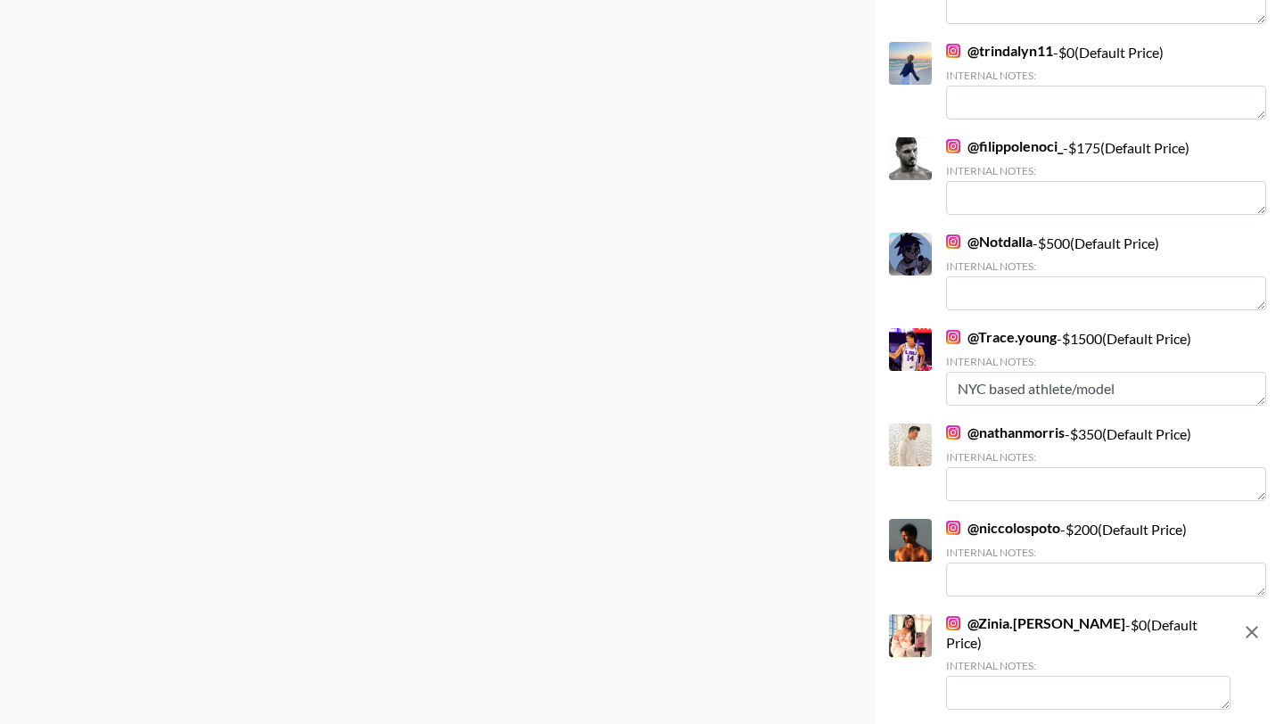
click at [1065, 676] on textarea at bounding box center [1088, 693] width 284 height 34
type textarea "N"
type textarea "College Student @ FIT; based in [GEOGRAPHIC_DATA] Will be attending NYFW"
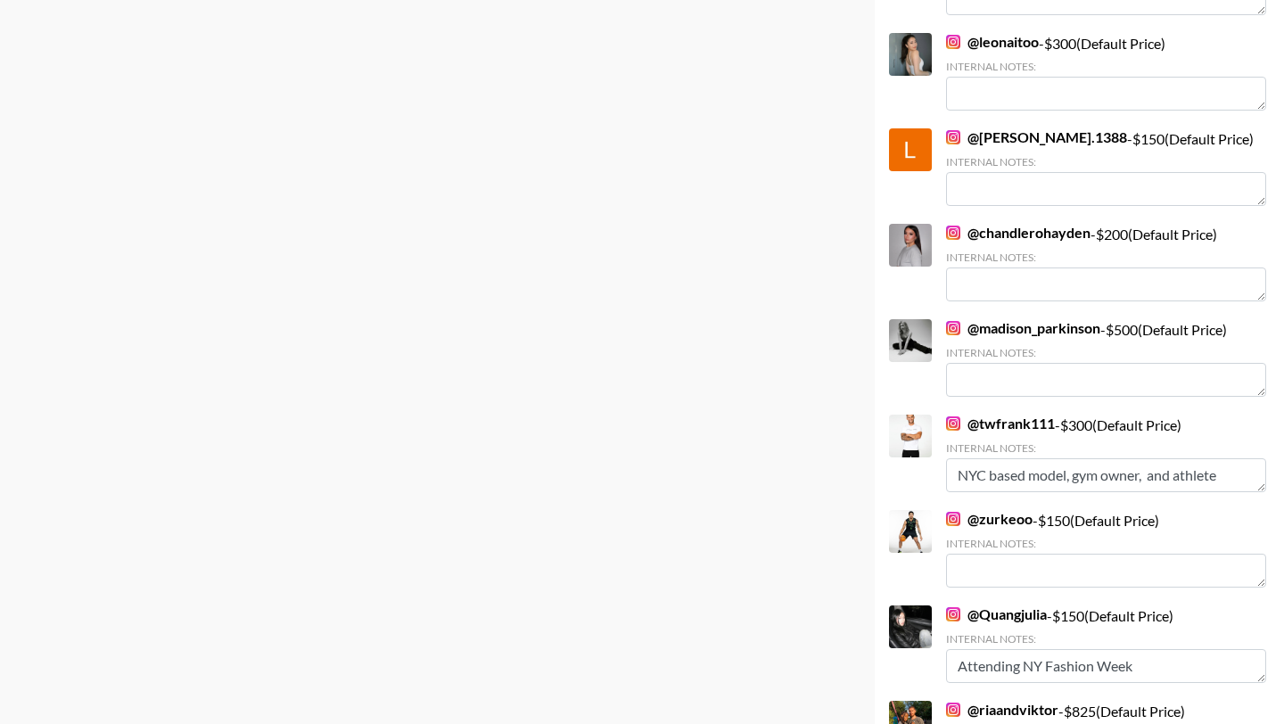
scroll to position [0, 0]
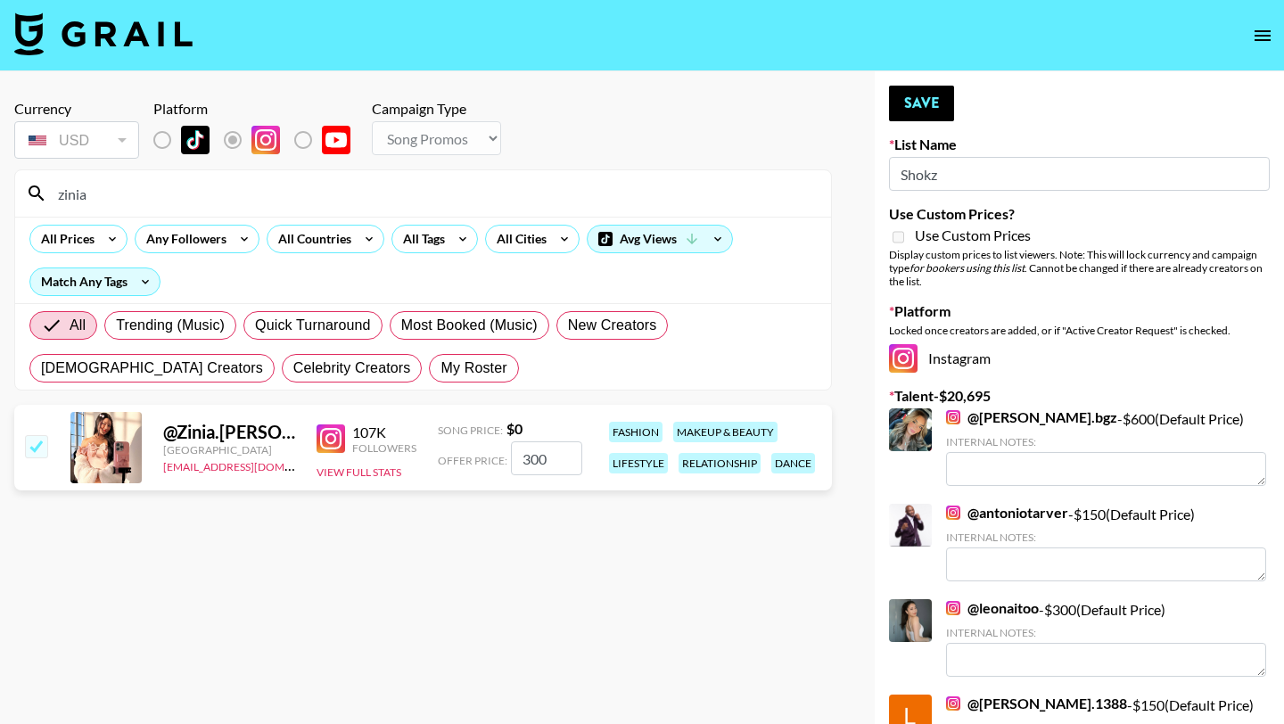
click at [146, 193] on input "zinia" at bounding box center [433, 193] width 773 height 29
type input "jennxe"
click at [558, 464] on input "number" at bounding box center [546, 458] width 71 height 34
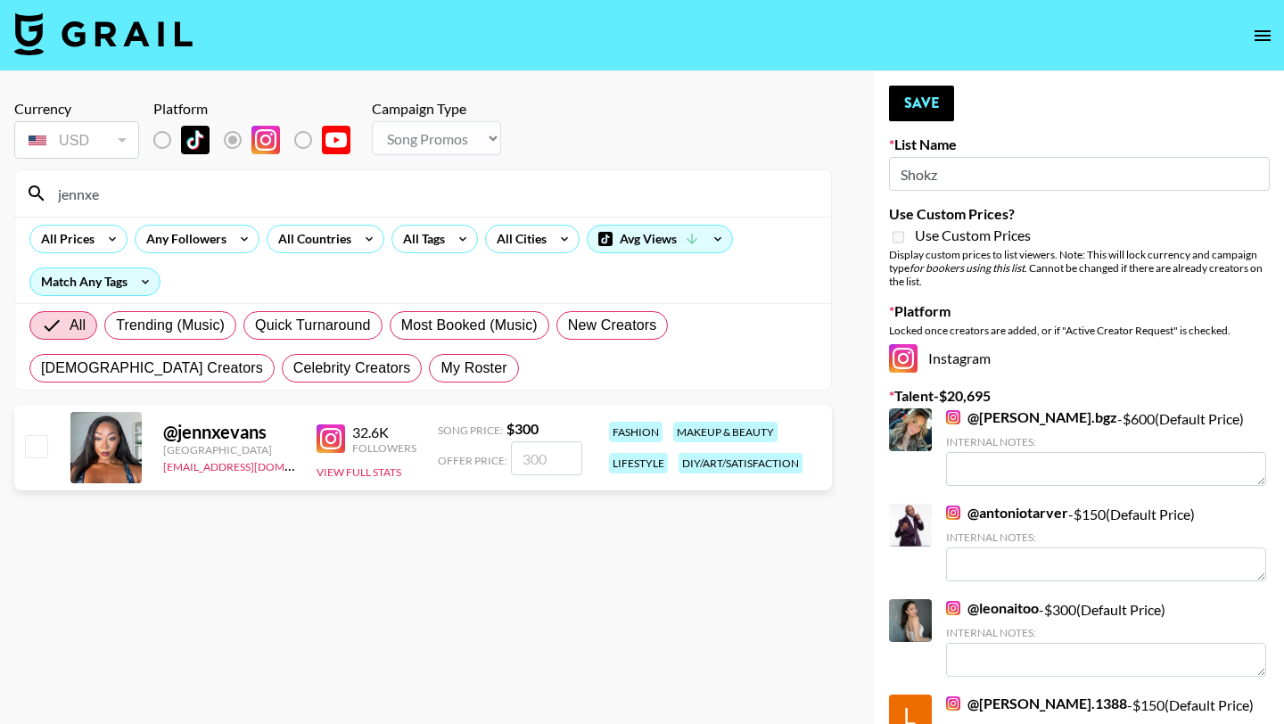
click at [531, 445] on input "number" at bounding box center [546, 458] width 71 height 34
type input "3"
checkbox input "true"
type input "300"
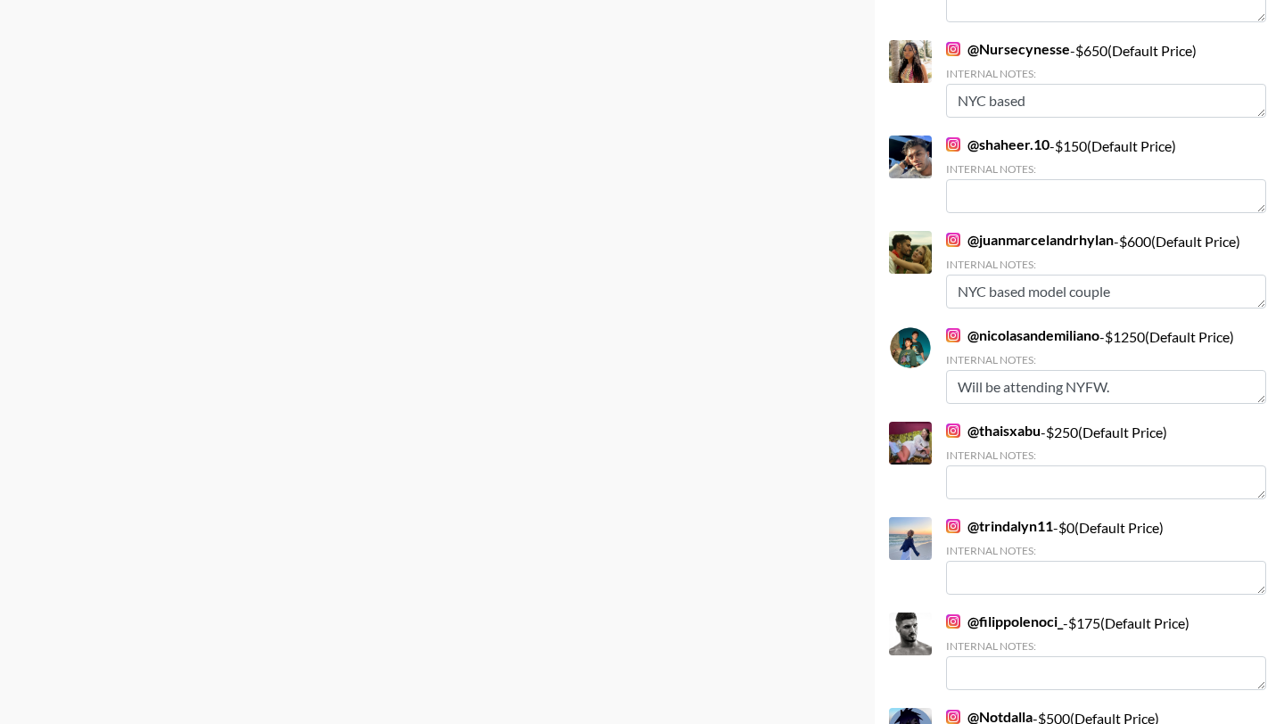
scroll to position [4636, 0]
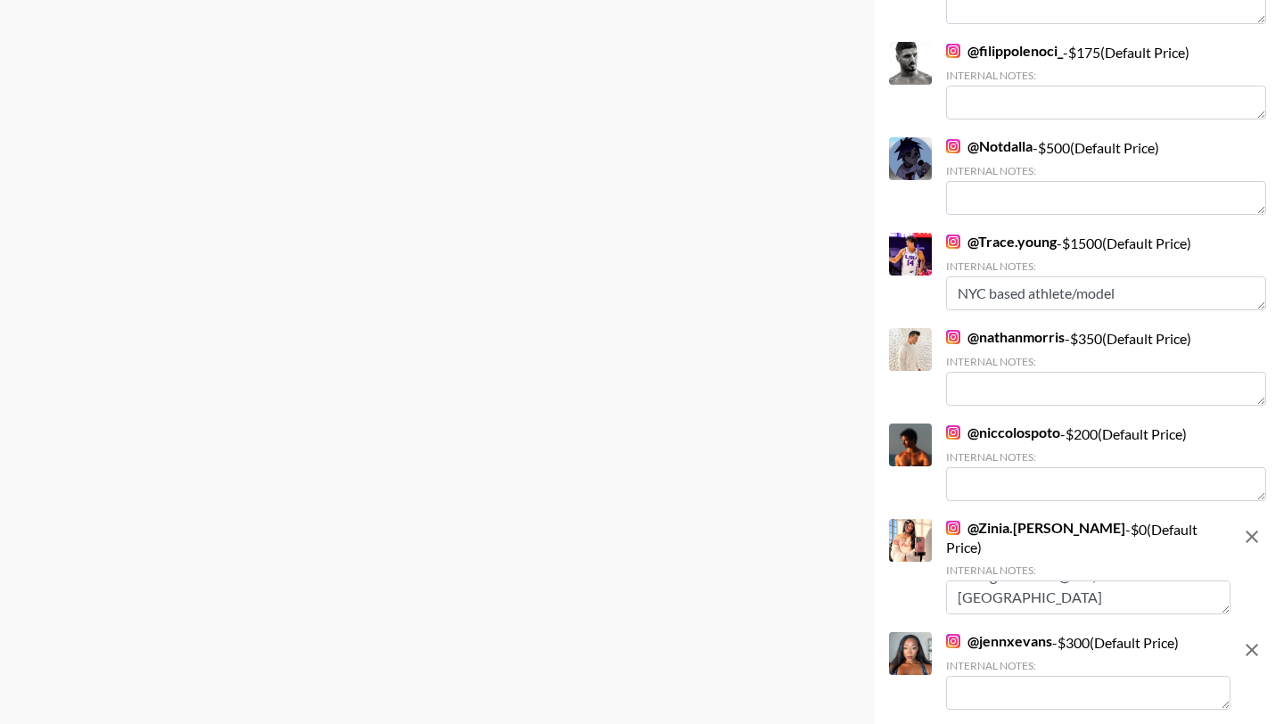
click at [991, 676] on textarea at bounding box center [1088, 693] width 284 height 34
type textarea "NYFW Content; solidcore Coach"
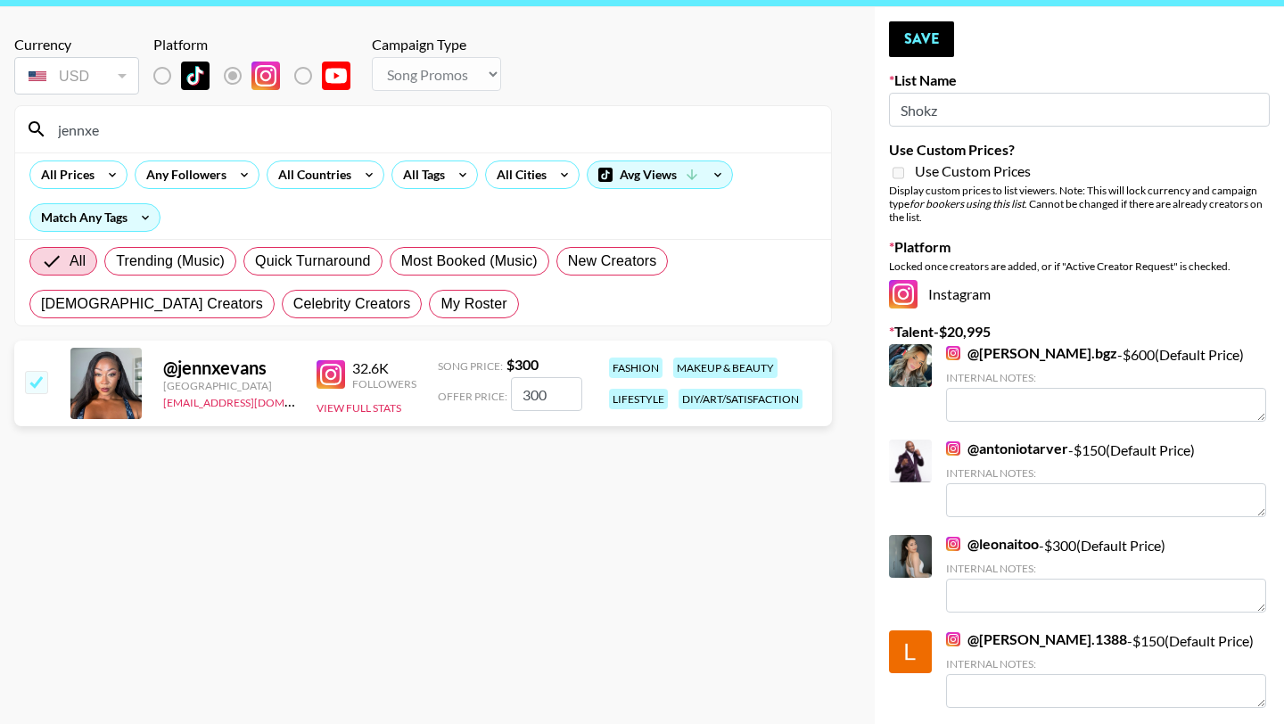
scroll to position [0, 0]
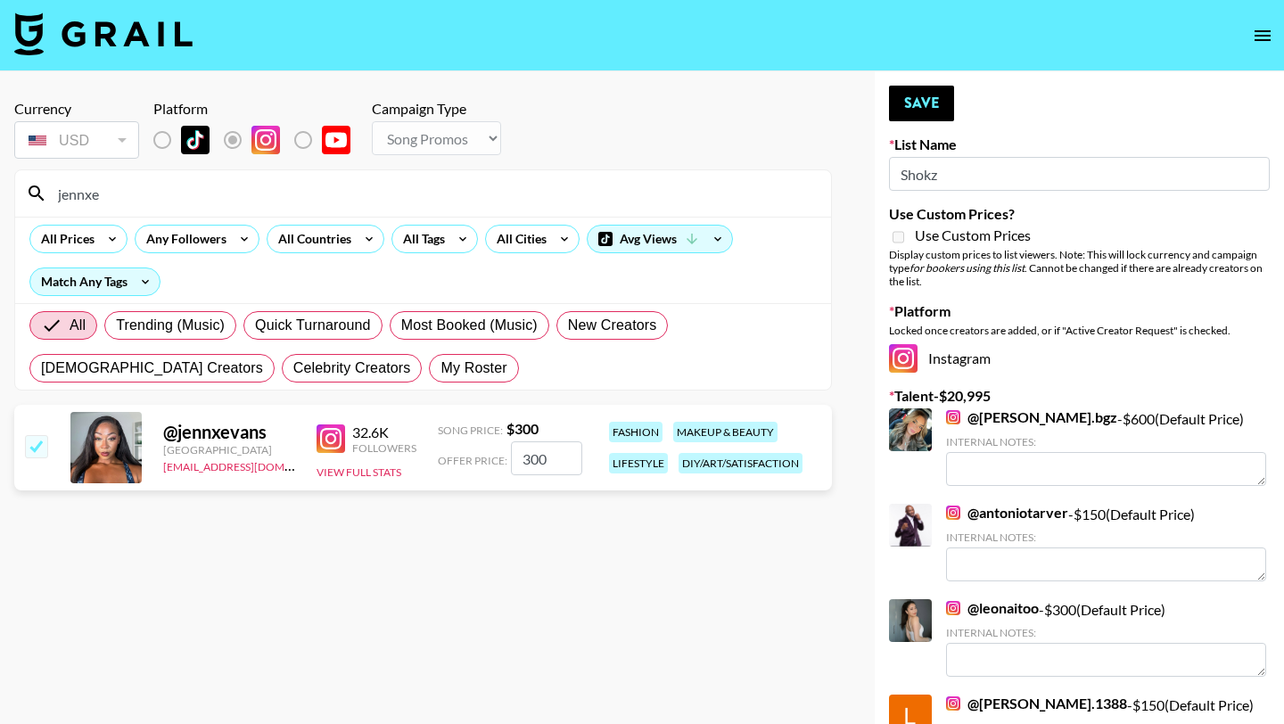
click at [121, 191] on input "jennxe" at bounding box center [433, 193] width 773 height 29
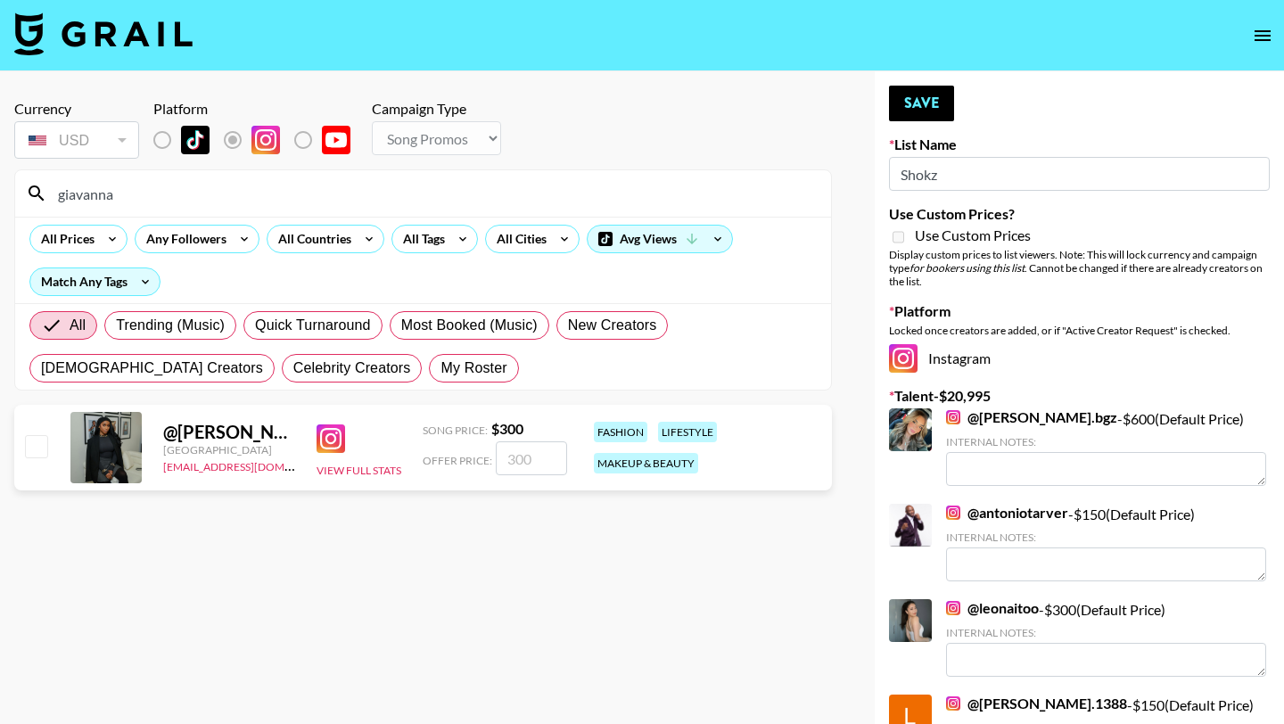
type input "giavanna"
click at [517, 464] on input "number" at bounding box center [531, 458] width 71 height 34
type input "3"
checkbox input "true"
type input "300"
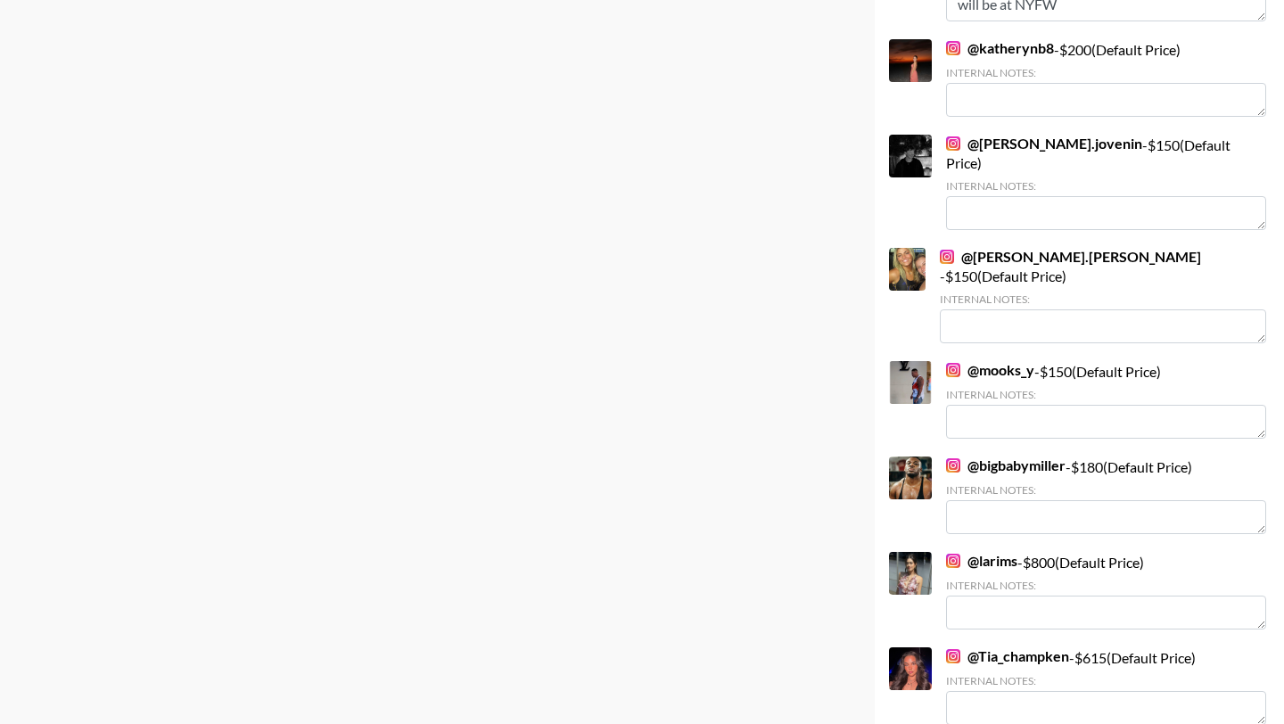
scroll to position [4731, 0]
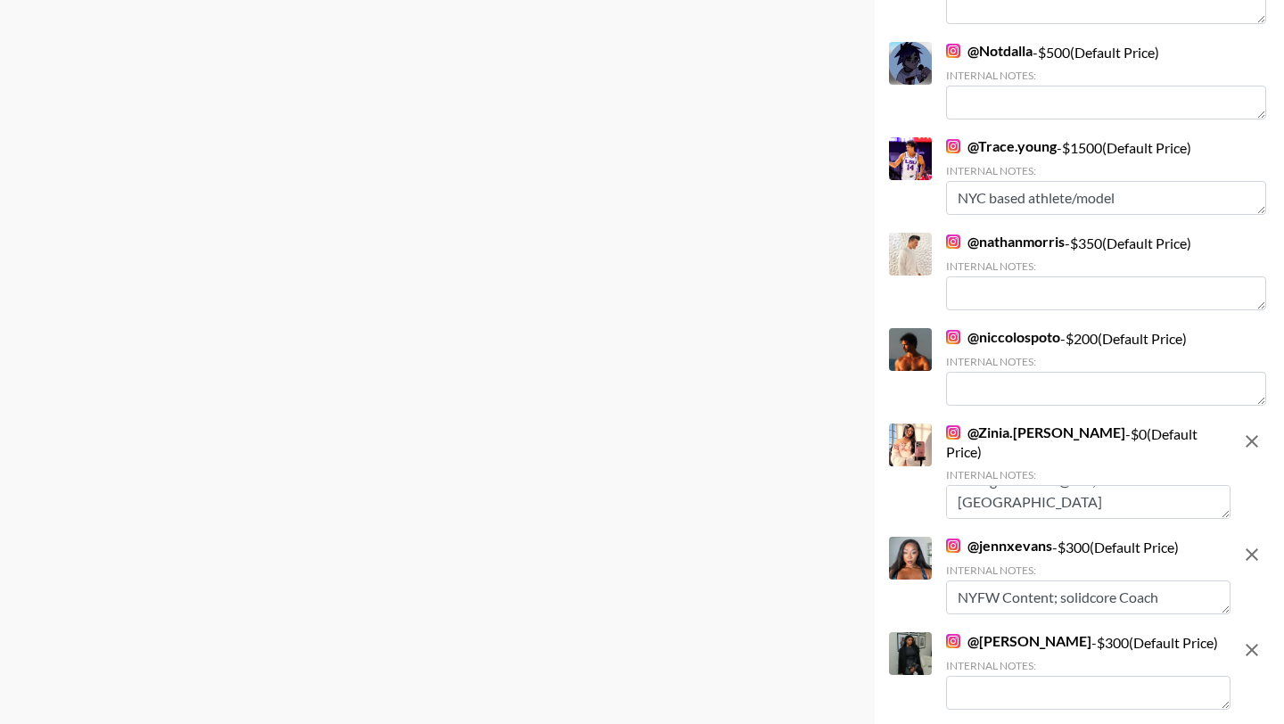
click at [1063, 676] on textarea at bounding box center [1088, 693] width 284 height 34
type textarea "NYFW Content; fitness enthuiast"
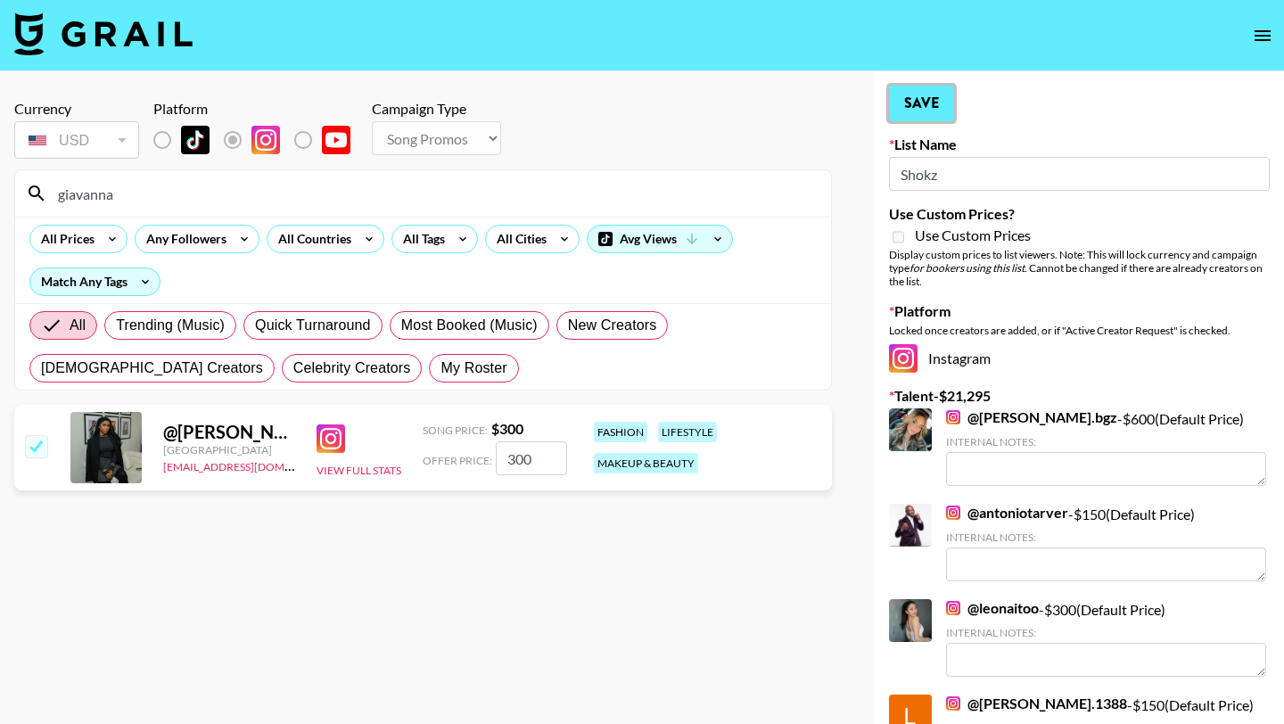
click at [931, 90] on button "Save" at bounding box center [921, 104] width 65 height 36
